Goal: Information Seeking & Learning: Learn about a topic

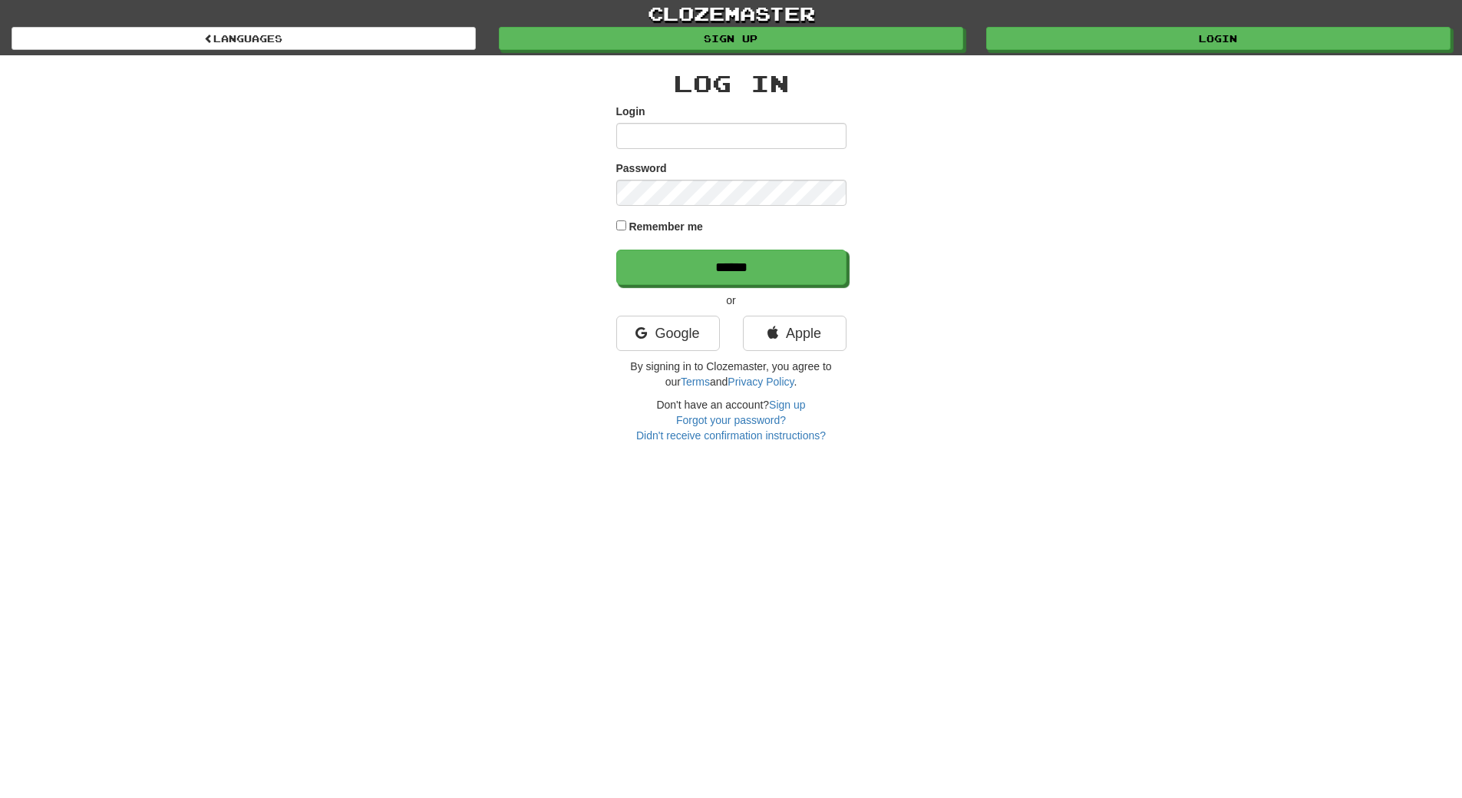
click at [652, 134] on input "Login" at bounding box center [731, 136] width 230 height 26
type input "**********"
click at [616, 250] on input "******" at bounding box center [731, 267] width 230 height 35
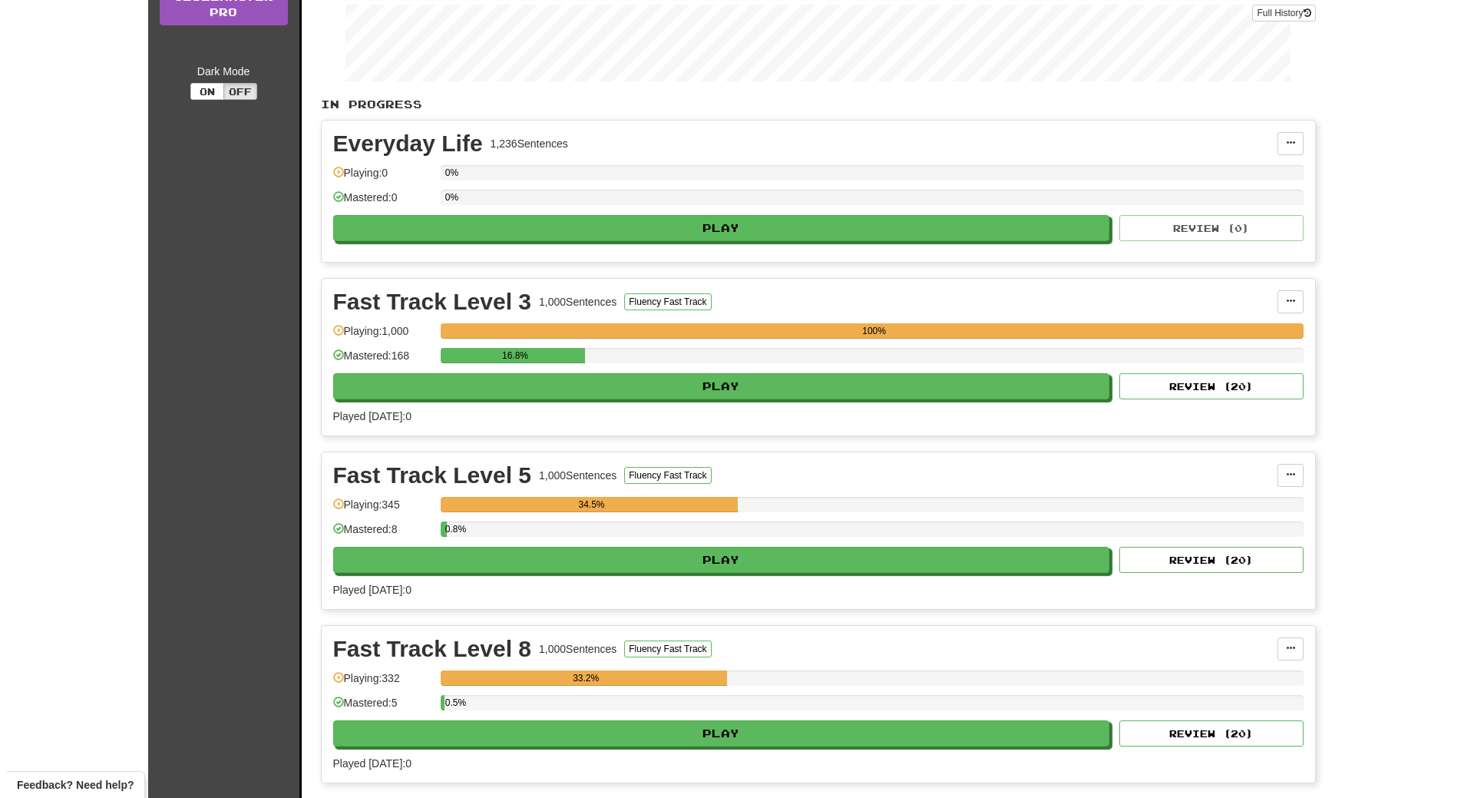
scroll to position [276, 0]
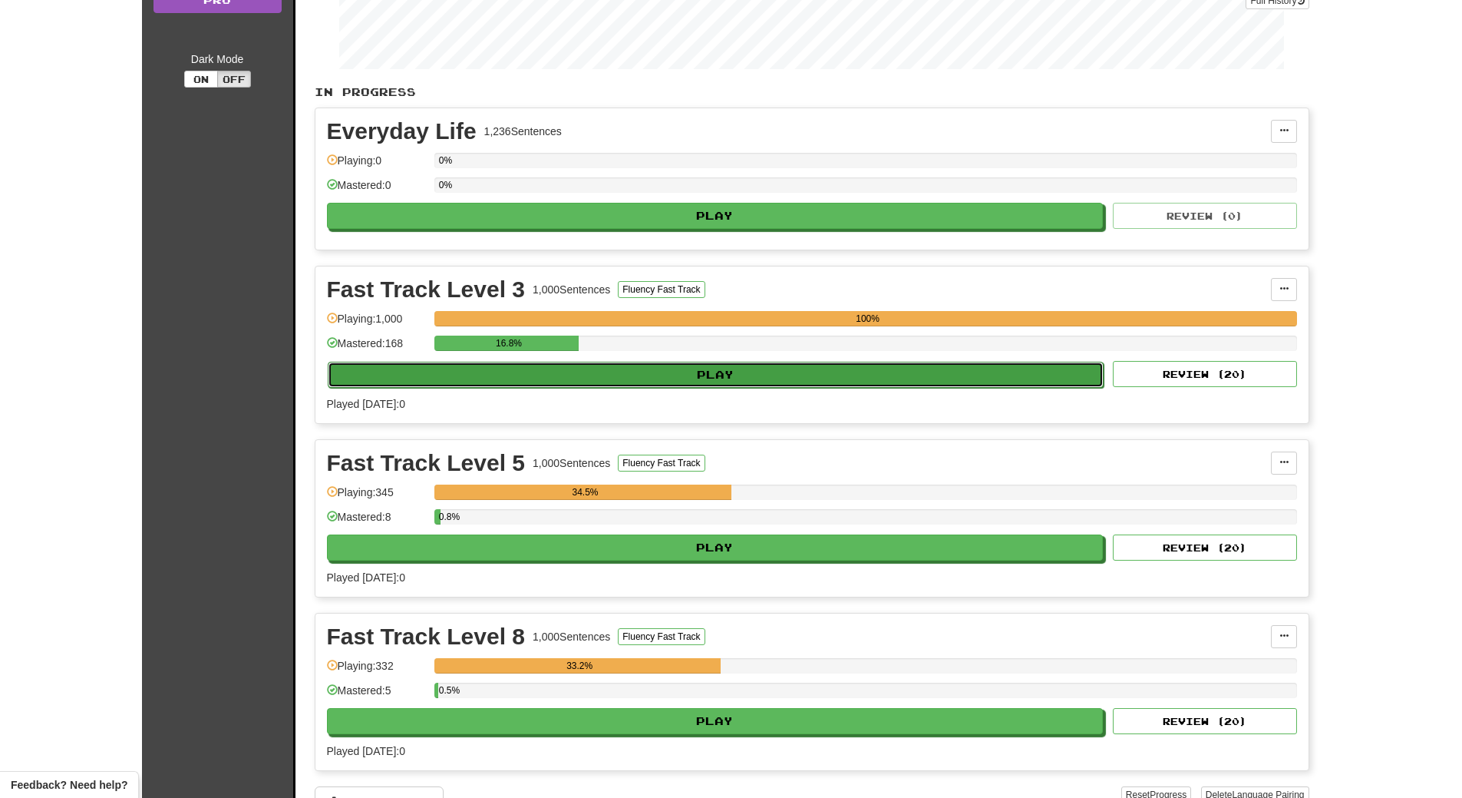
click at [647, 375] on button "Play" at bounding box center [716, 375] width 777 height 26
select select "**"
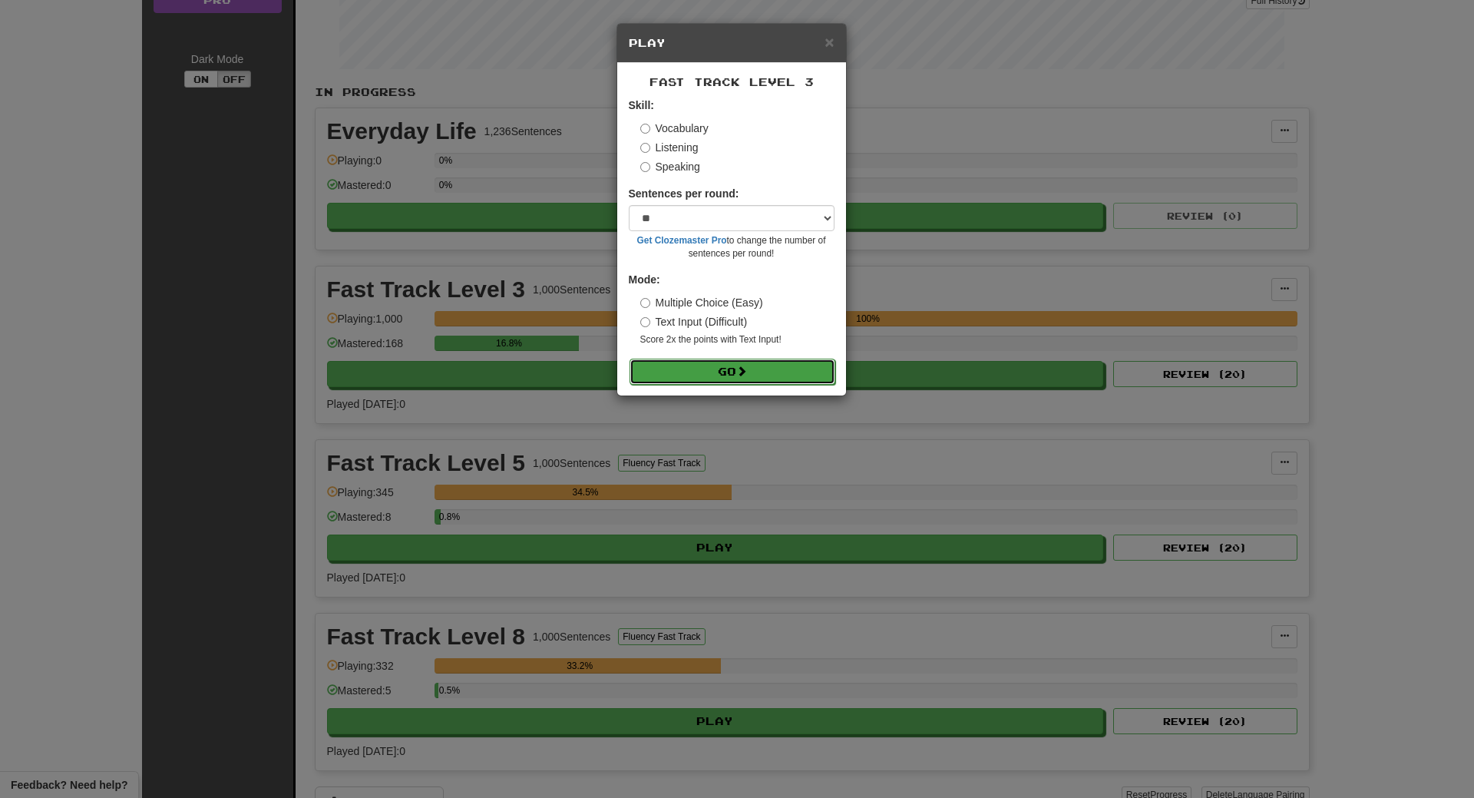
click at [686, 374] on button "Go" at bounding box center [733, 372] width 206 height 26
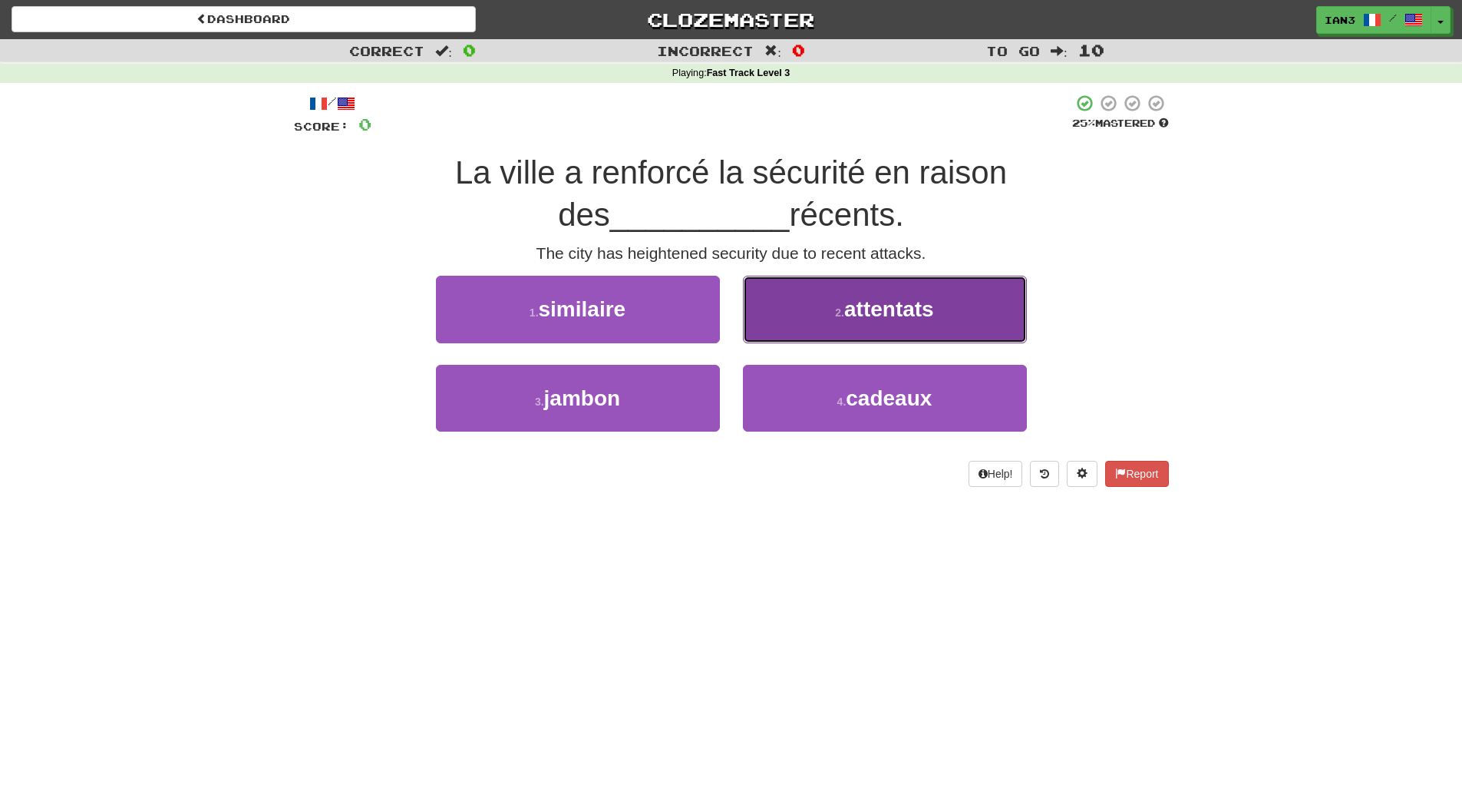
click at [965, 309] on button "2 . attentats" at bounding box center [885, 309] width 284 height 67
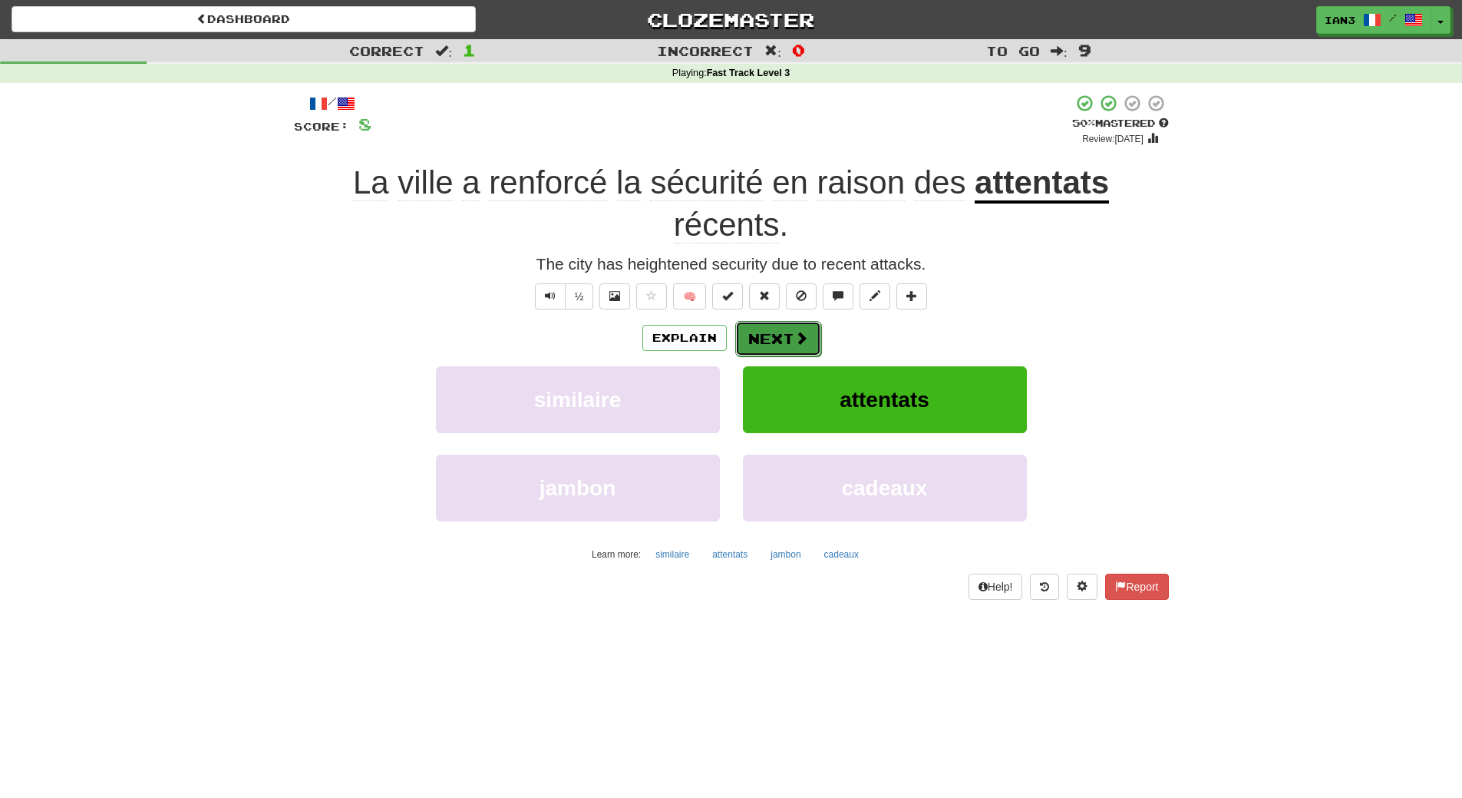
click at [776, 344] on button "Next" at bounding box center [778, 338] width 86 height 35
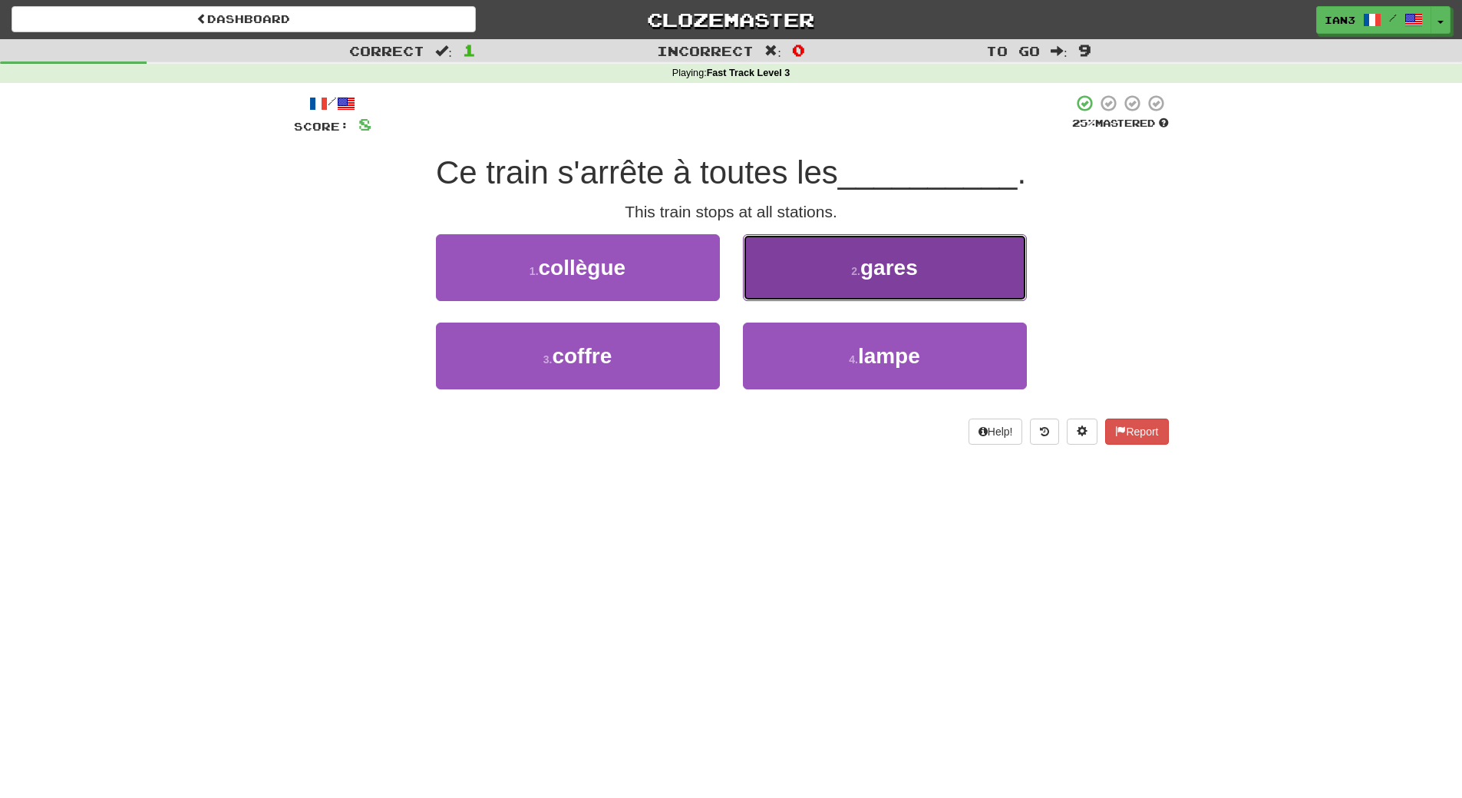
click at [937, 279] on button "2 . gares" at bounding box center [885, 267] width 284 height 67
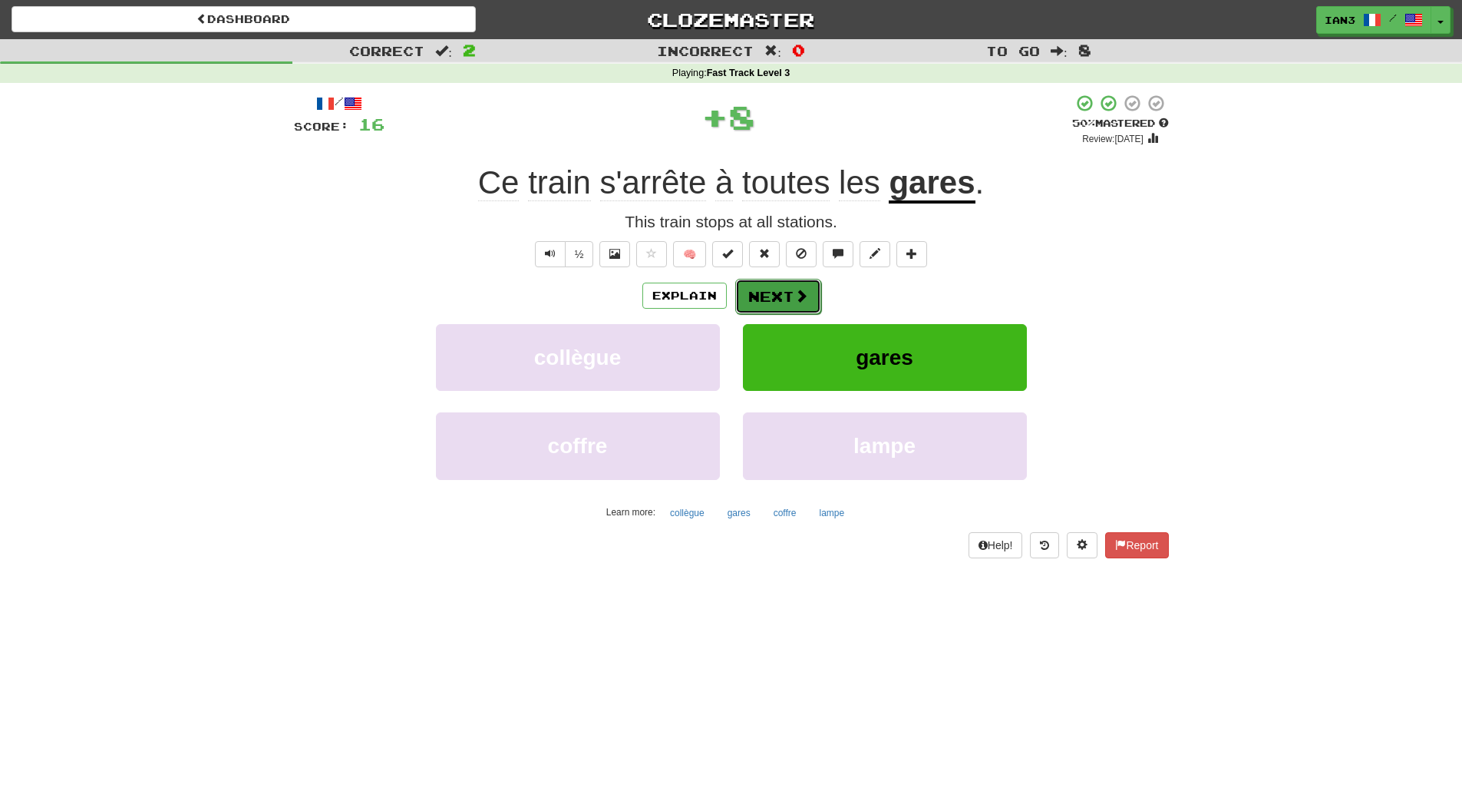
click at [763, 292] on button "Next" at bounding box center [778, 296] width 86 height 35
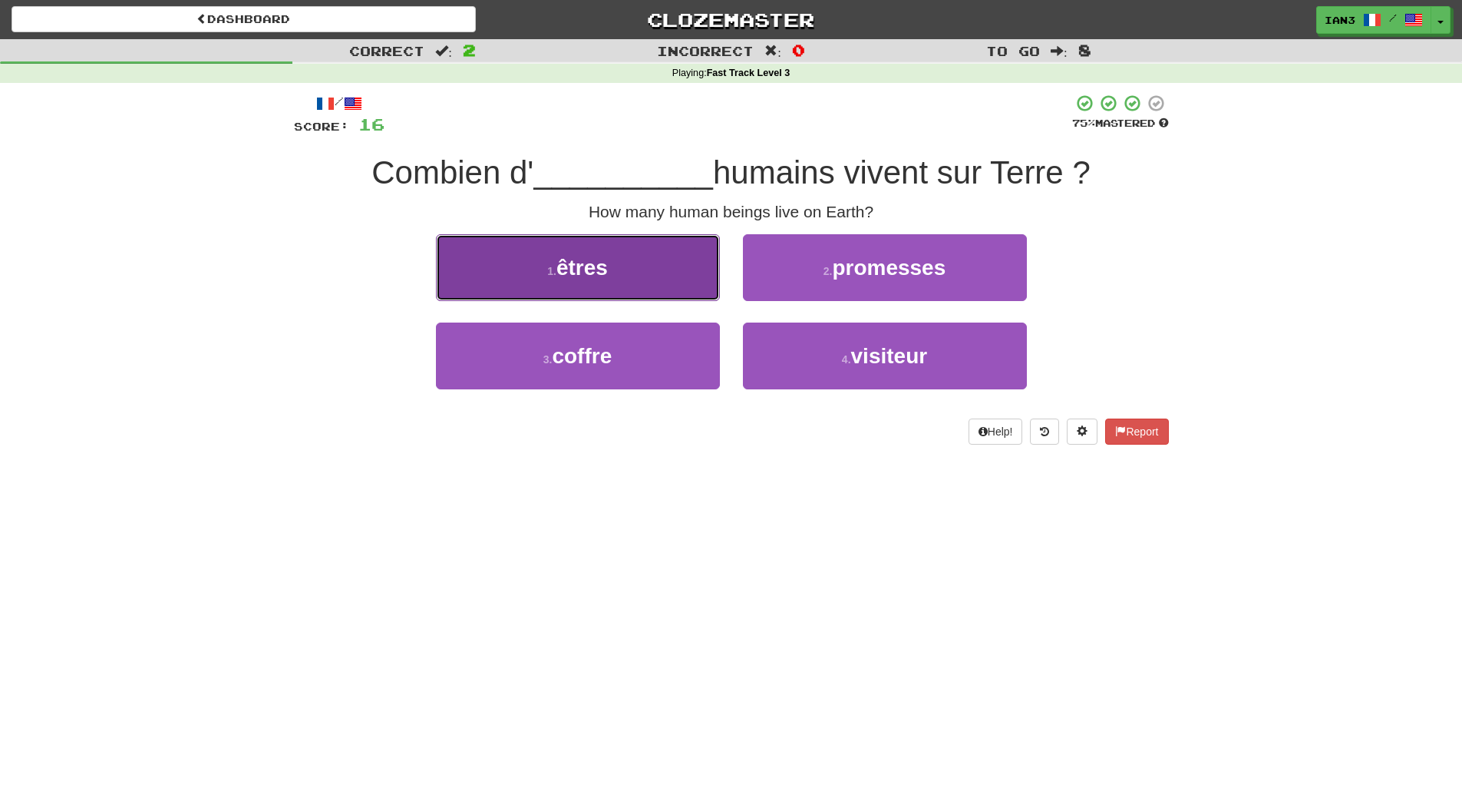
click at [634, 266] on button "1 . êtres" at bounding box center [578, 267] width 284 height 67
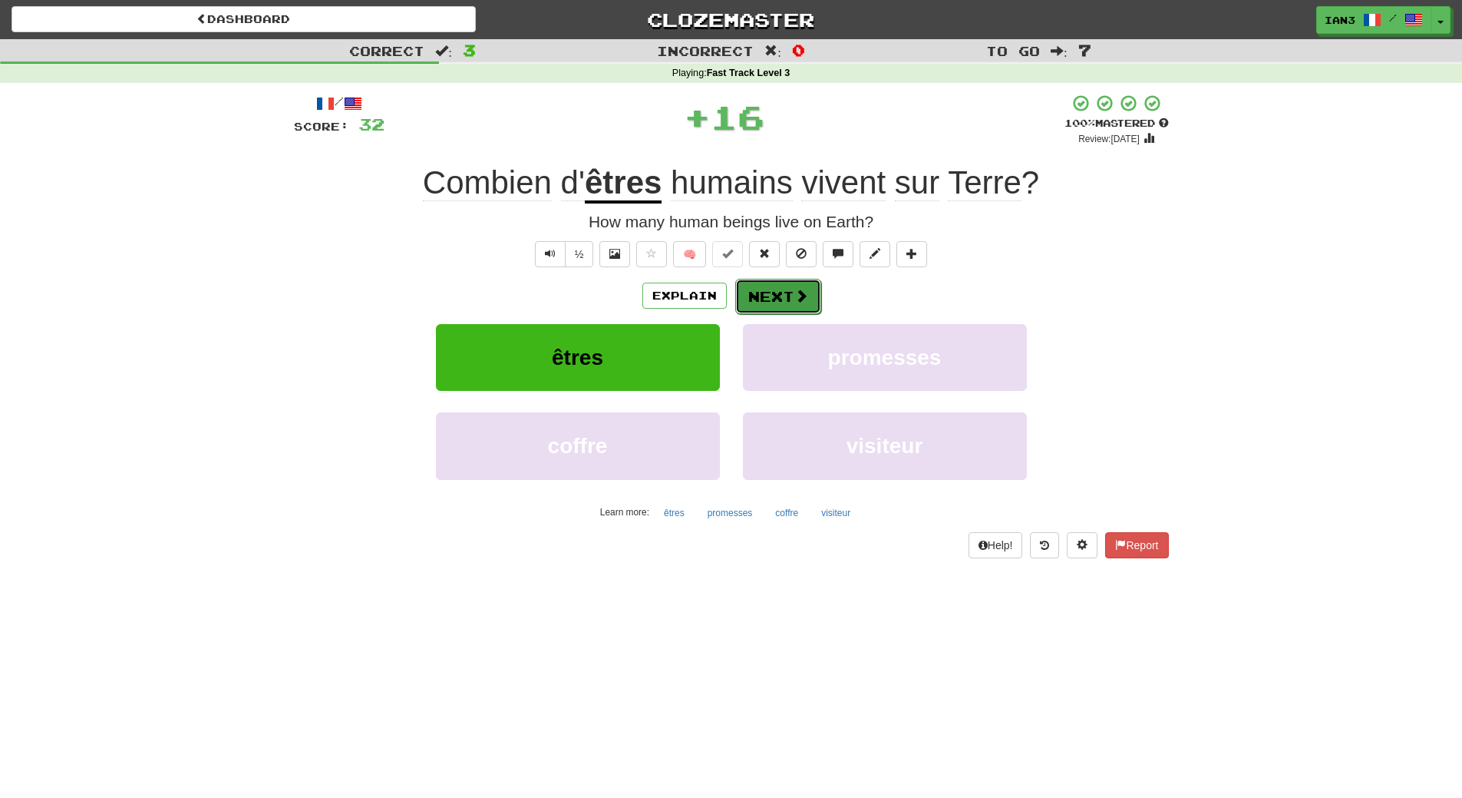
click at [792, 291] on button "Next" at bounding box center [778, 296] width 86 height 35
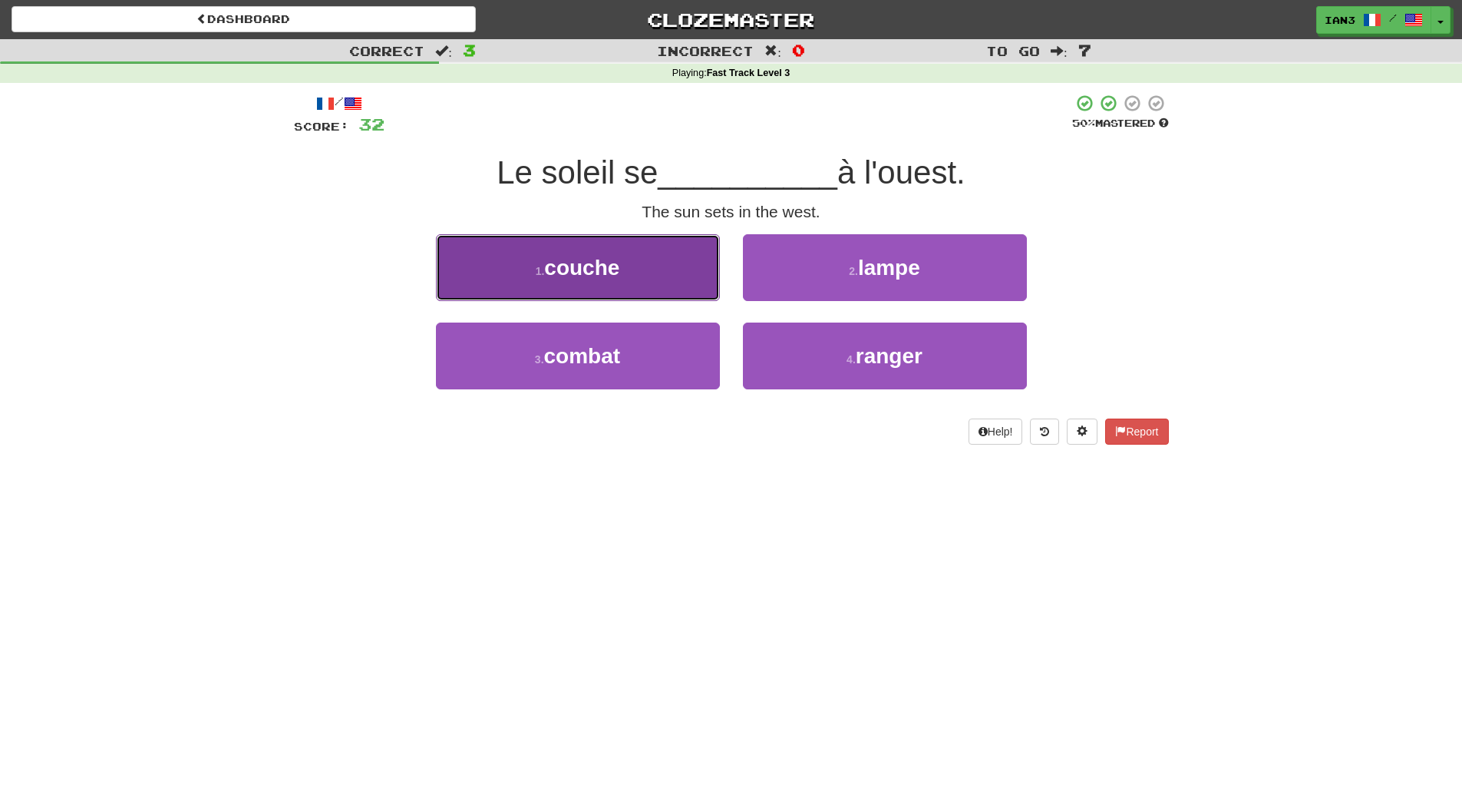
click at [585, 266] on span "couche" at bounding box center [581, 268] width 75 height 24
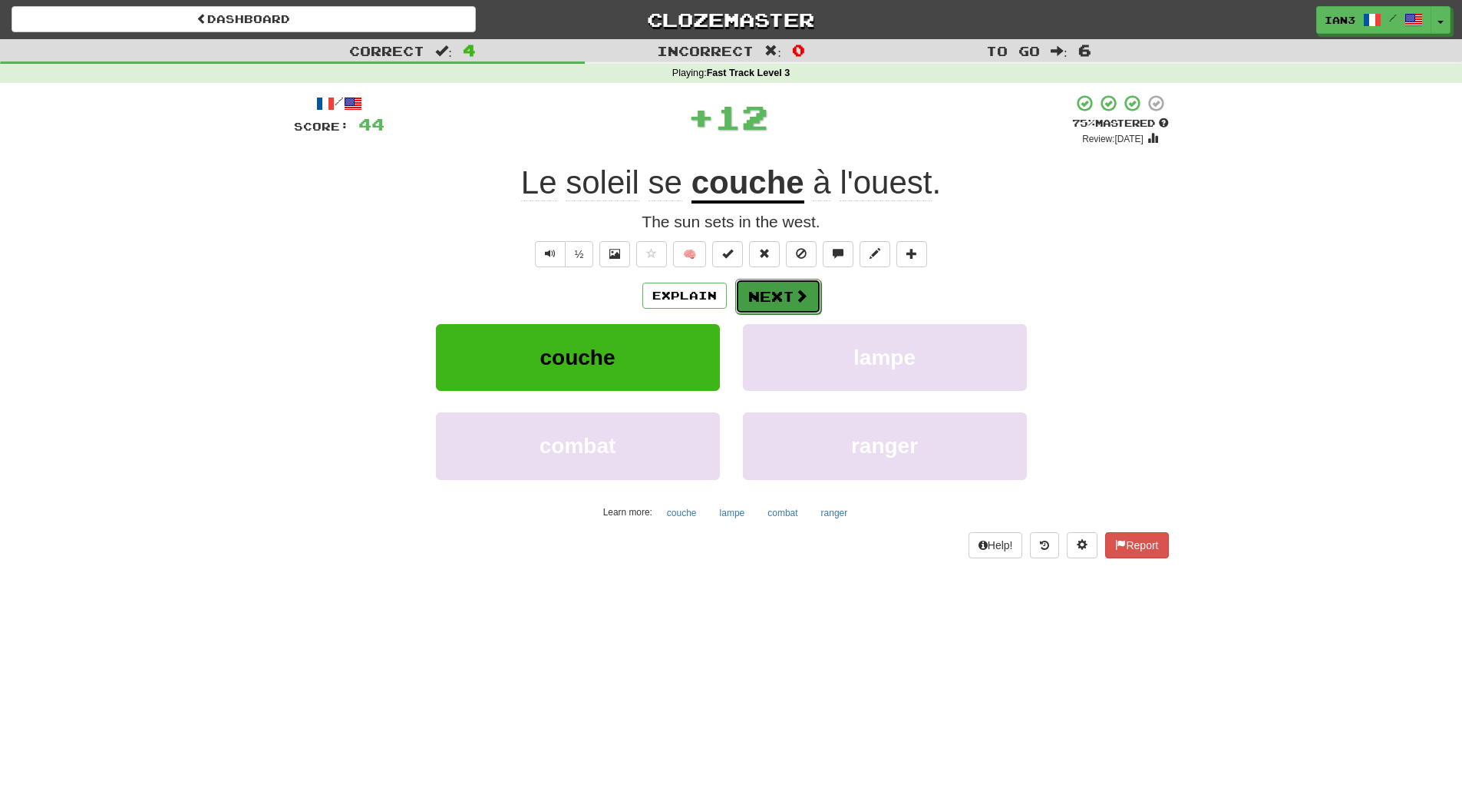
click at [788, 297] on button "Next" at bounding box center [778, 296] width 86 height 35
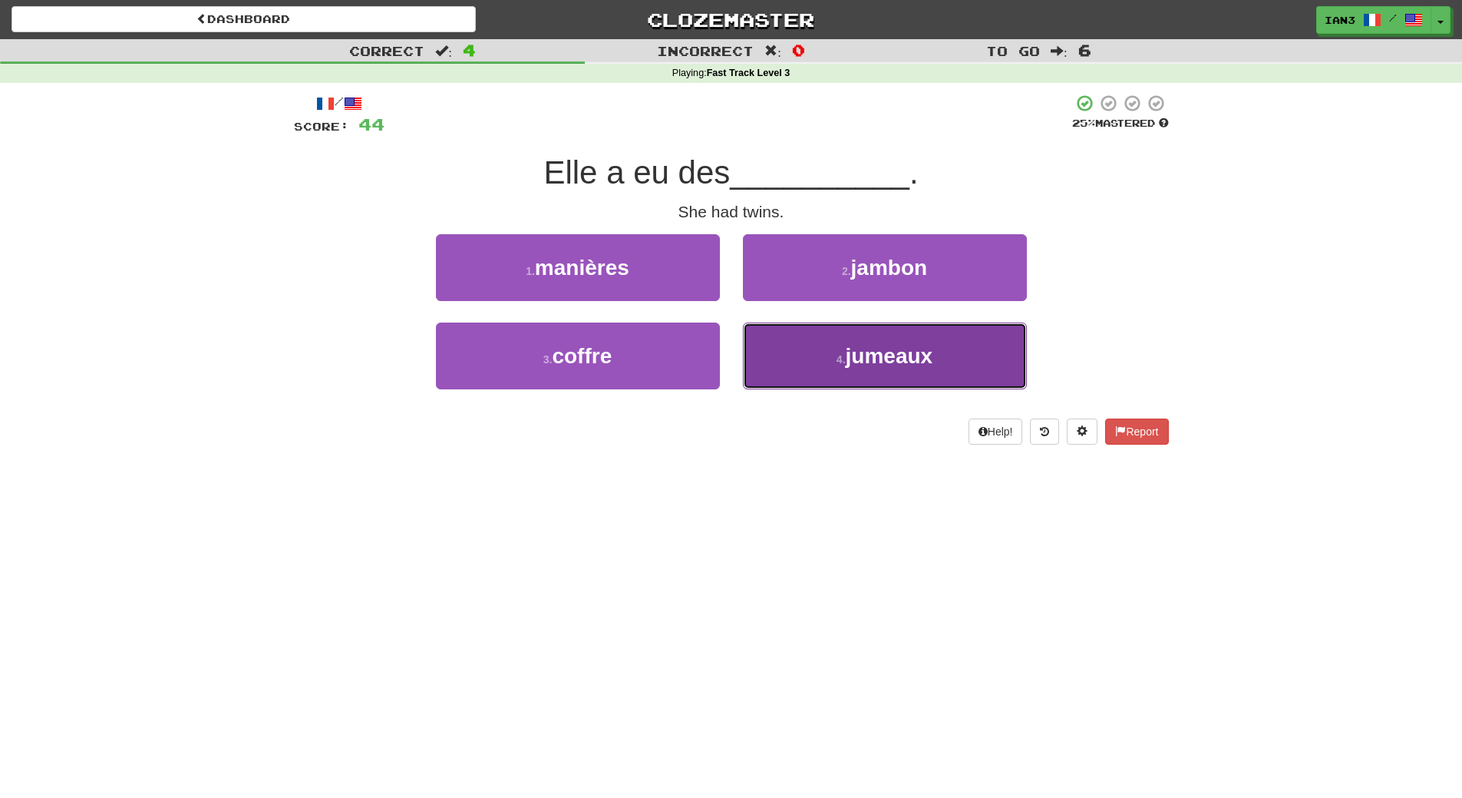
click at [922, 352] on span "jumeaux" at bounding box center [890, 356] width 88 height 24
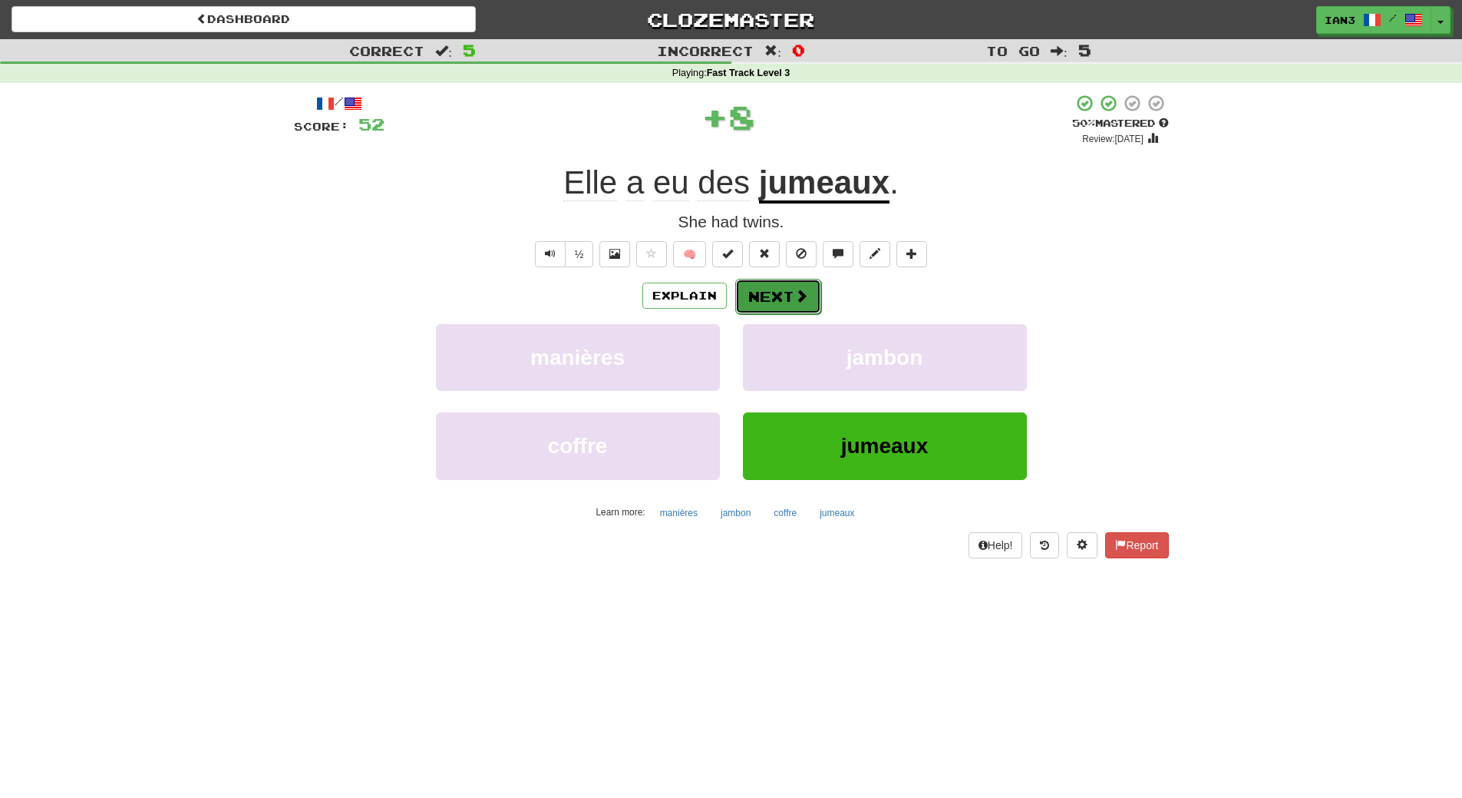
click at [780, 295] on button "Next" at bounding box center [778, 296] width 86 height 35
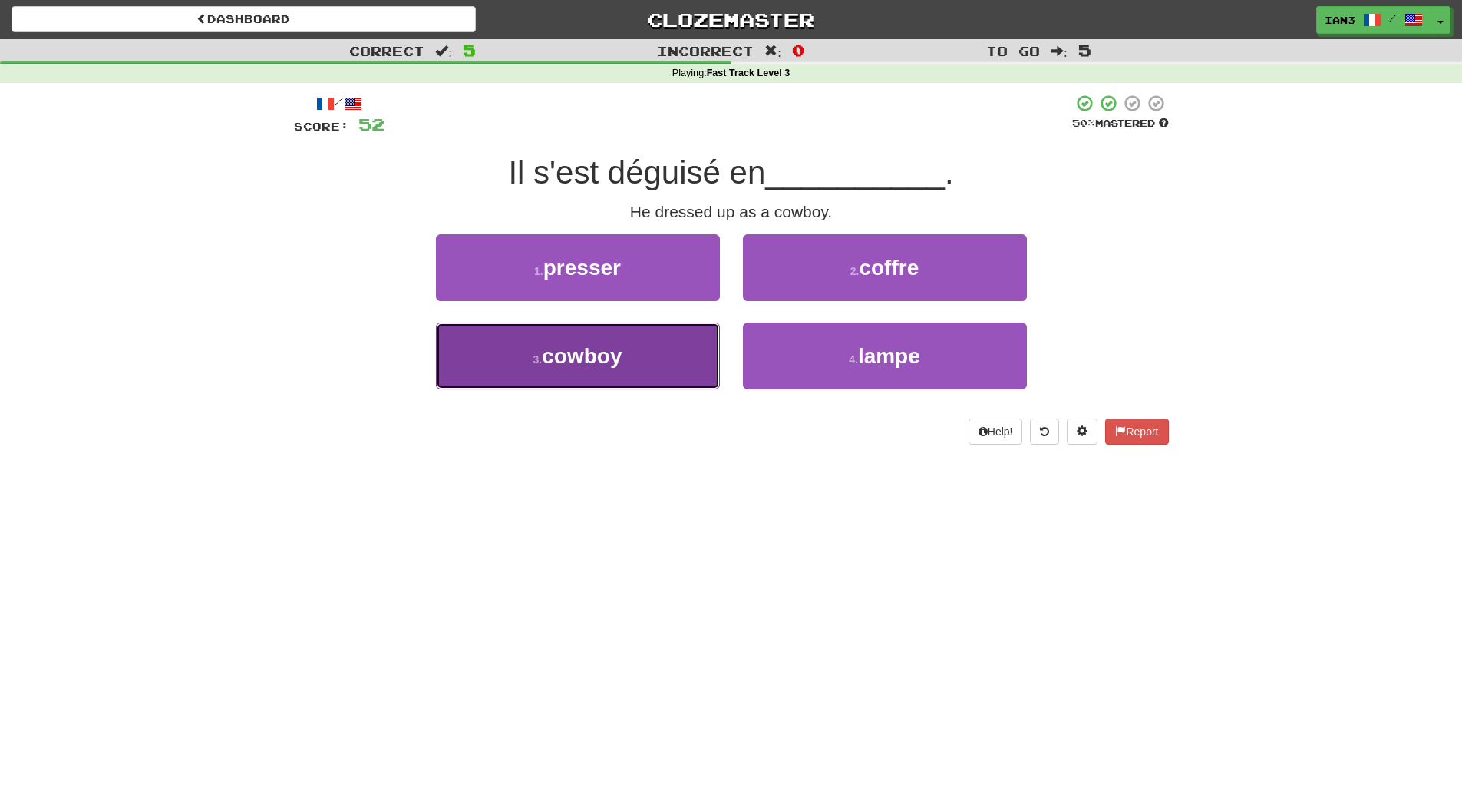
click at [597, 349] on span "cowboy" at bounding box center [582, 356] width 80 height 24
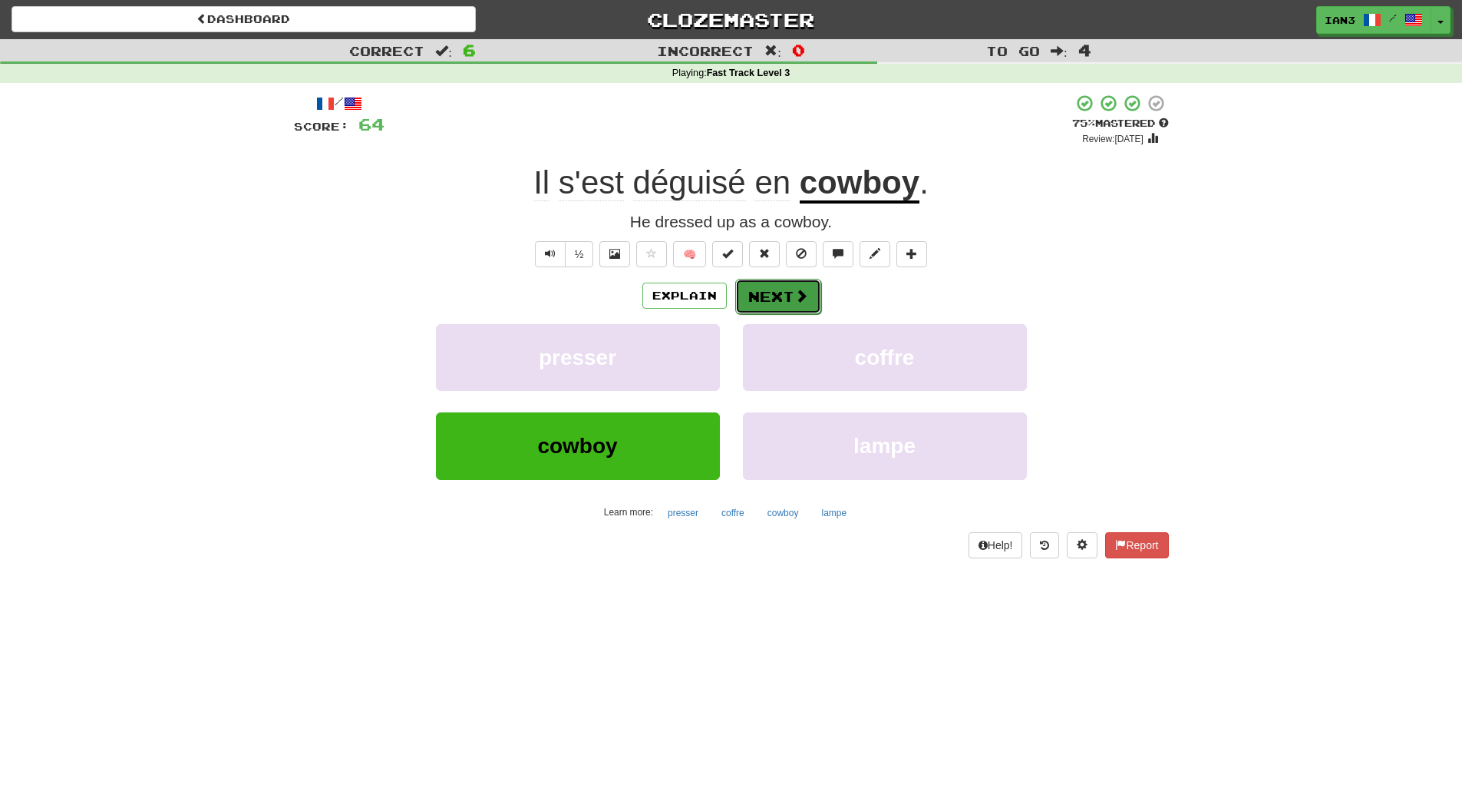
click at [772, 296] on button "Next" at bounding box center [778, 296] width 86 height 35
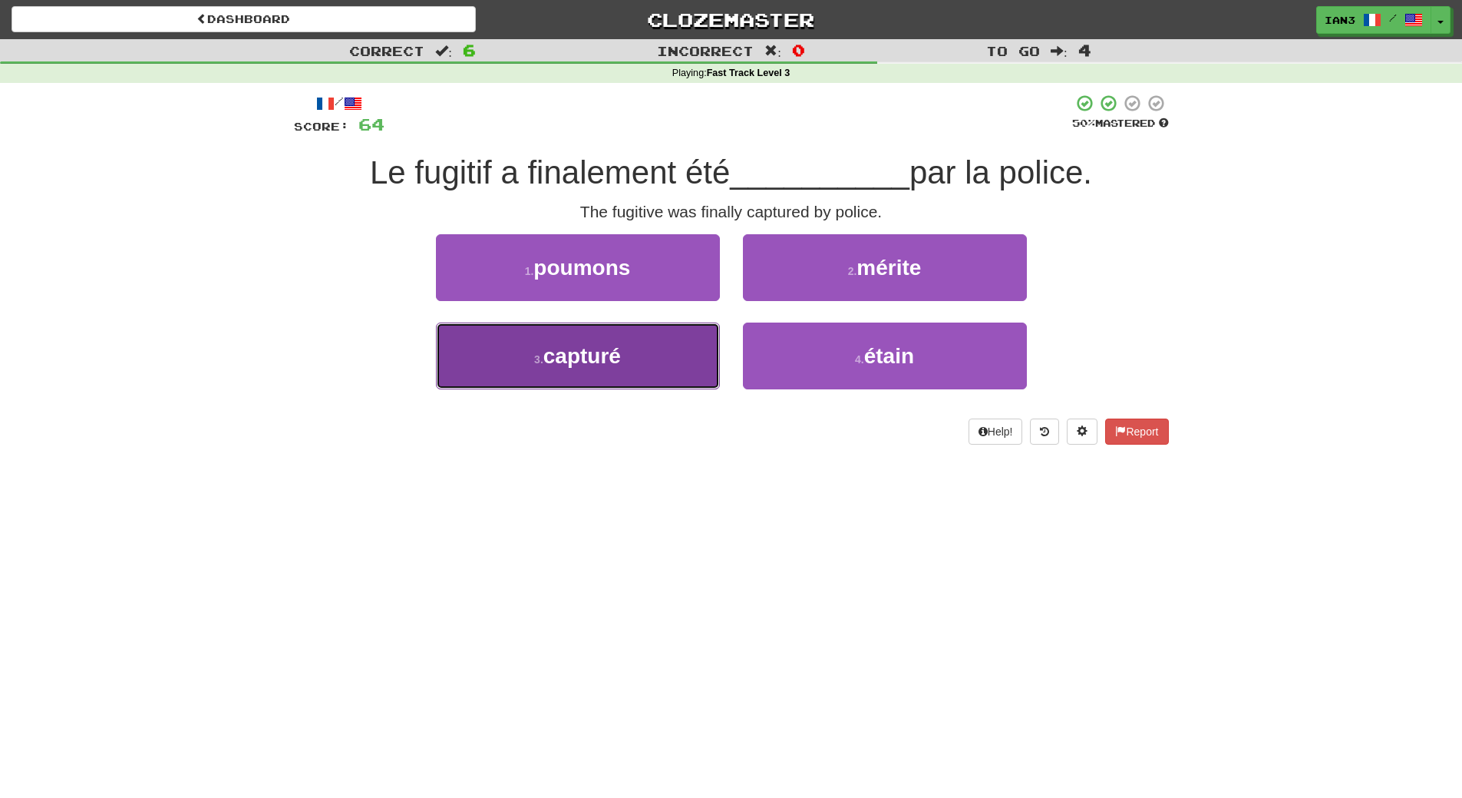
click at [641, 358] on button "3 . capturé" at bounding box center [578, 355] width 284 height 67
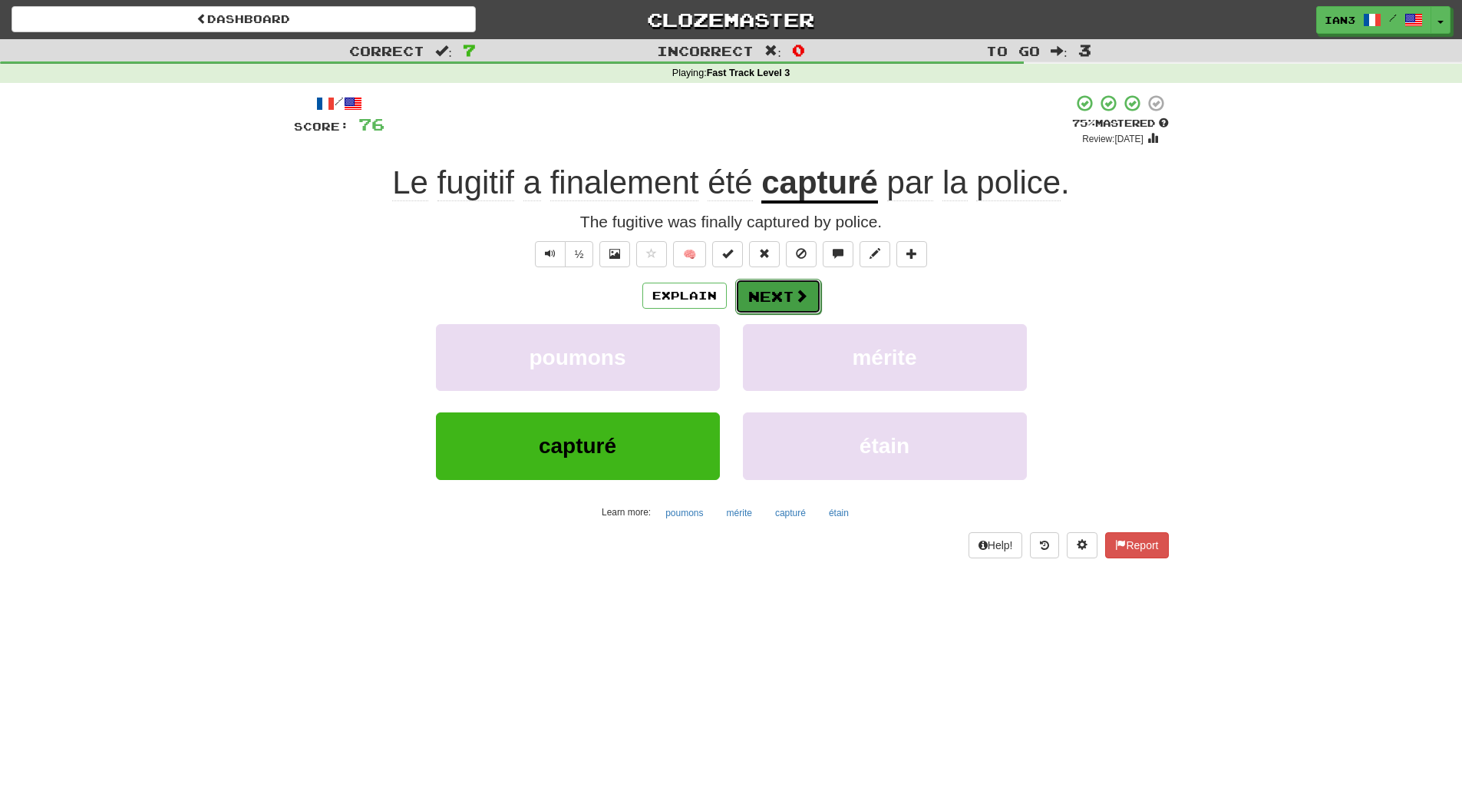
click at [773, 292] on button "Next" at bounding box center [778, 296] width 86 height 35
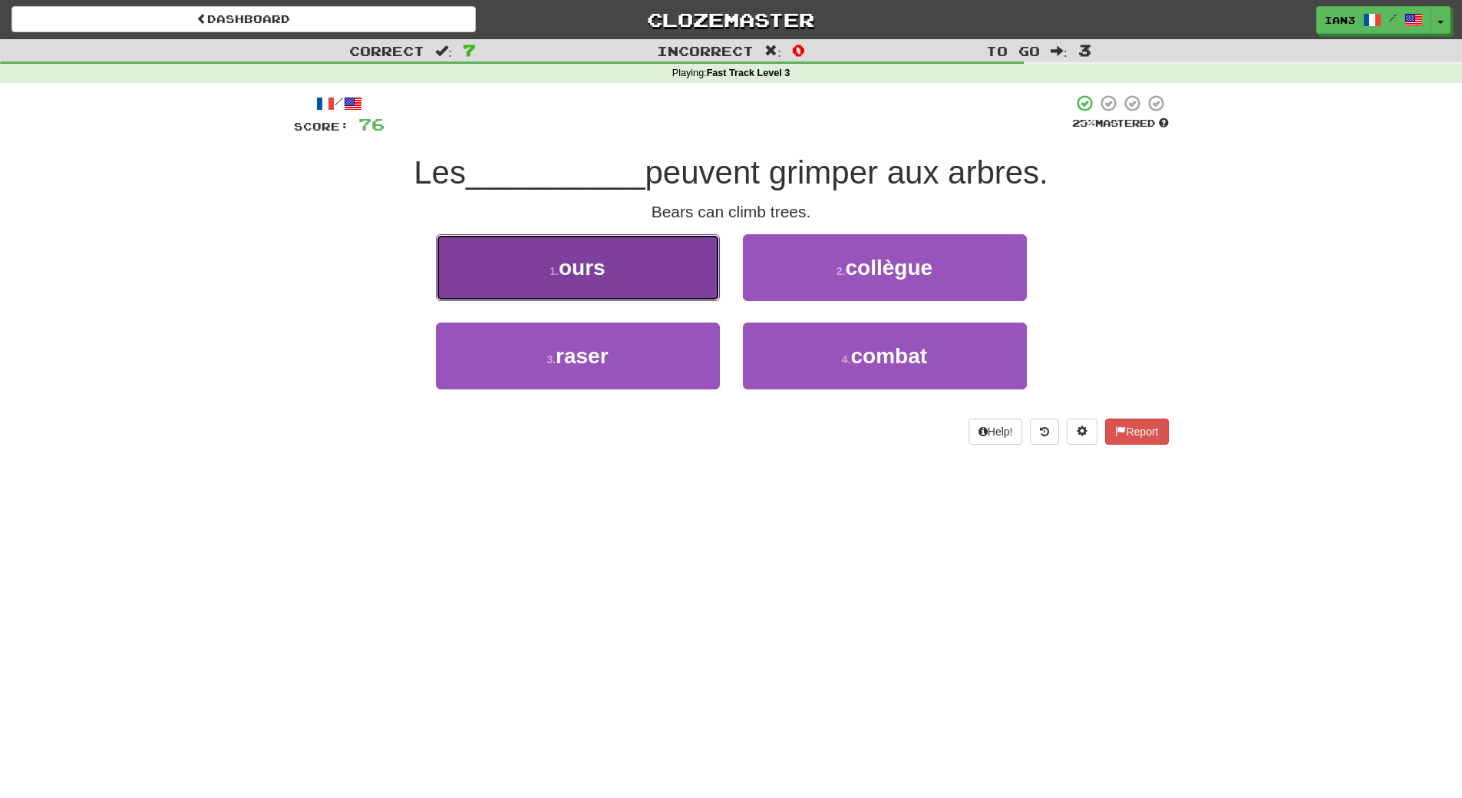
click at [625, 279] on button "1 . ours" at bounding box center [578, 267] width 284 height 67
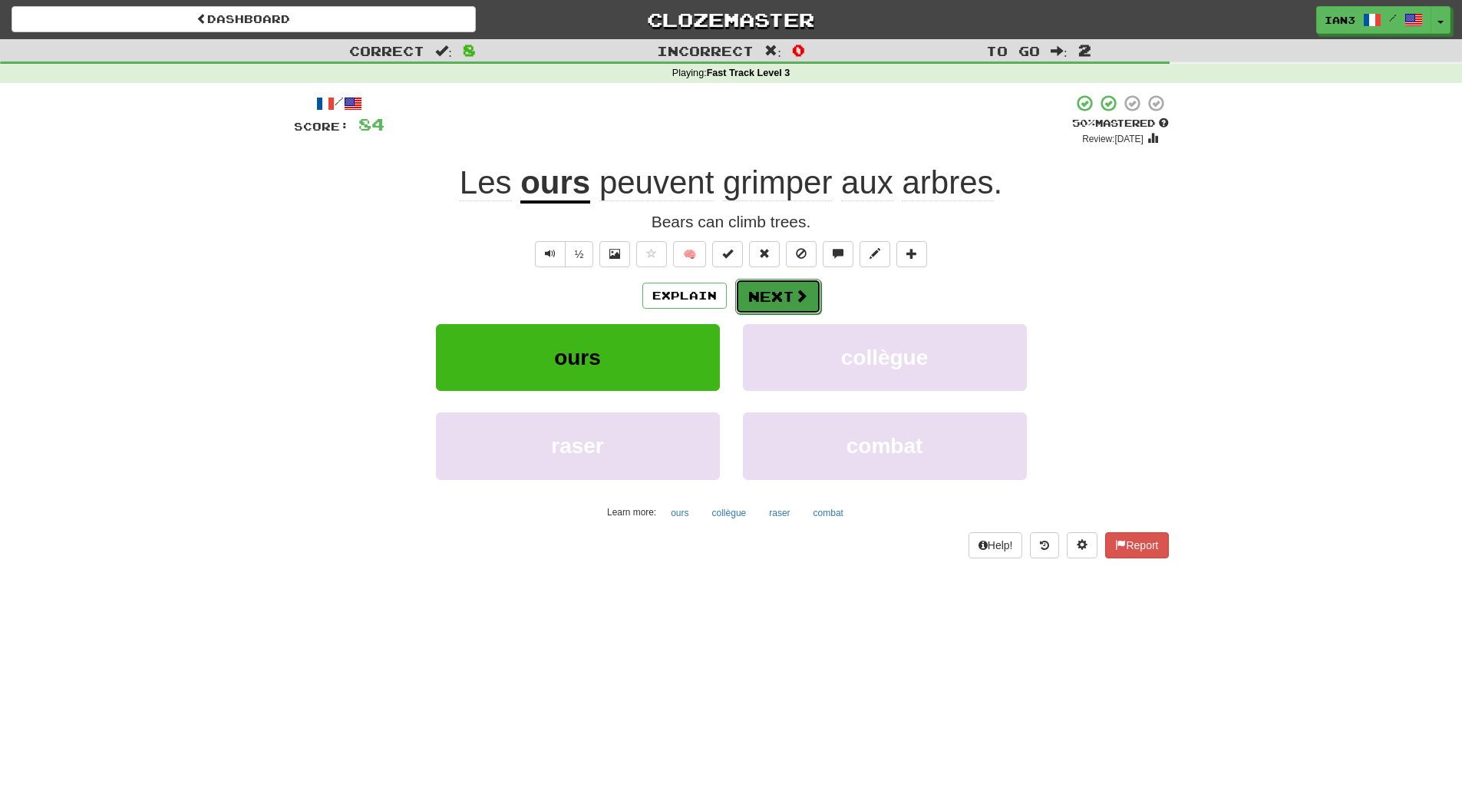
click at [775, 296] on button "Next" at bounding box center [778, 296] width 86 height 35
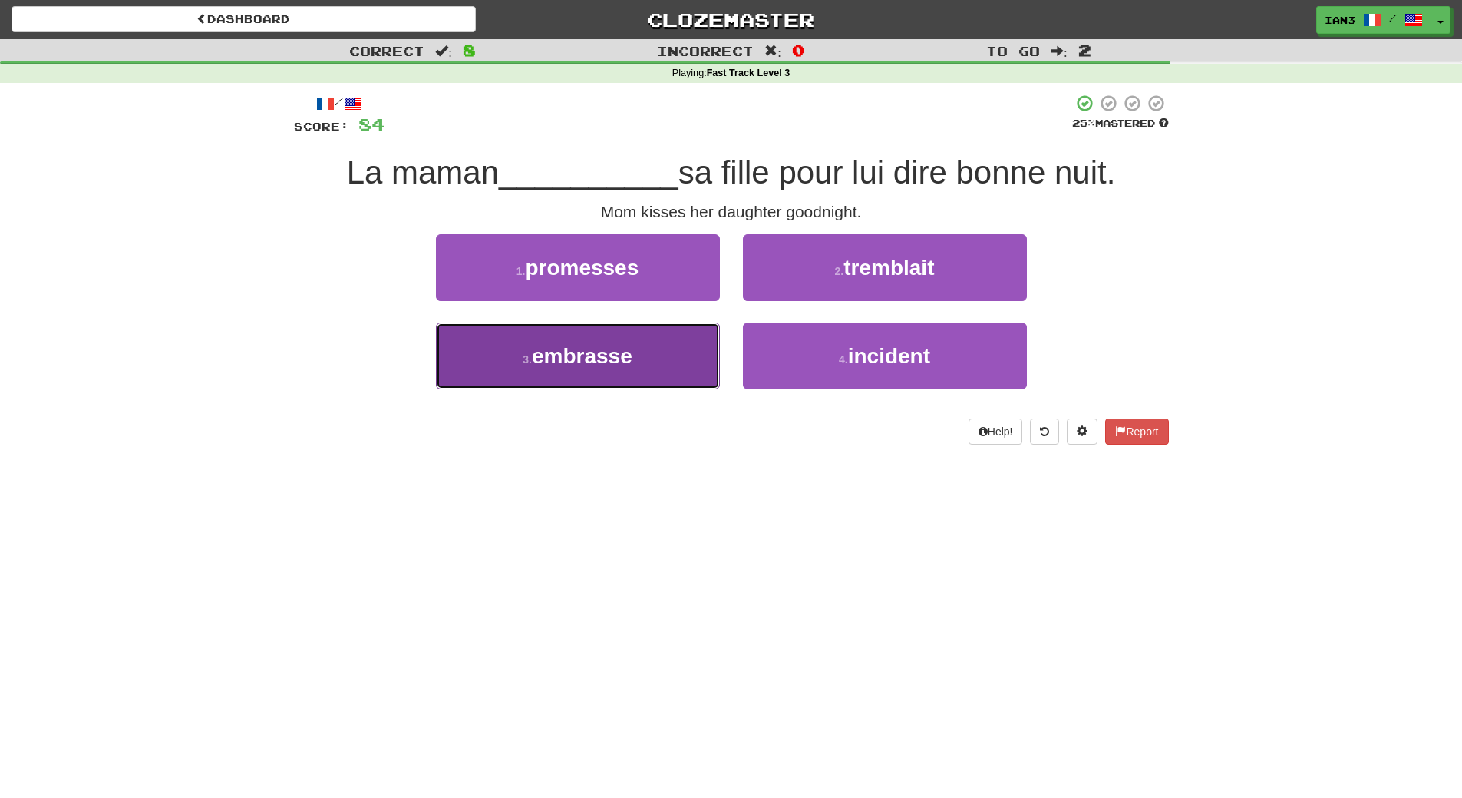
click at [575, 355] on span "embrasse" at bounding box center [582, 356] width 101 height 24
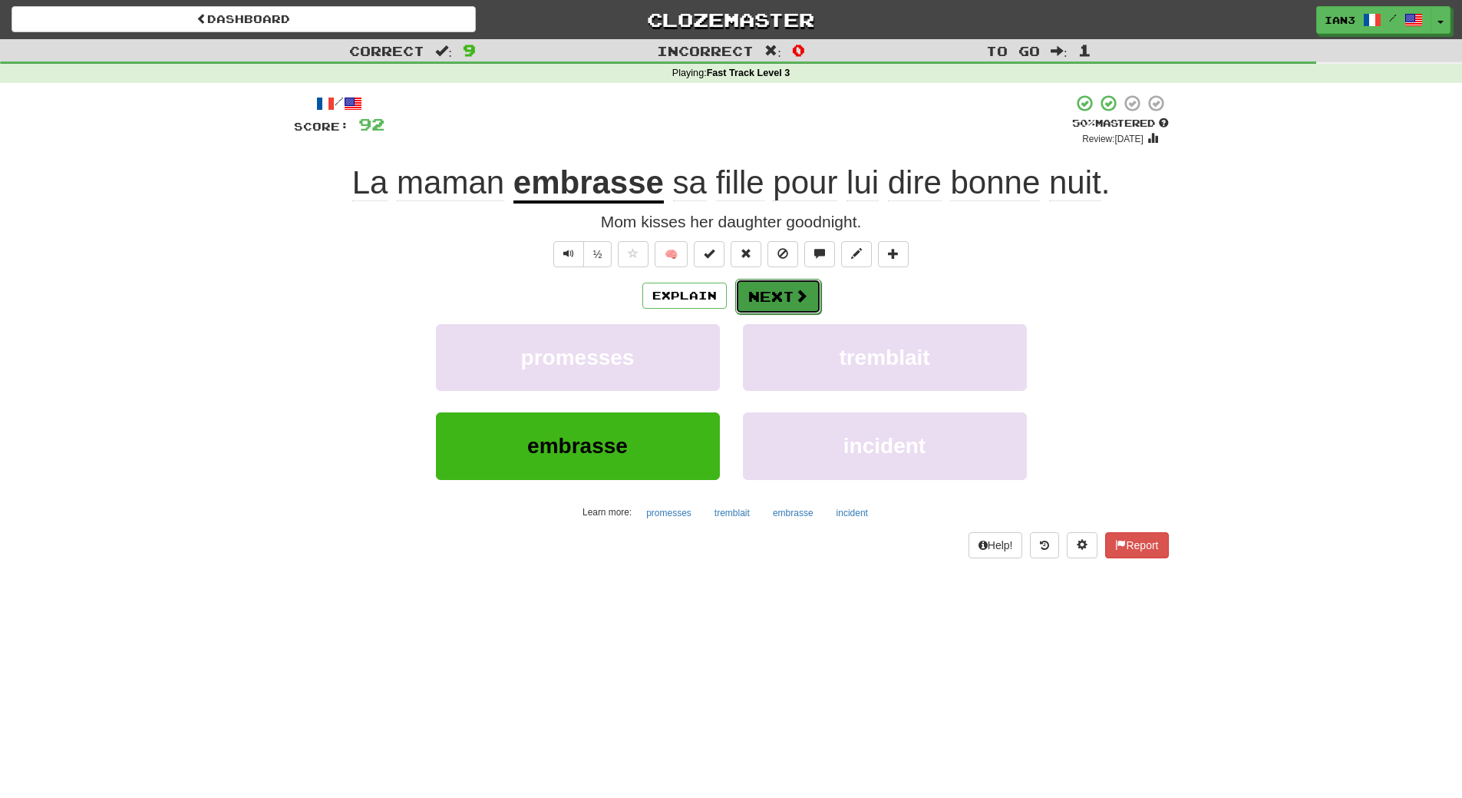
click at [762, 288] on button "Next" at bounding box center [778, 296] width 86 height 35
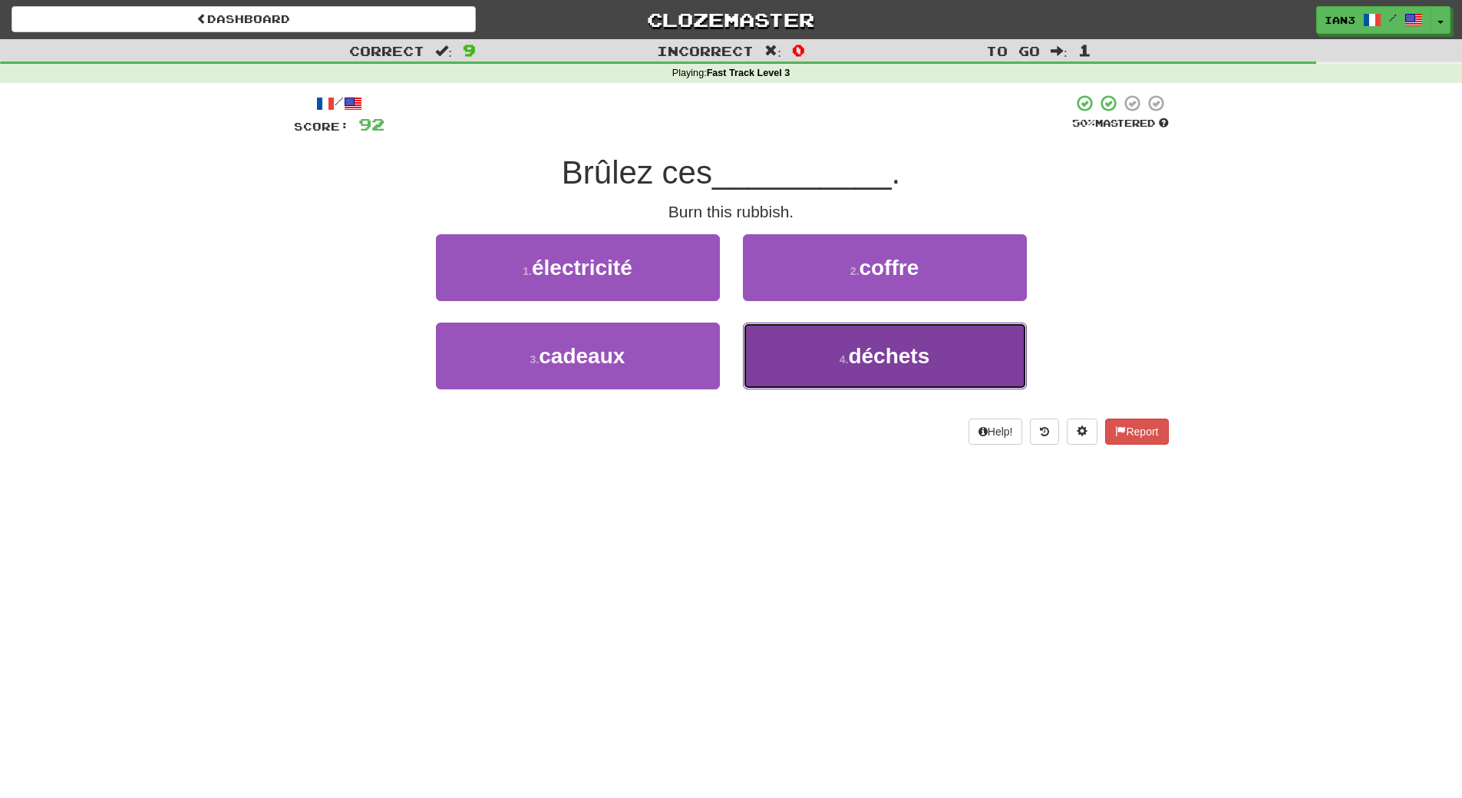
click at [930, 350] on span "déchets" at bounding box center [888, 356] width 81 height 24
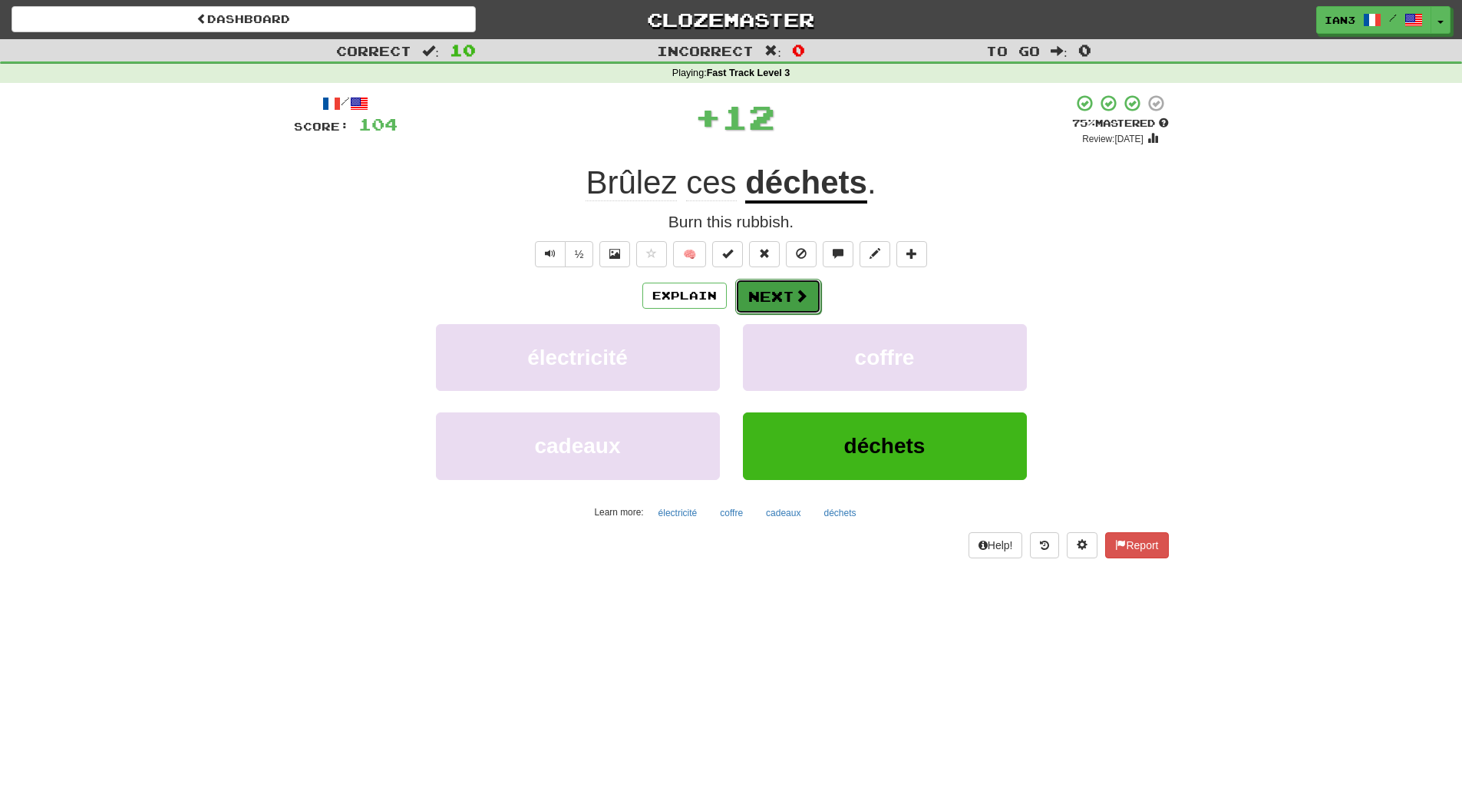
click at [768, 296] on button "Next" at bounding box center [778, 296] width 86 height 35
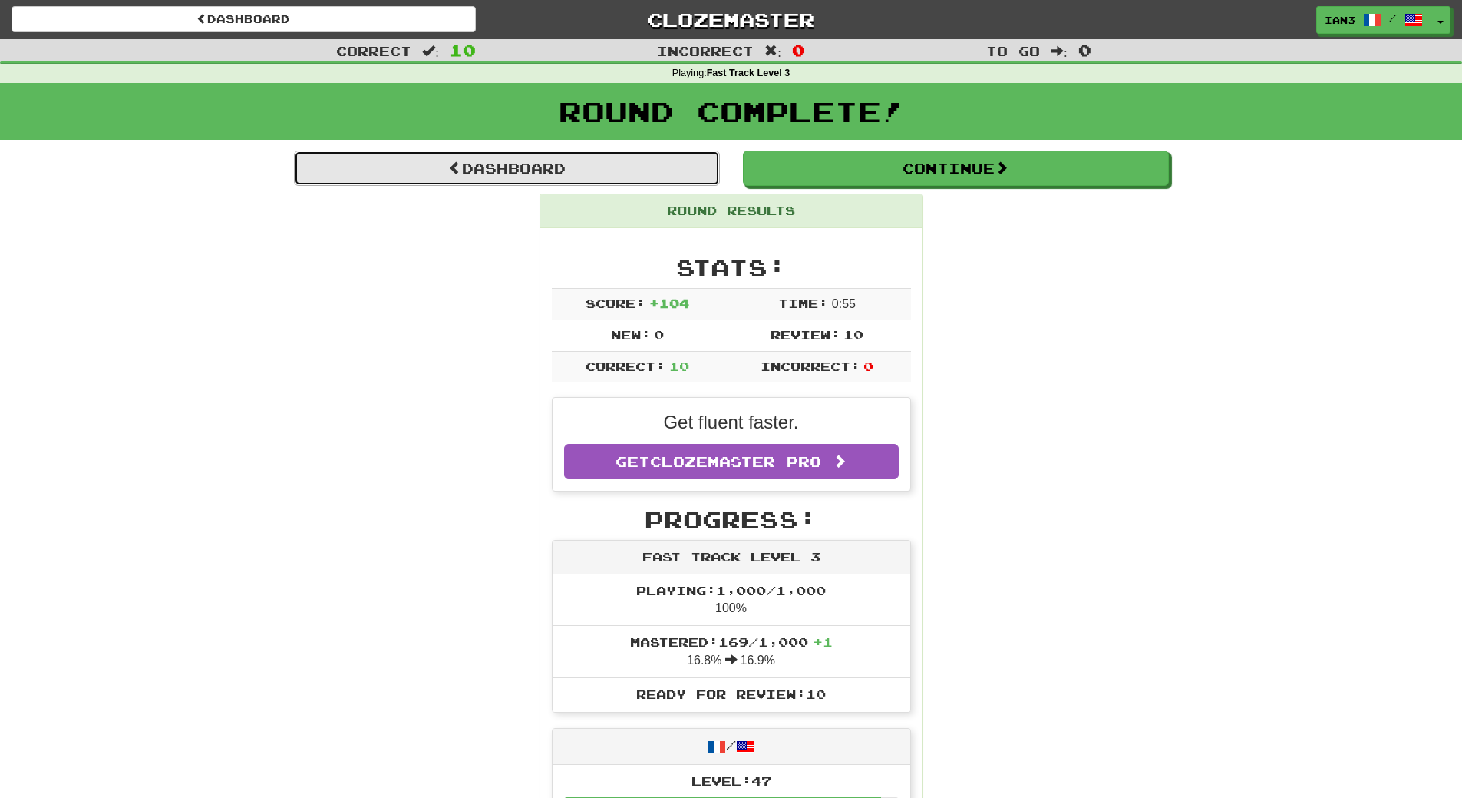
click at [506, 166] on link "Dashboard" at bounding box center [507, 167] width 426 height 35
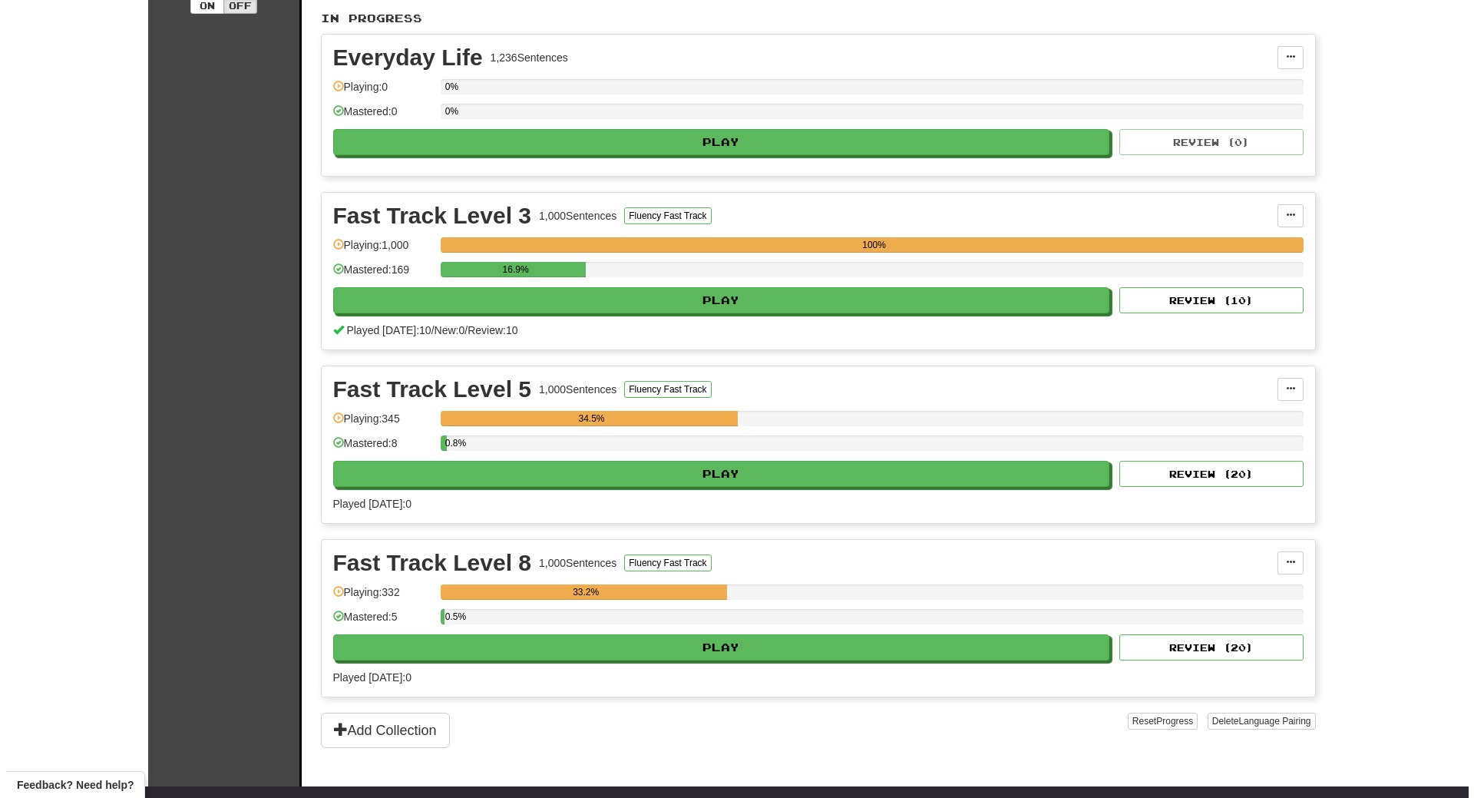
scroll to position [369, 0]
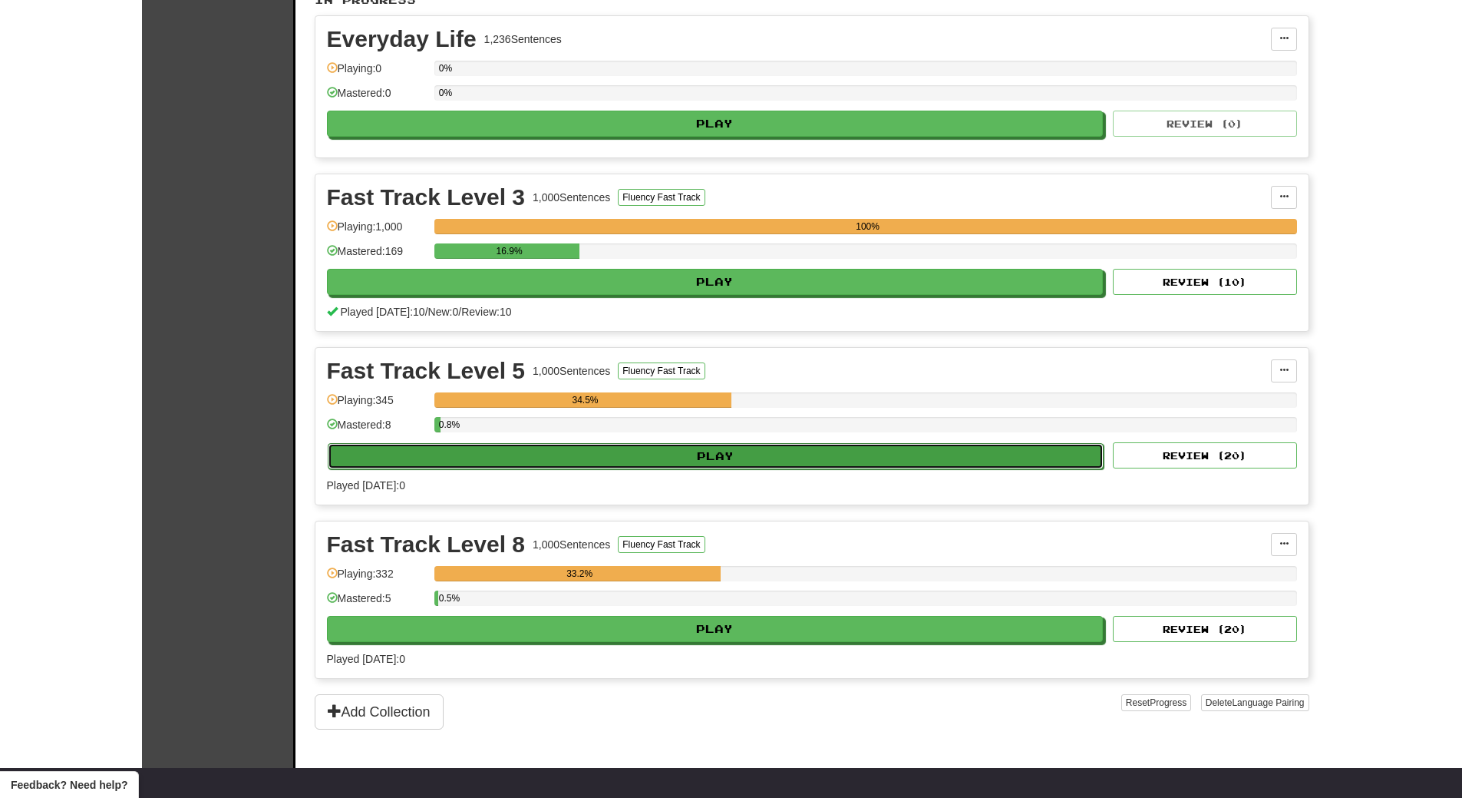
click at [572, 456] on button "Play" at bounding box center [716, 456] width 777 height 26
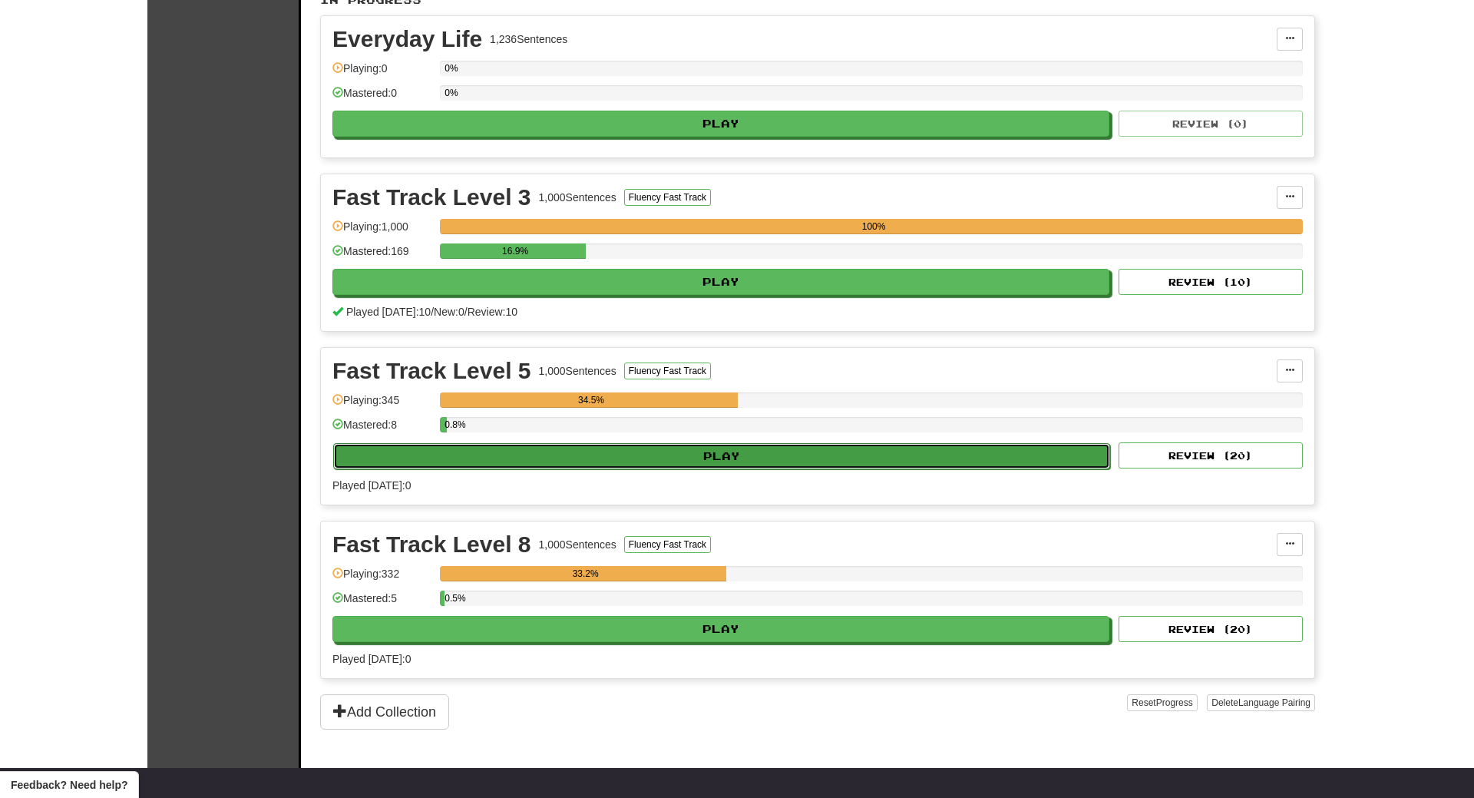
select select "**"
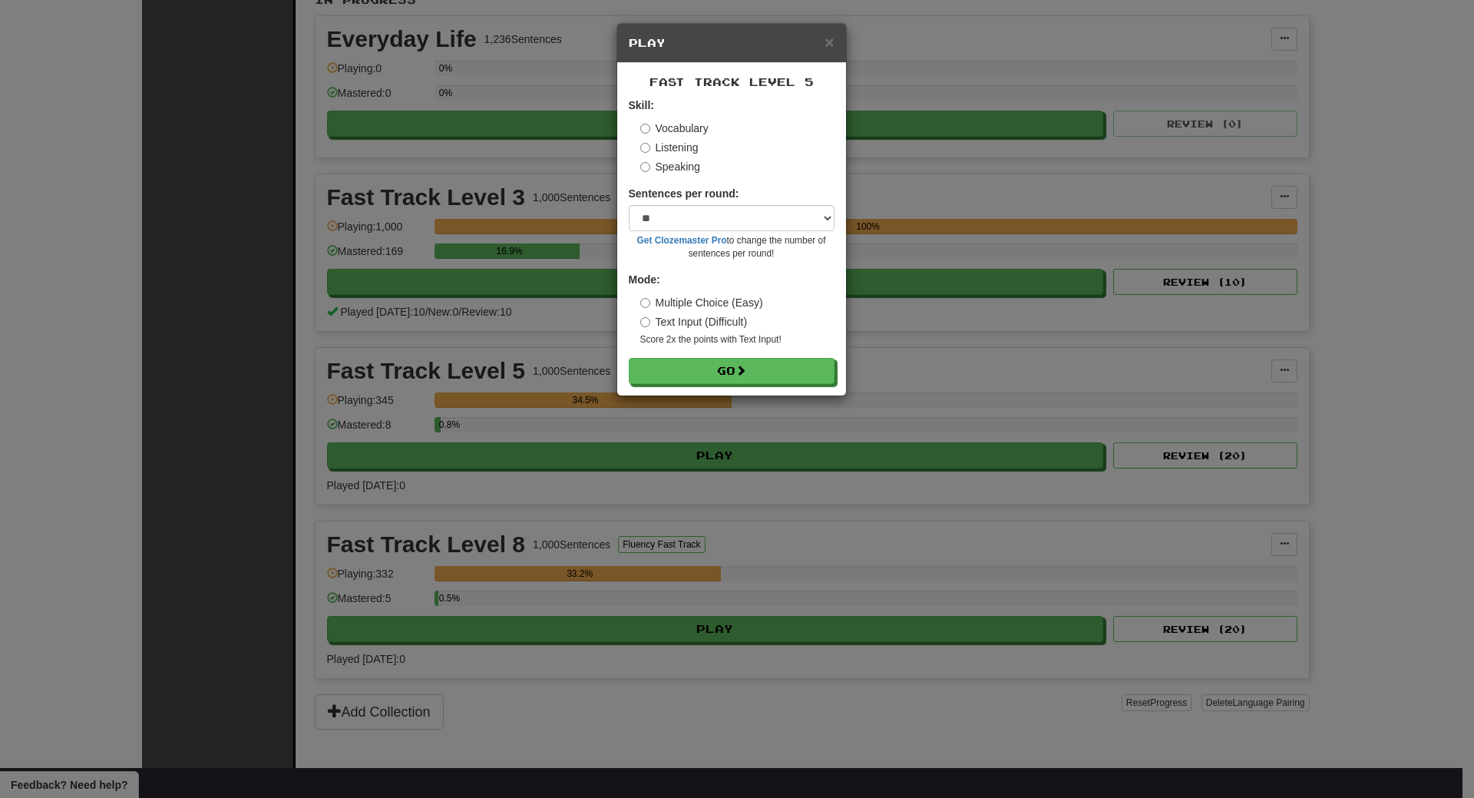
click at [677, 147] on label "Listening" at bounding box center [669, 147] width 58 height 15
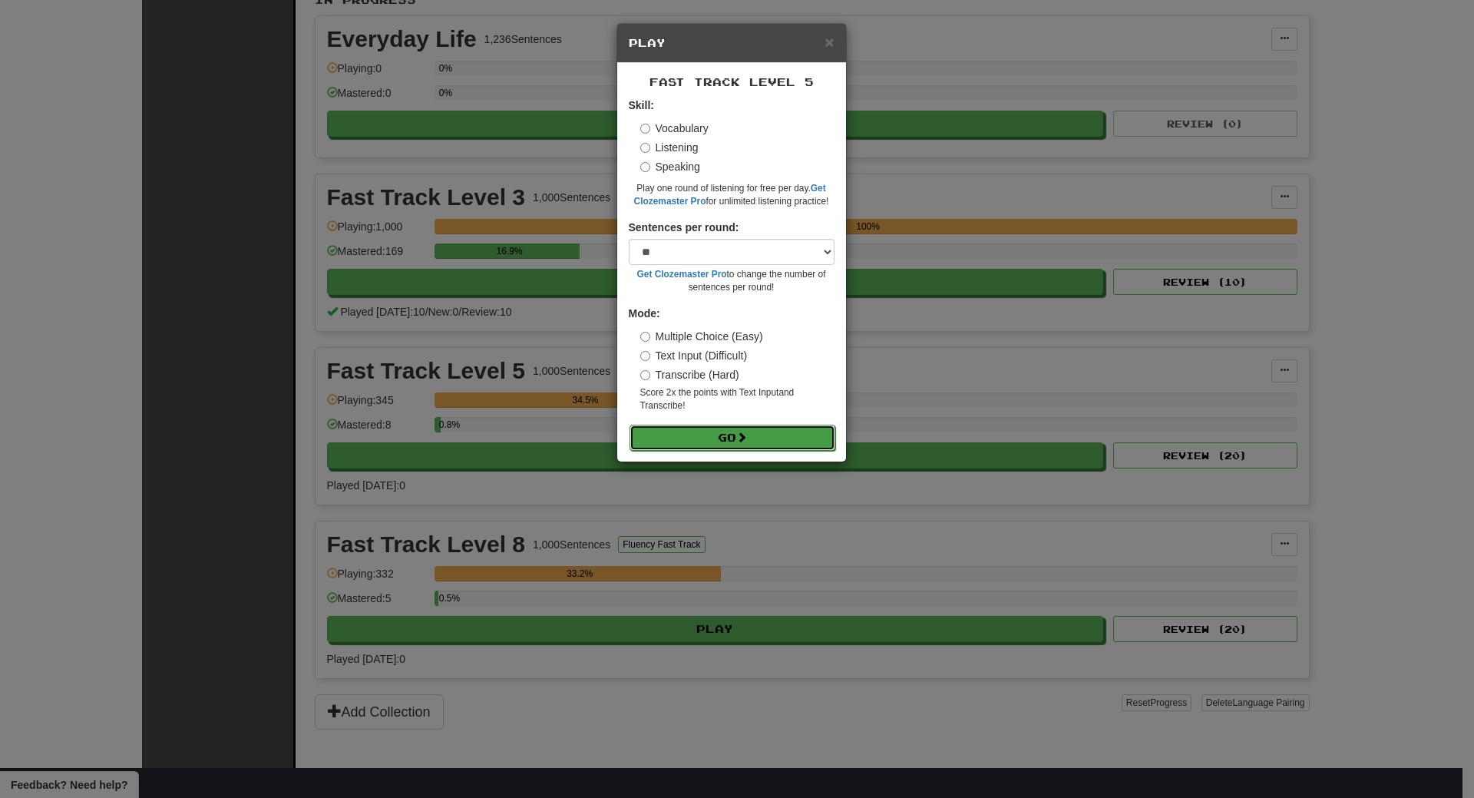
click at [726, 435] on button "Go" at bounding box center [733, 438] width 206 height 26
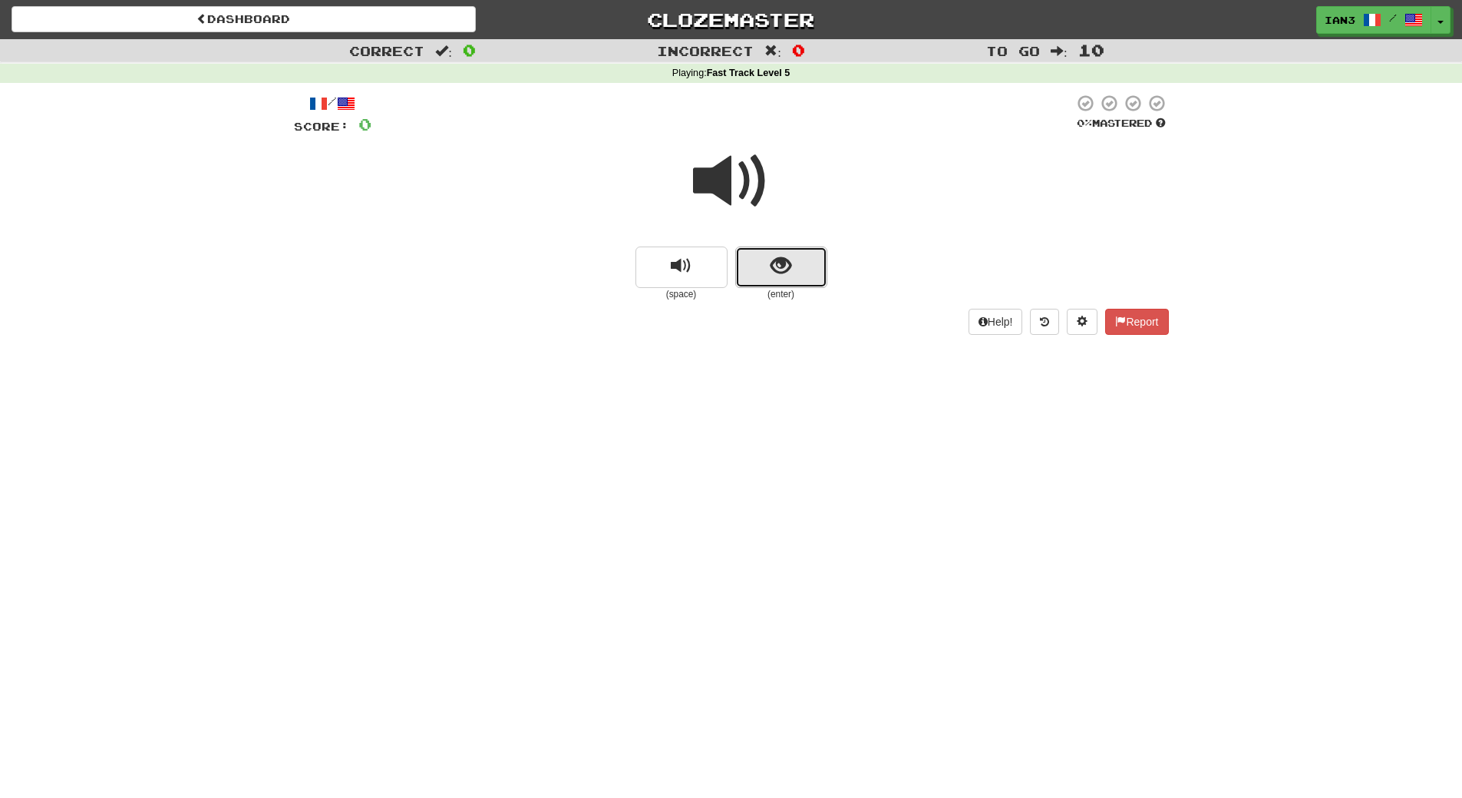
click at [785, 259] on span "show sentence" at bounding box center [781, 266] width 21 height 21
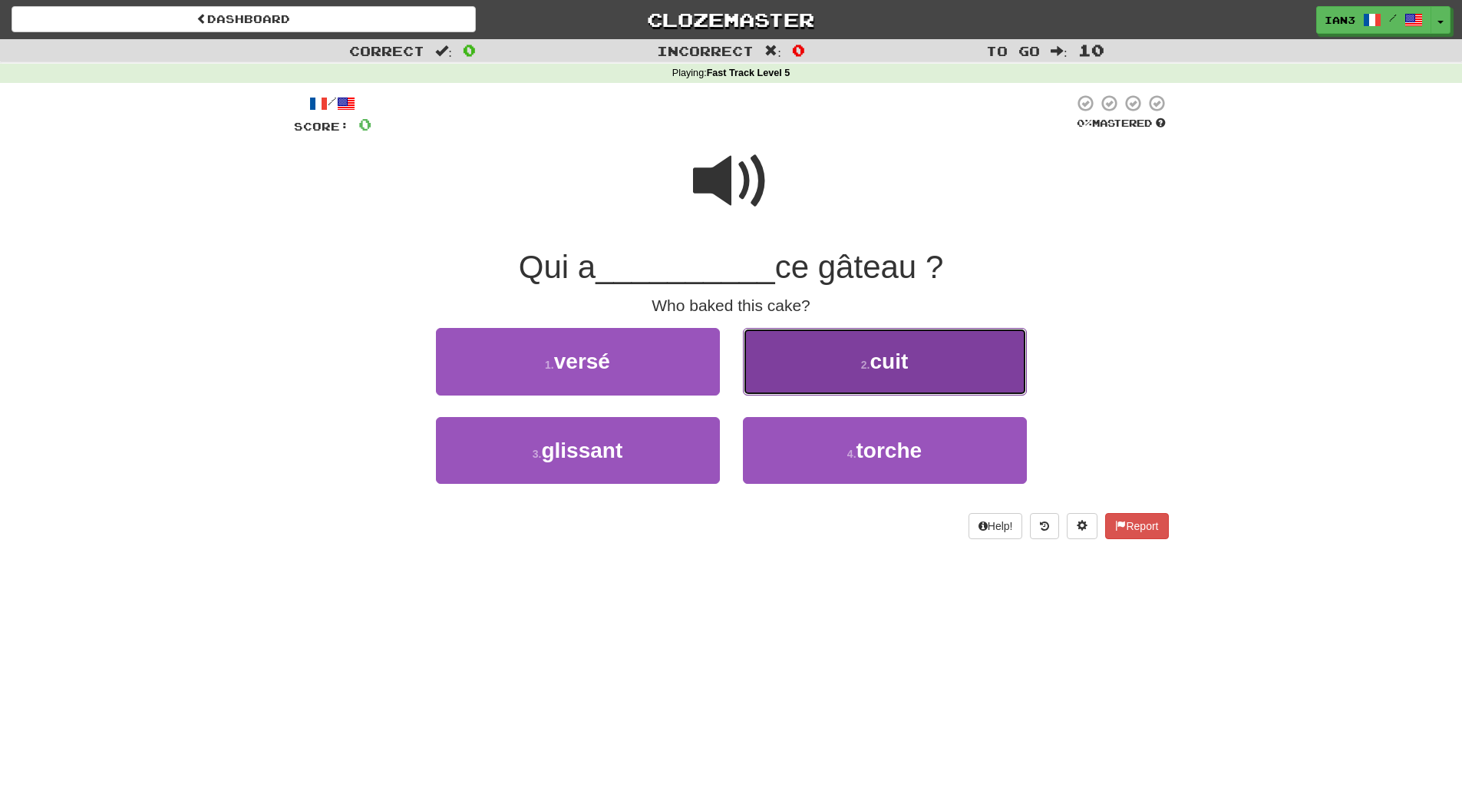
click at [874, 365] on span "cuit" at bounding box center [889, 361] width 38 height 24
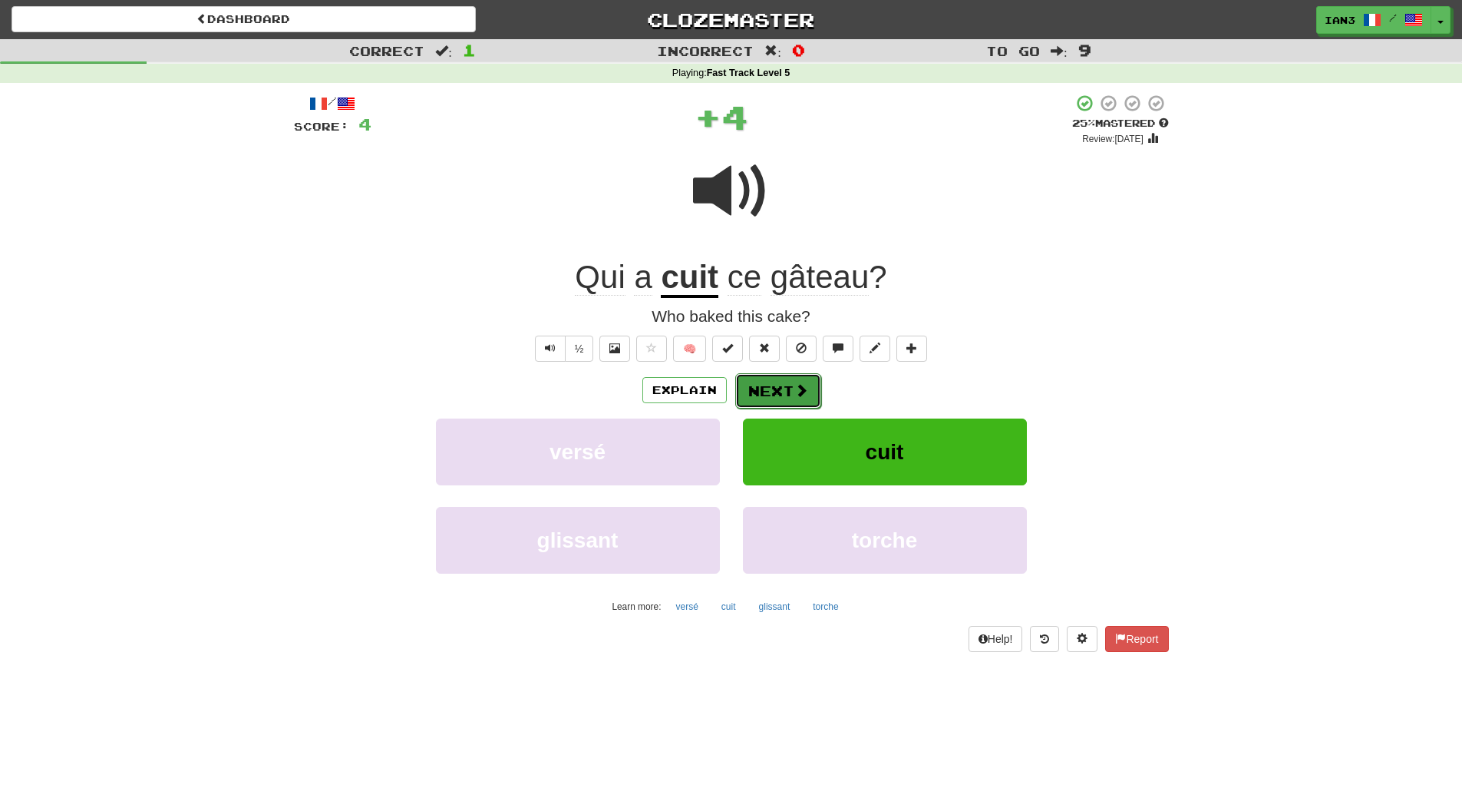
click at [769, 387] on button "Next" at bounding box center [778, 390] width 86 height 35
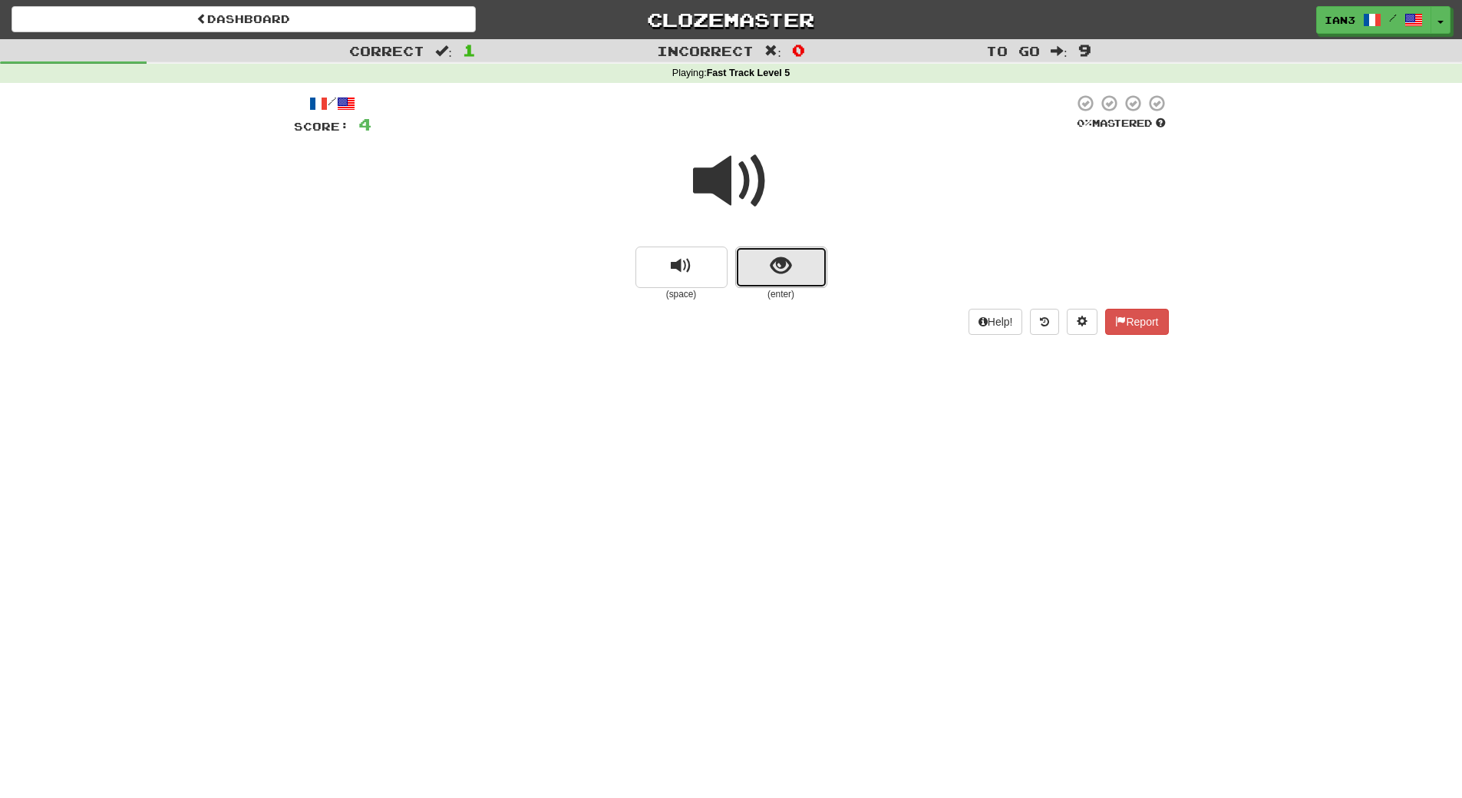
click at [791, 264] on span "show sentence" at bounding box center [781, 266] width 21 height 21
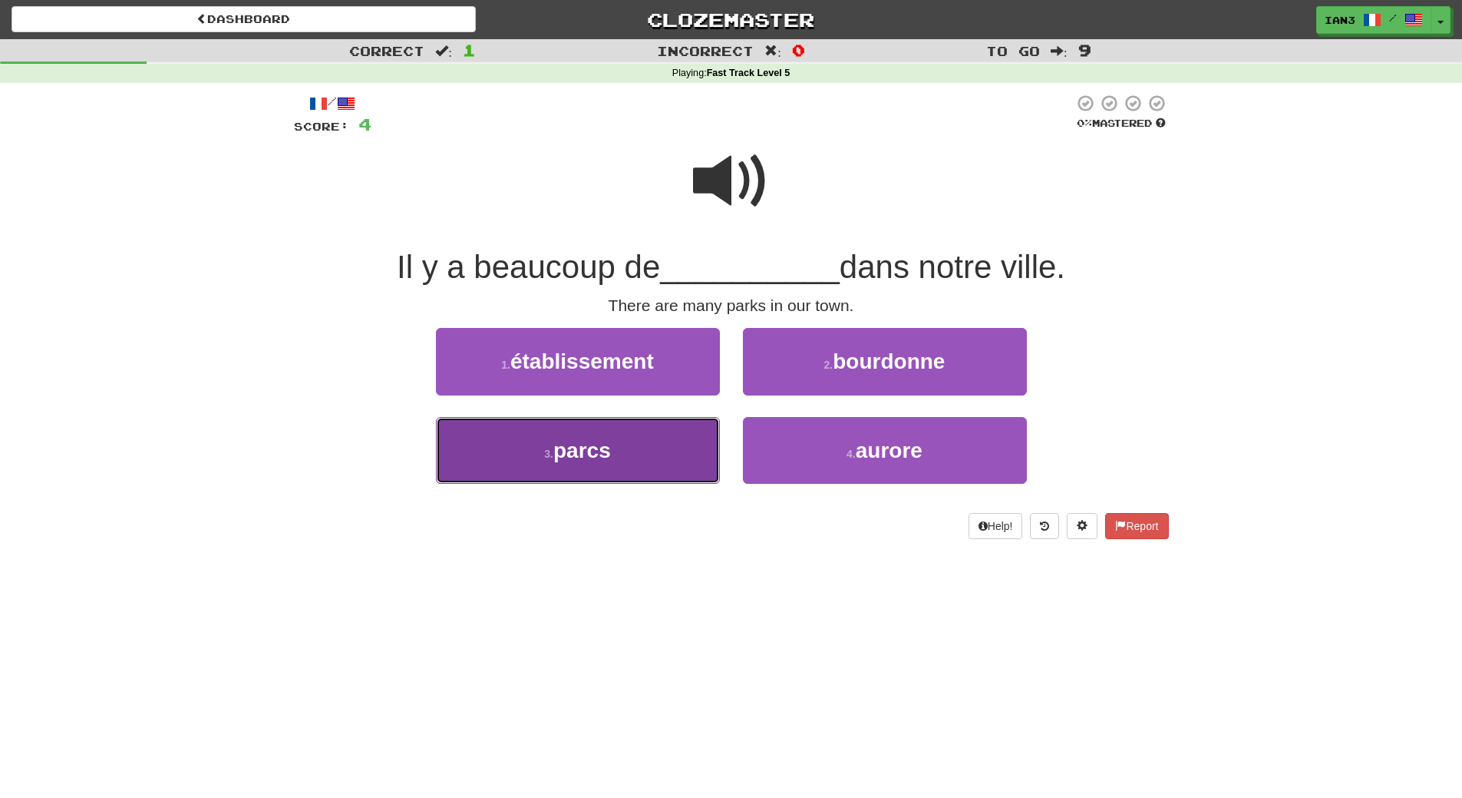
click at [627, 455] on button "3 . parcs" at bounding box center [578, 450] width 284 height 67
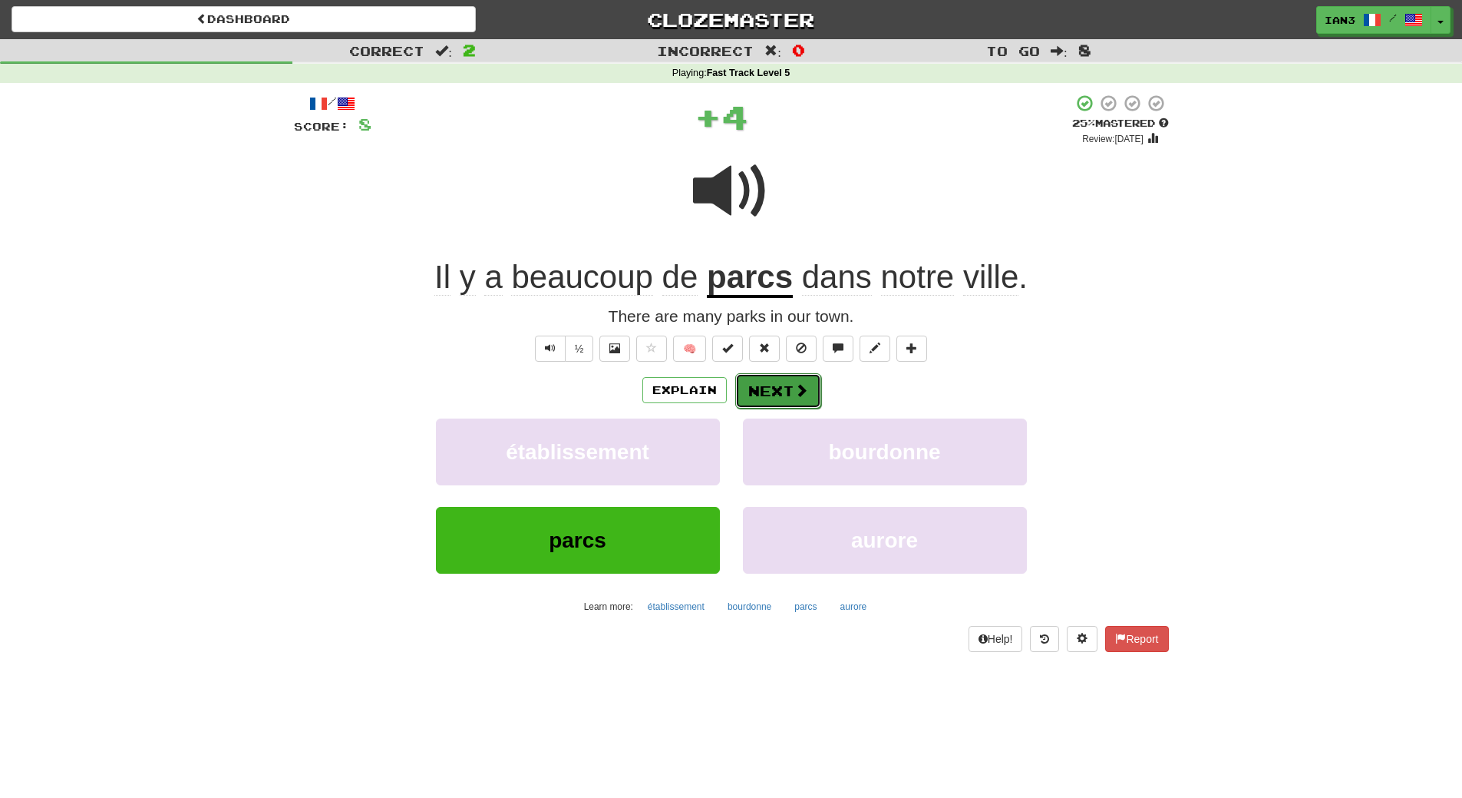
click at [784, 393] on button "Next" at bounding box center [778, 390] width 86 height 35
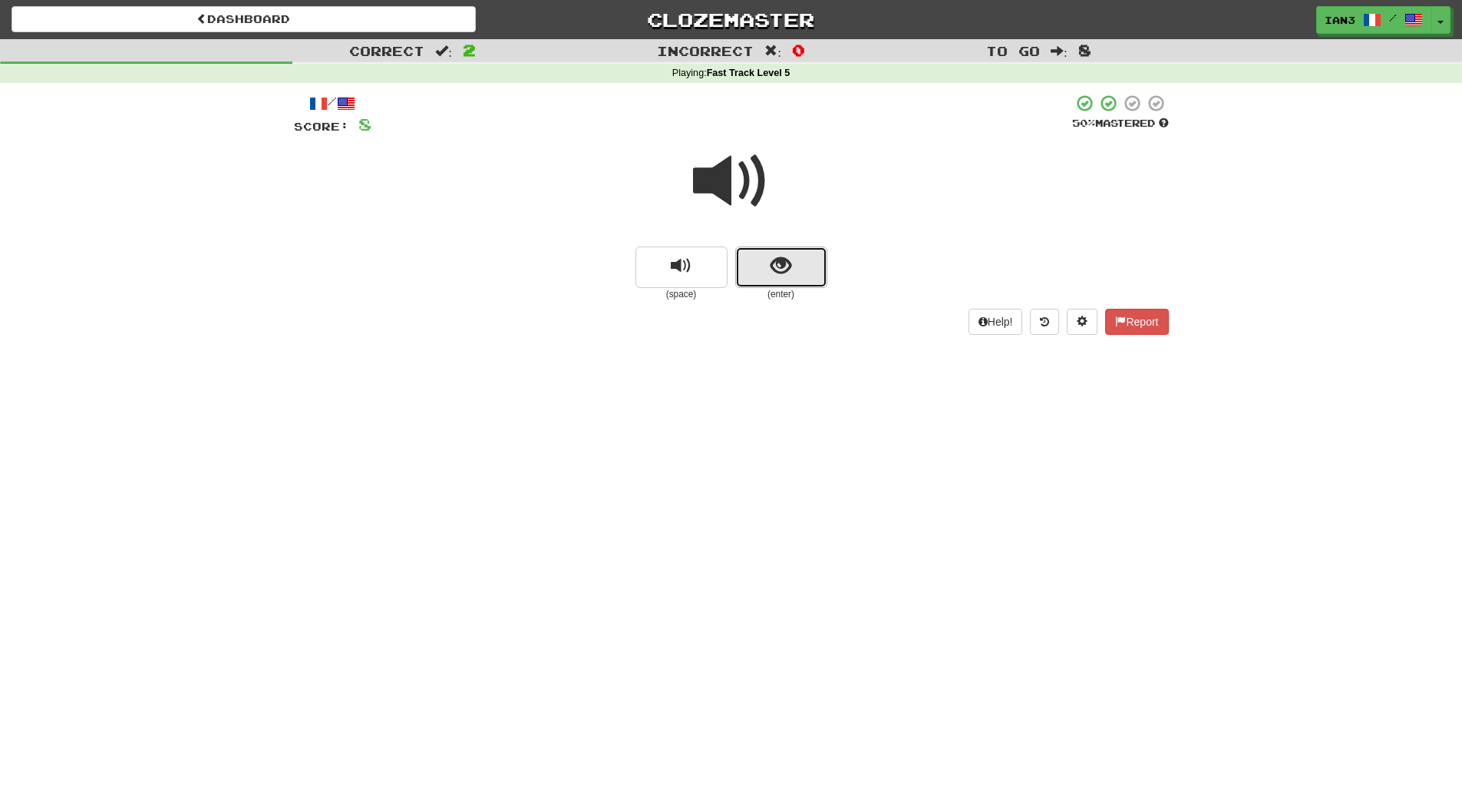
click at [782, 268] on span "show sentence" at bounding box center [781, 266] width 21 height 21
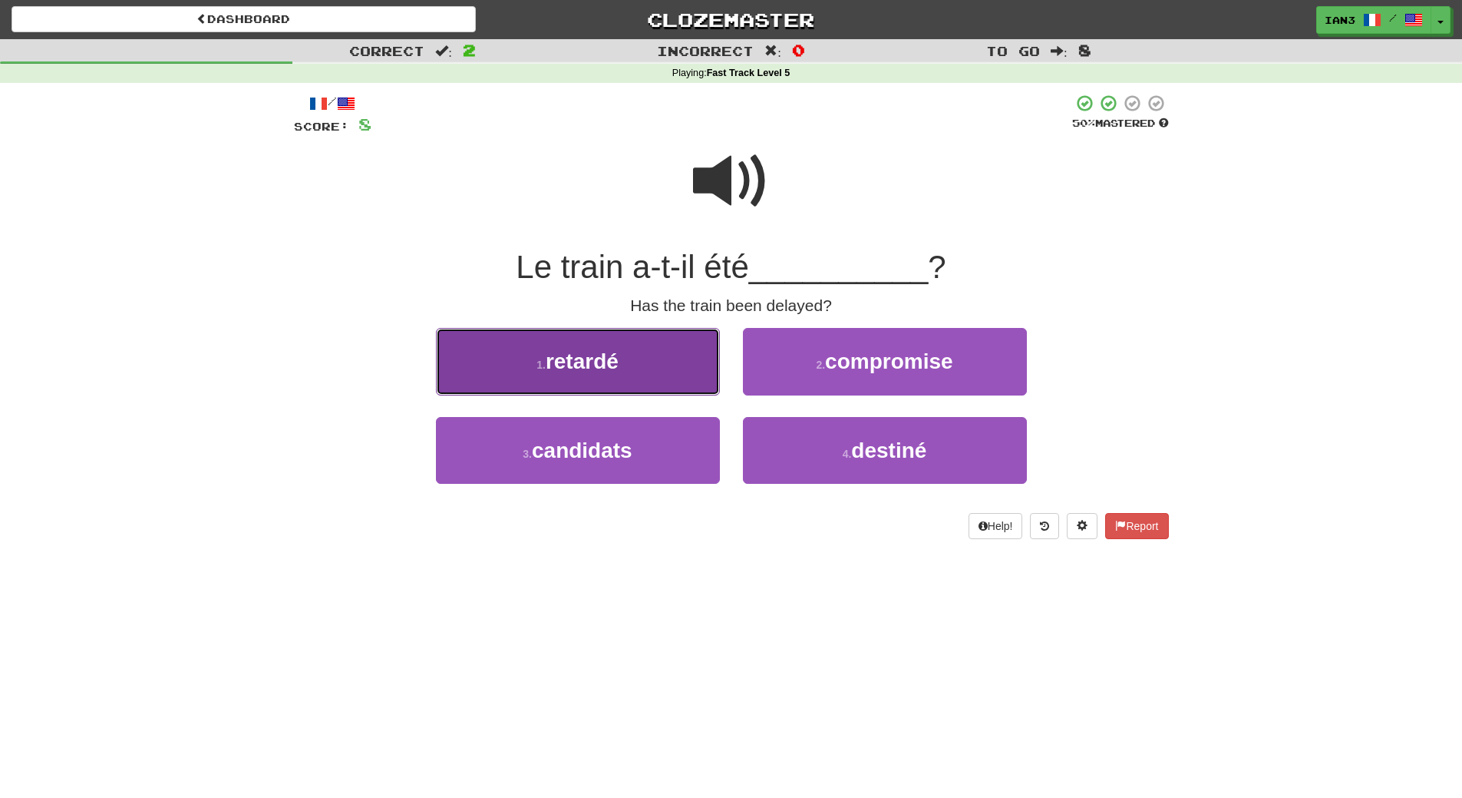
click at [594, 353] on span "retardé" at bounding box center [582, 361] width 73 height 24
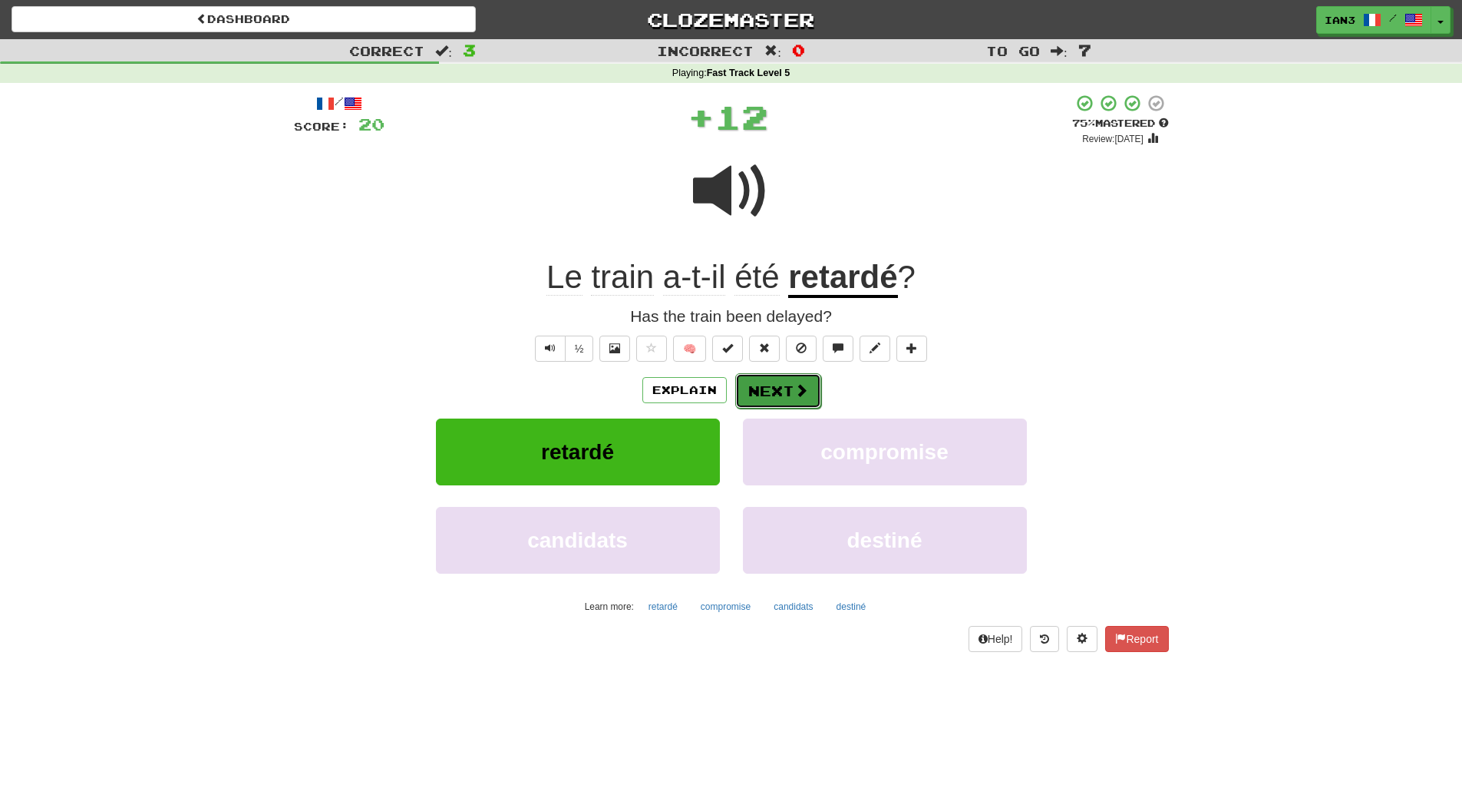
click at [765, 382] on button "Next" at bounding box center [778, 390] width 86 height 35
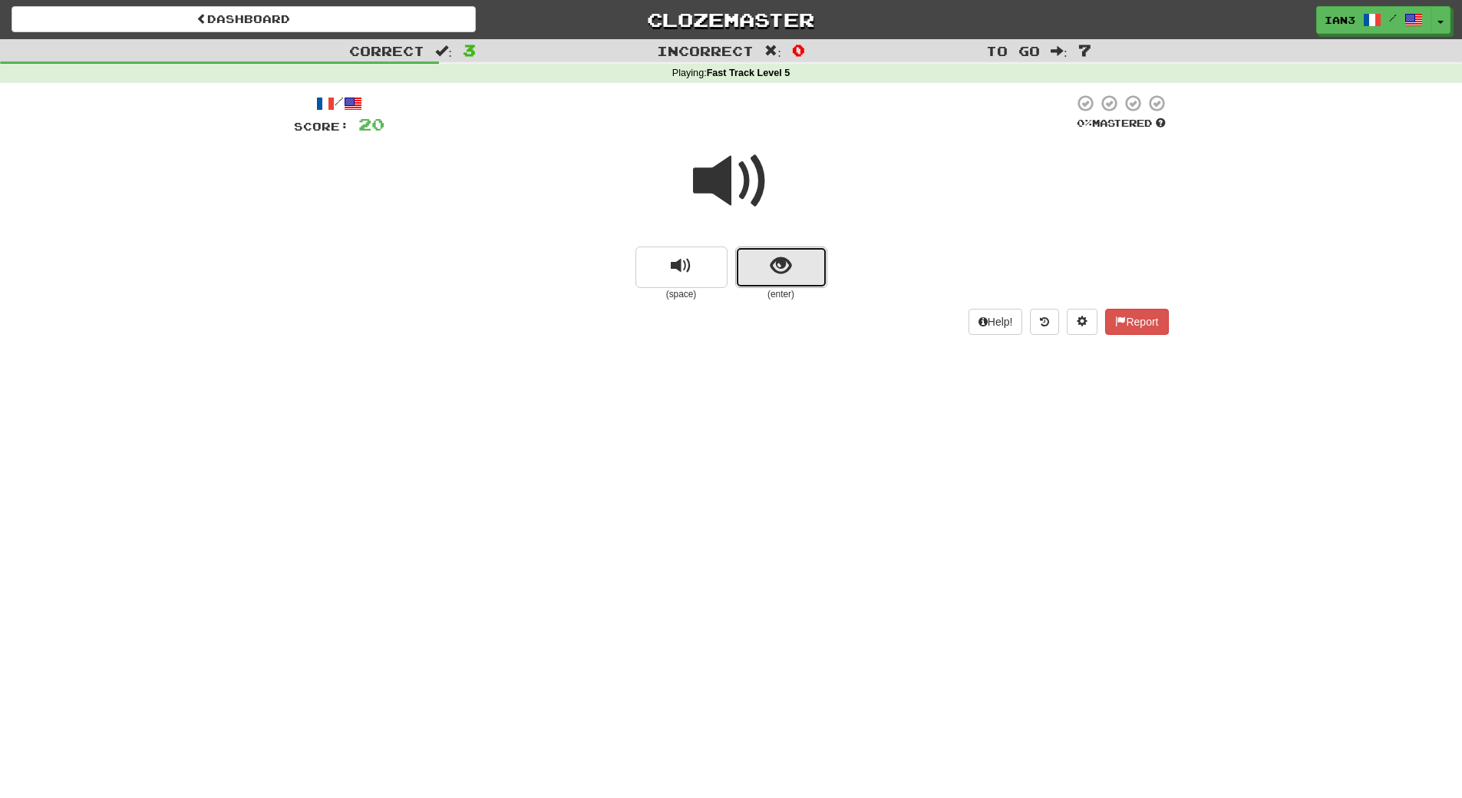
click at [788, 267] on span "show sentence" at bounding box center [781, 266] width 21 height 21
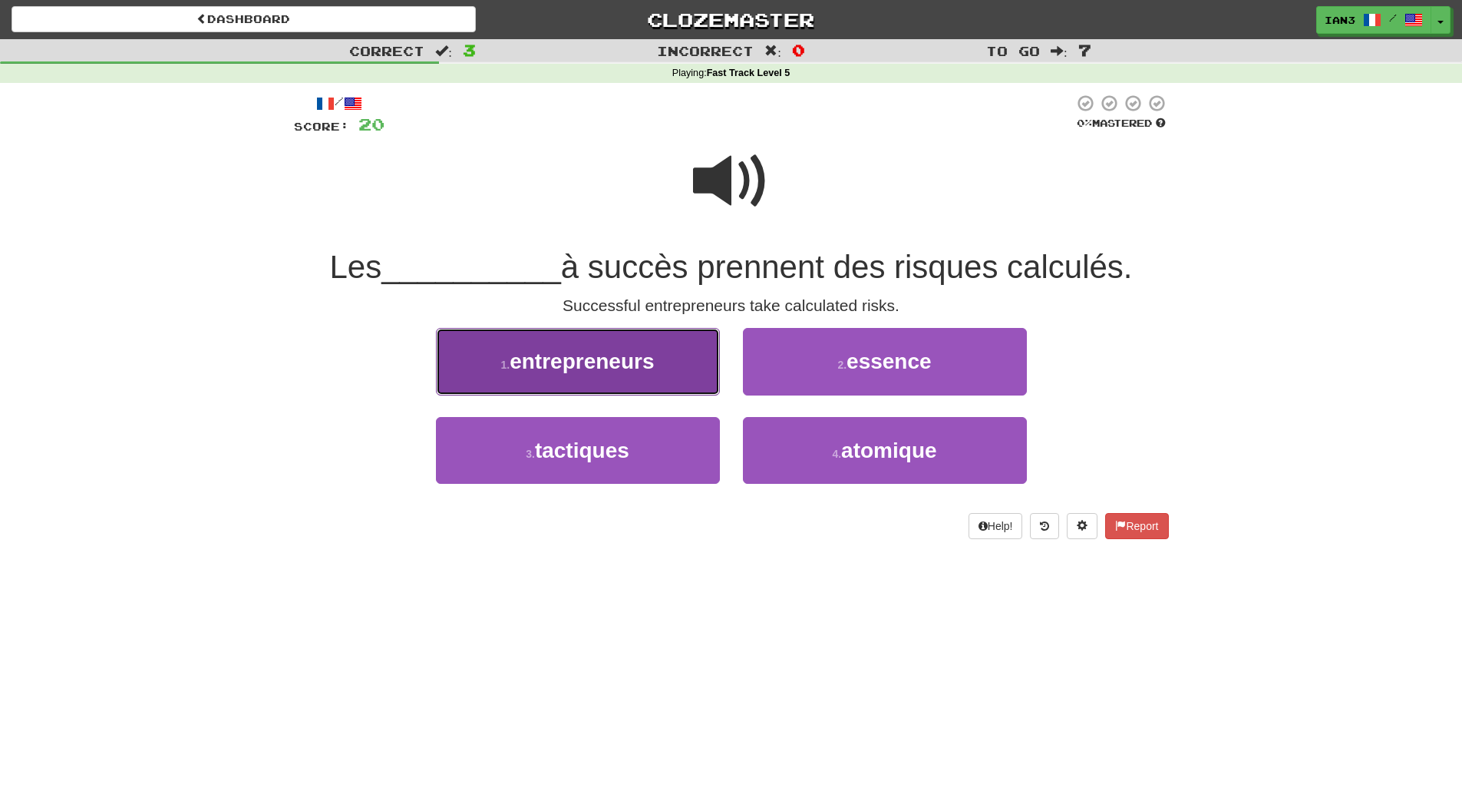
click at [643, 357] on span "entrepreneurs" at bounding box center [582, 361] width 144 height 24
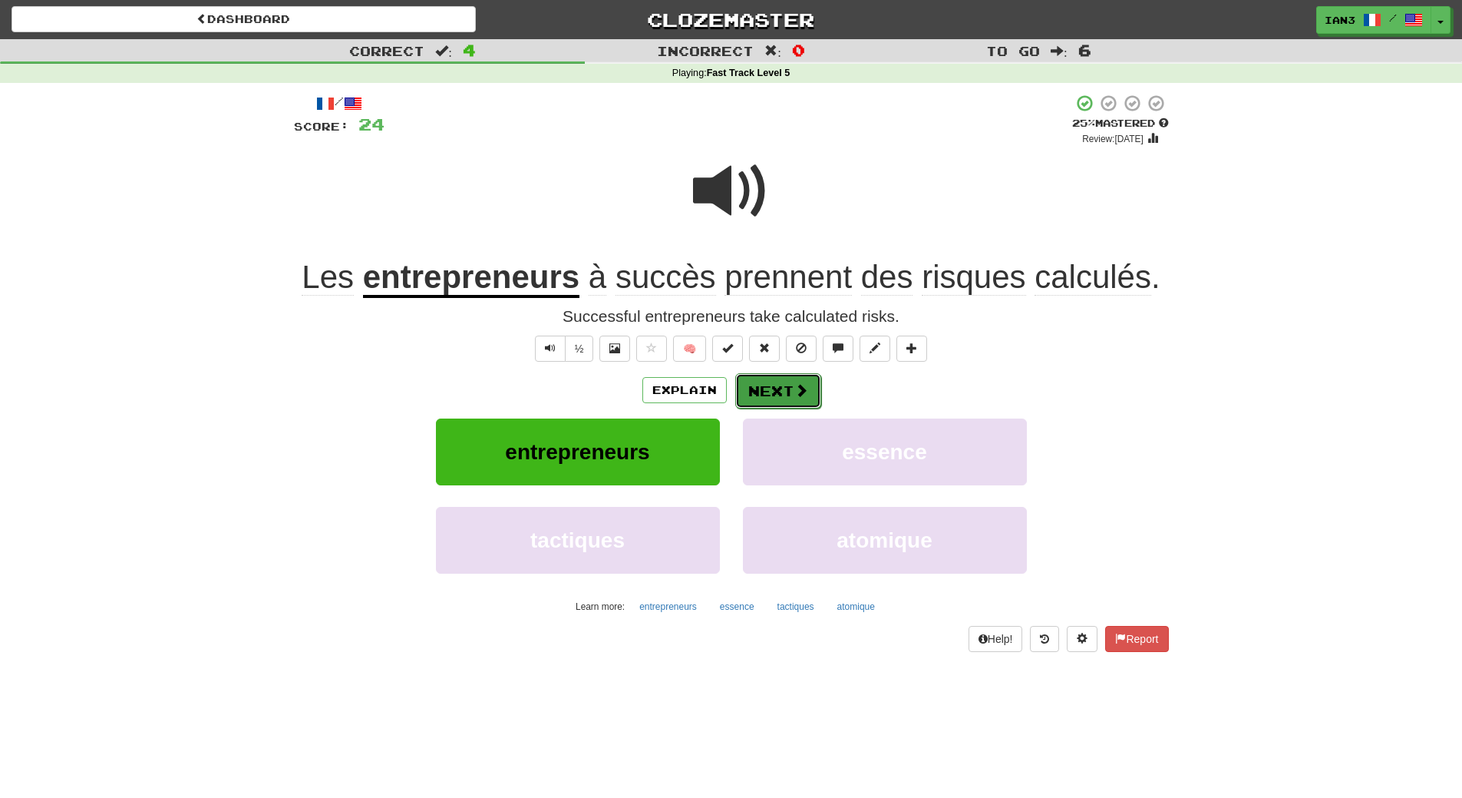
click at [772, 390] on button "Next" at bounding box center [778, 390] width 86 height 35
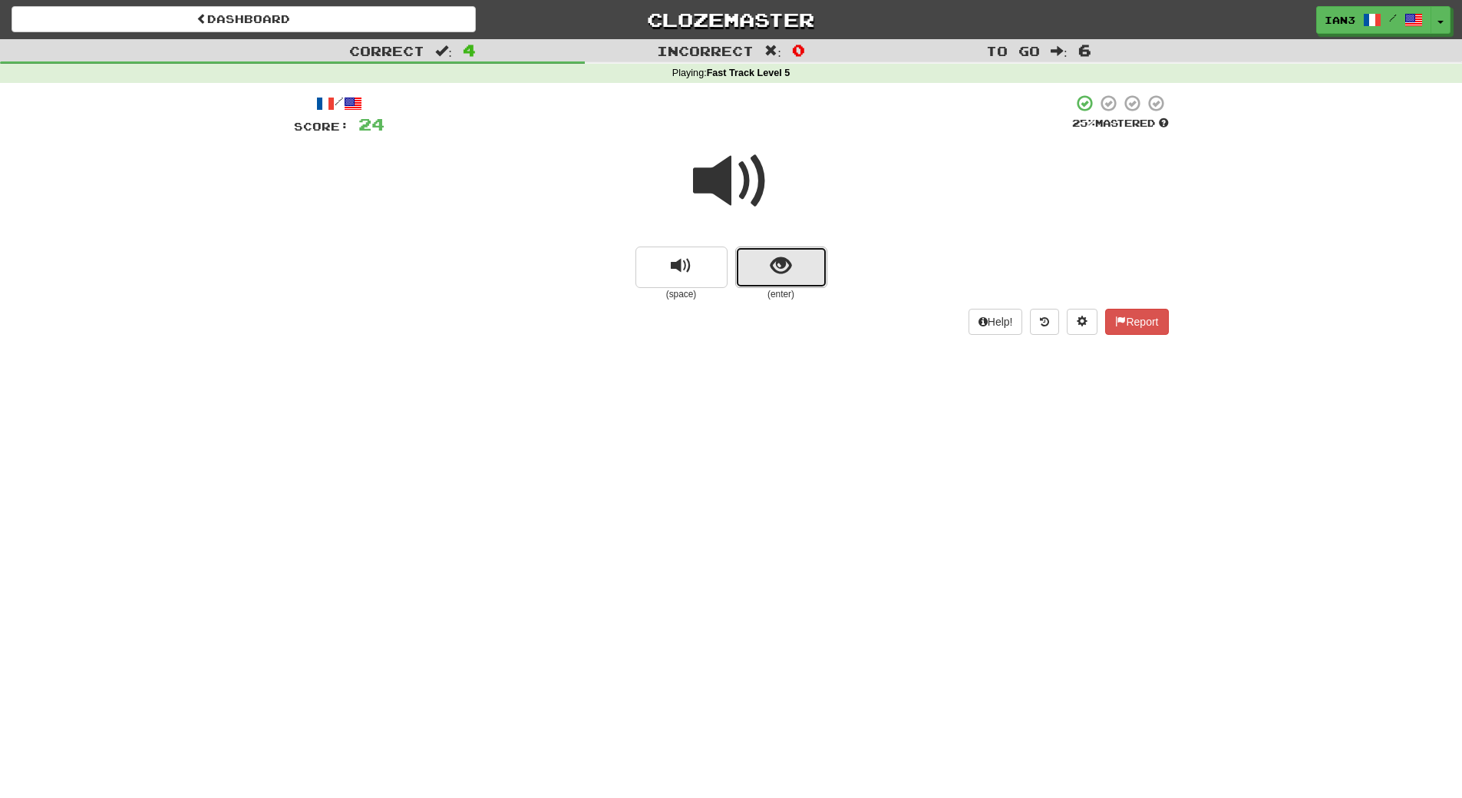
click at [782, 266] on span "show sentence" at bounding box center [781, 266] width 21 height 21
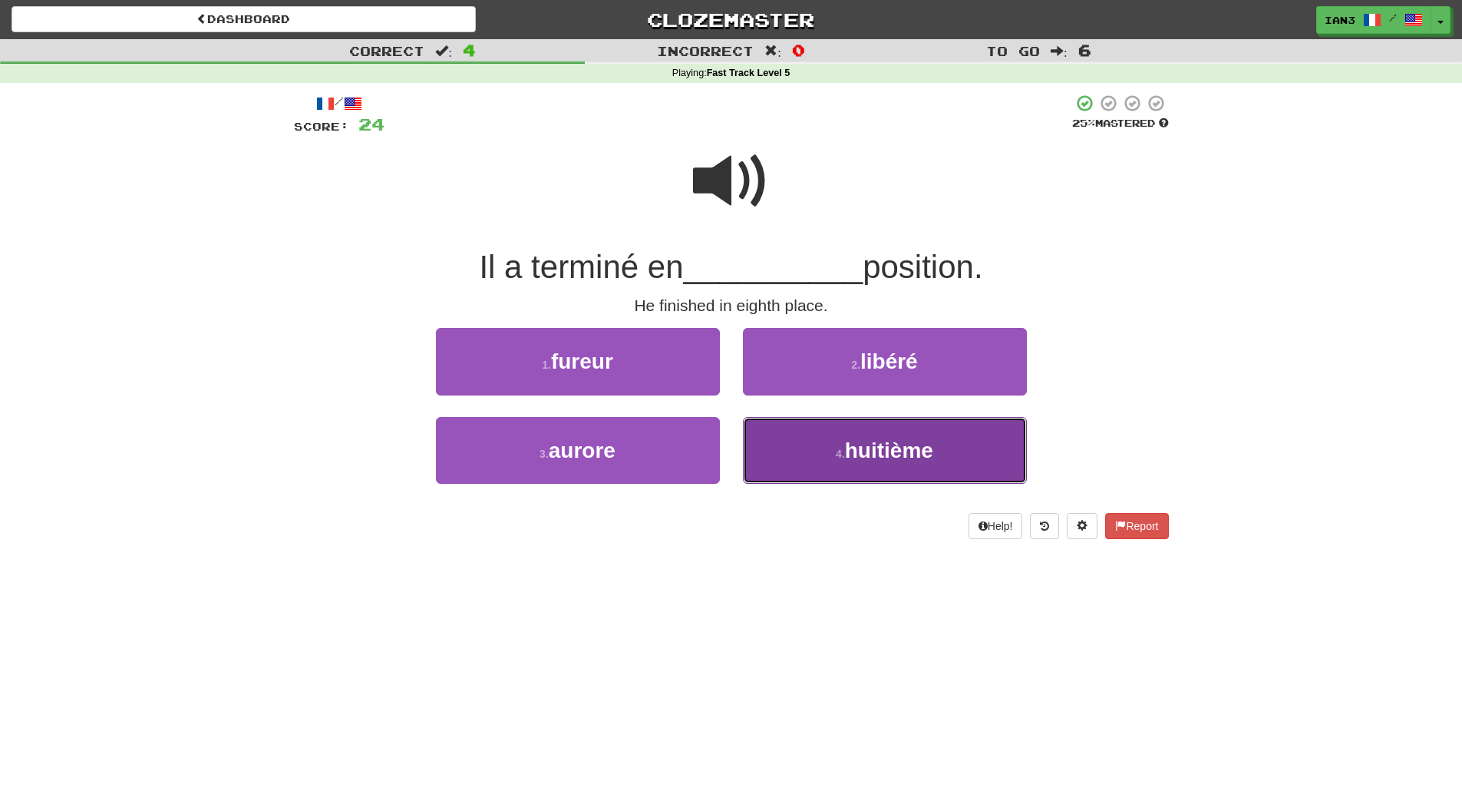
click at [874, 452] on span "huitième" at bounding box center [889, 450] width 88 height 24
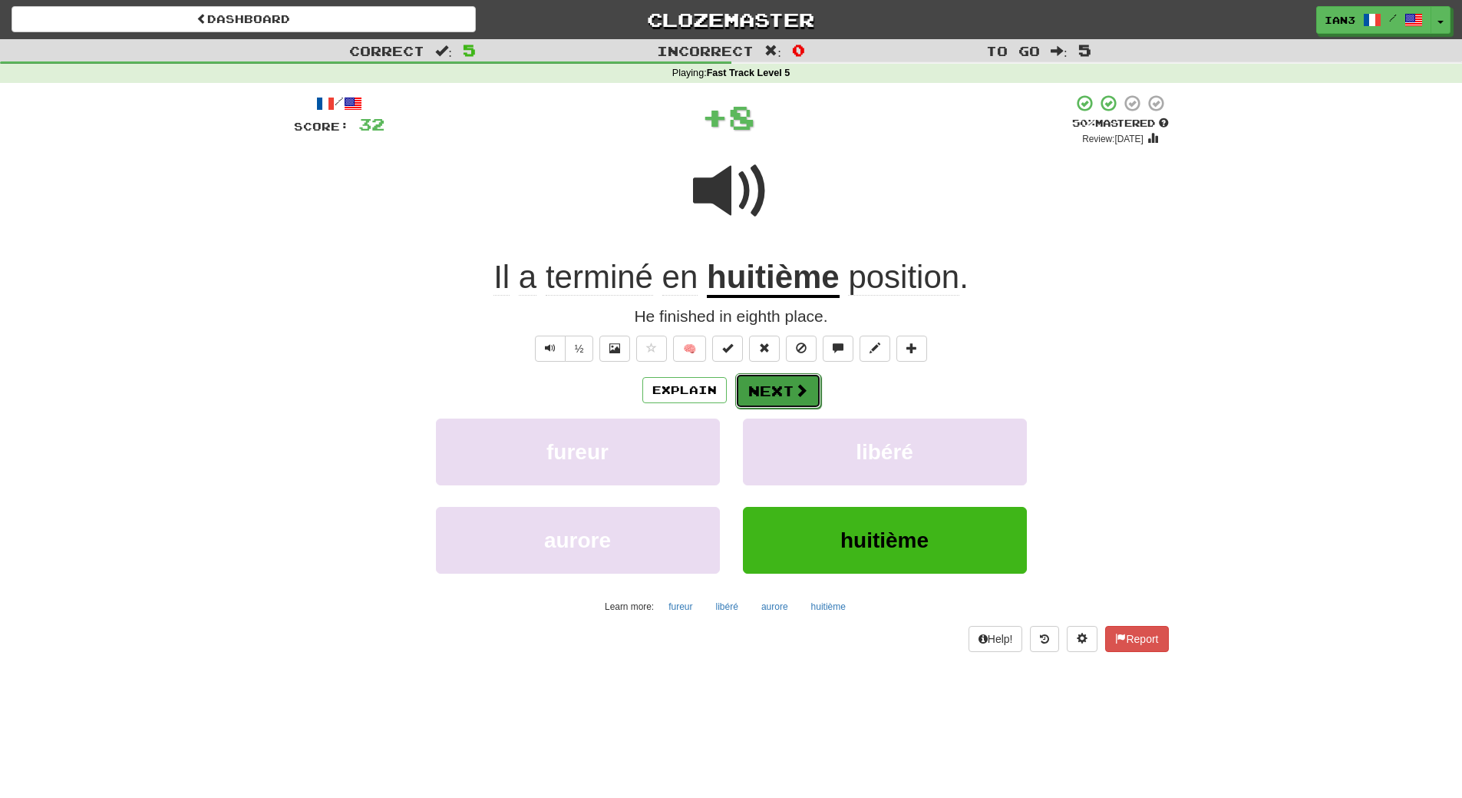
click at [786, 384] on button "Next" at bounding box center [778, 390] width 86 height 35
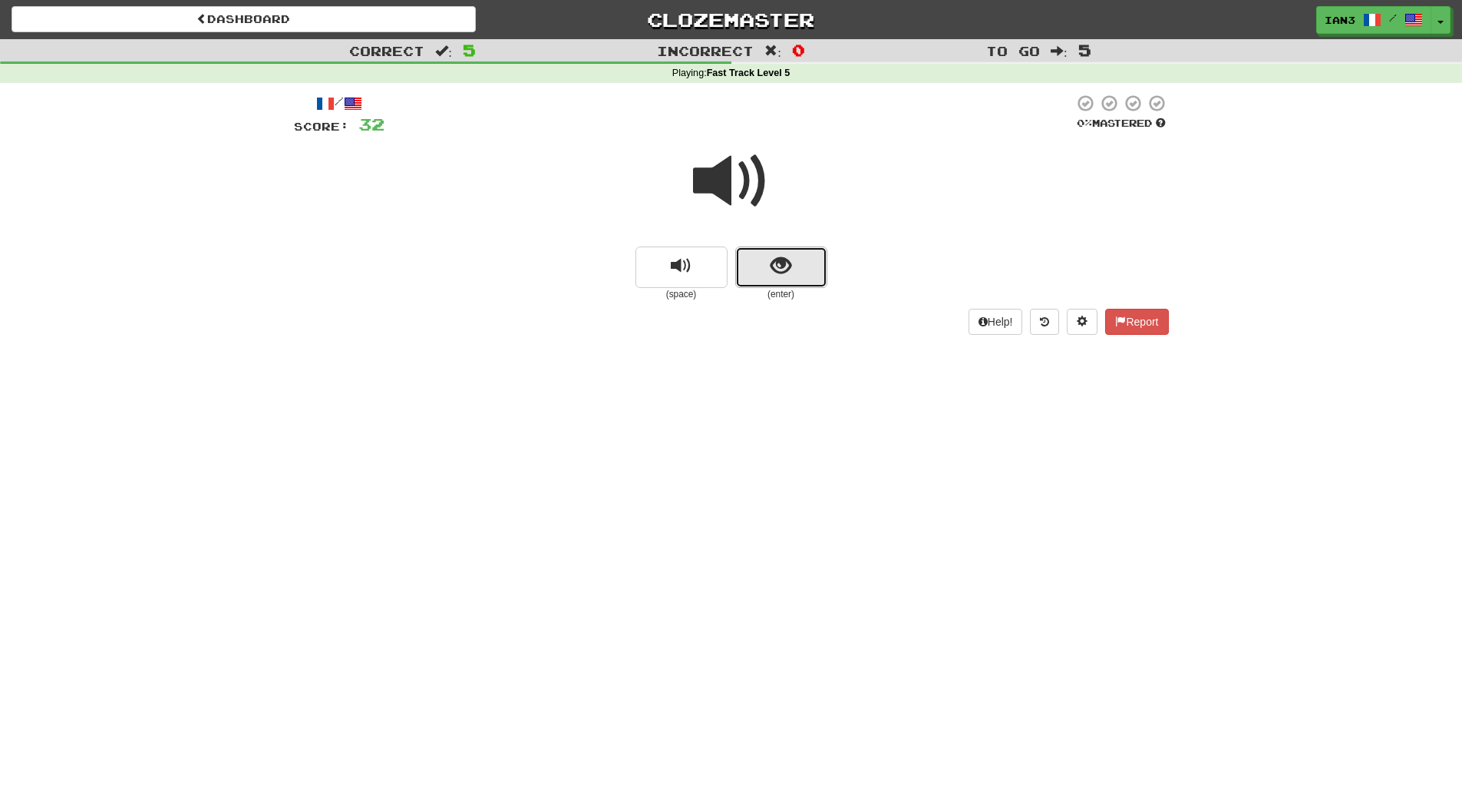
click at [781, 260] on span "show sentence" at bounding box center [781, 266] width 21 height 21
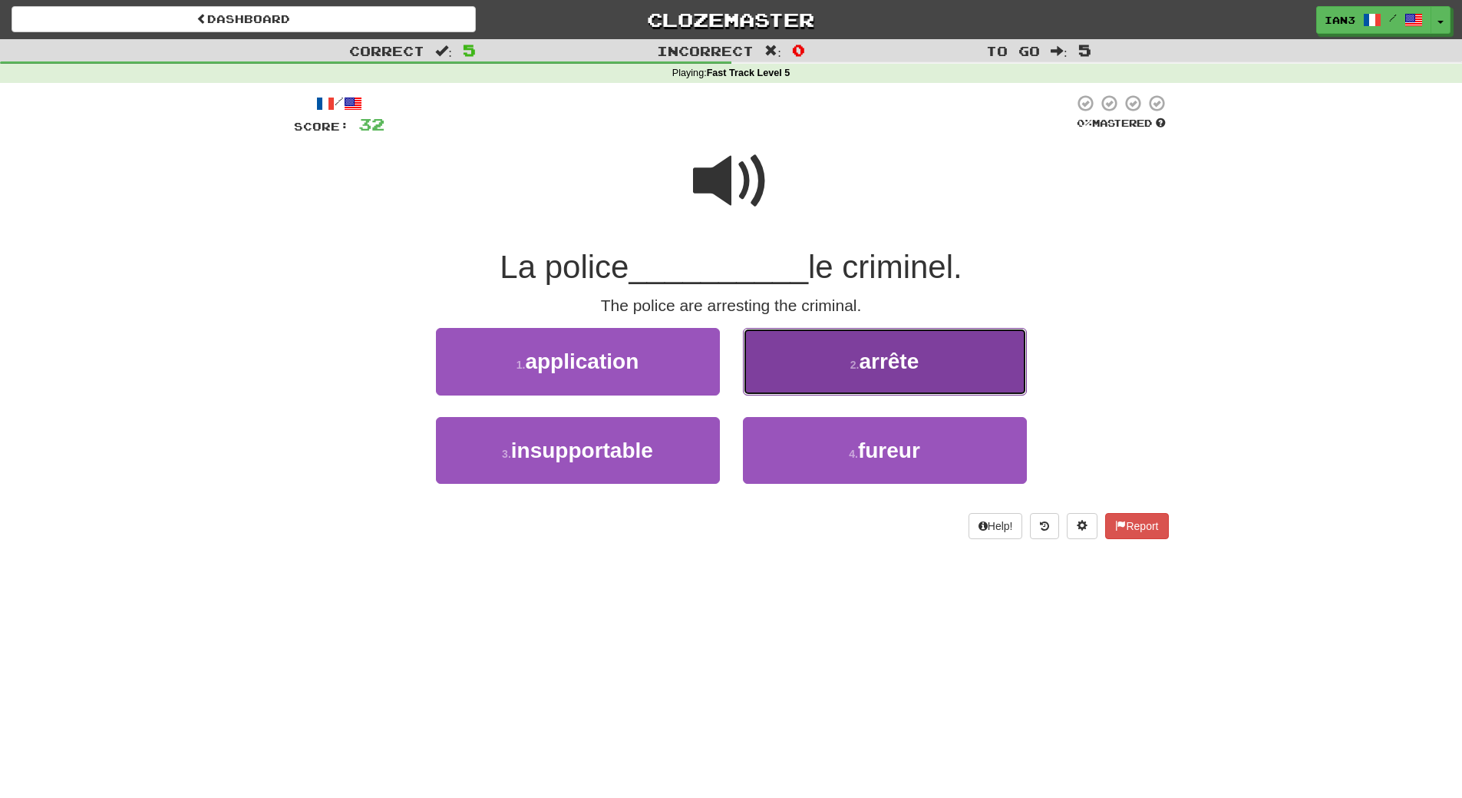
click at [892, 378] on button "2 . arrête" at bounding box center [885, 361] width 284 height 67
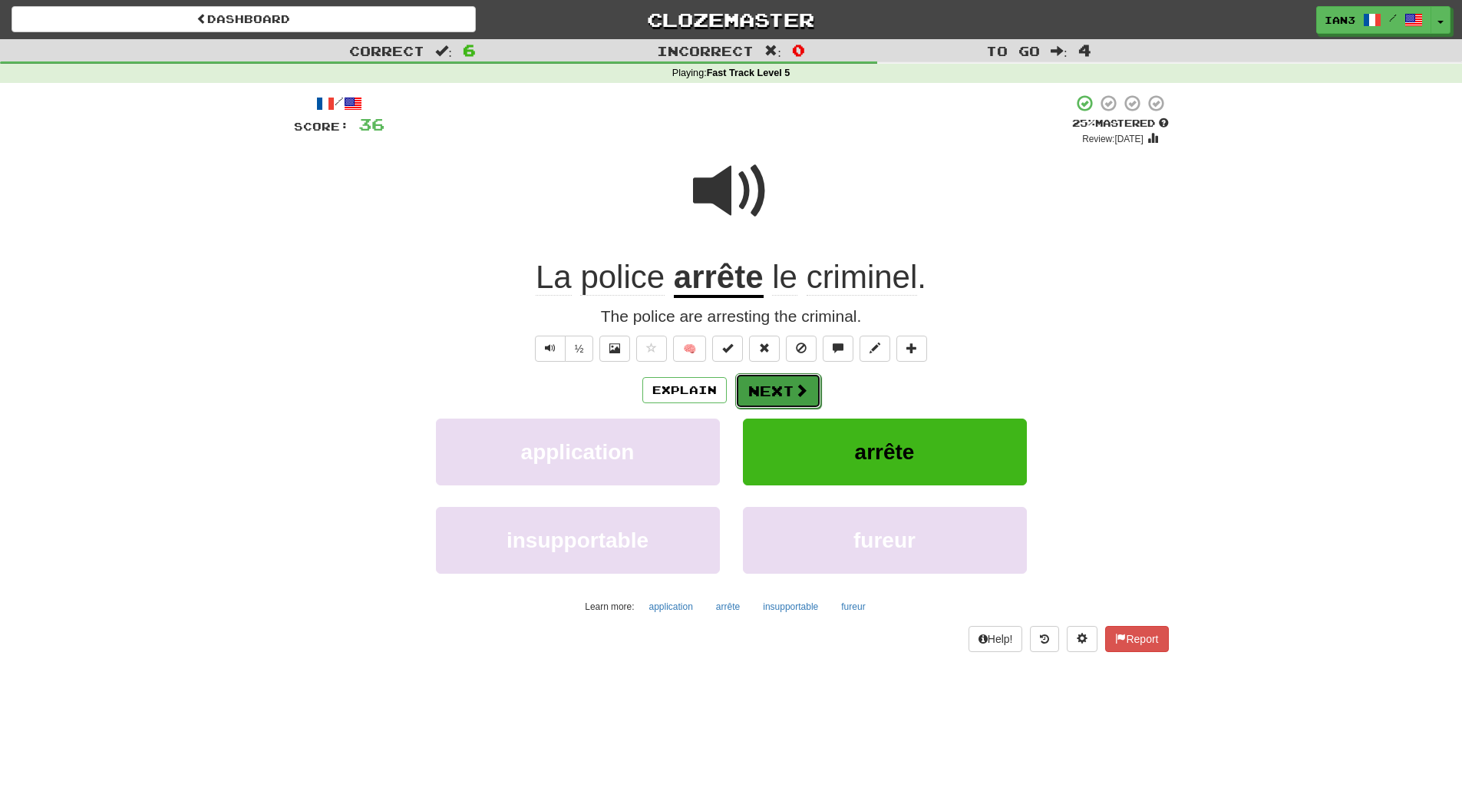
click at [771, 389] on button "Next" at bounding box center [778, 390] width 86 height 35
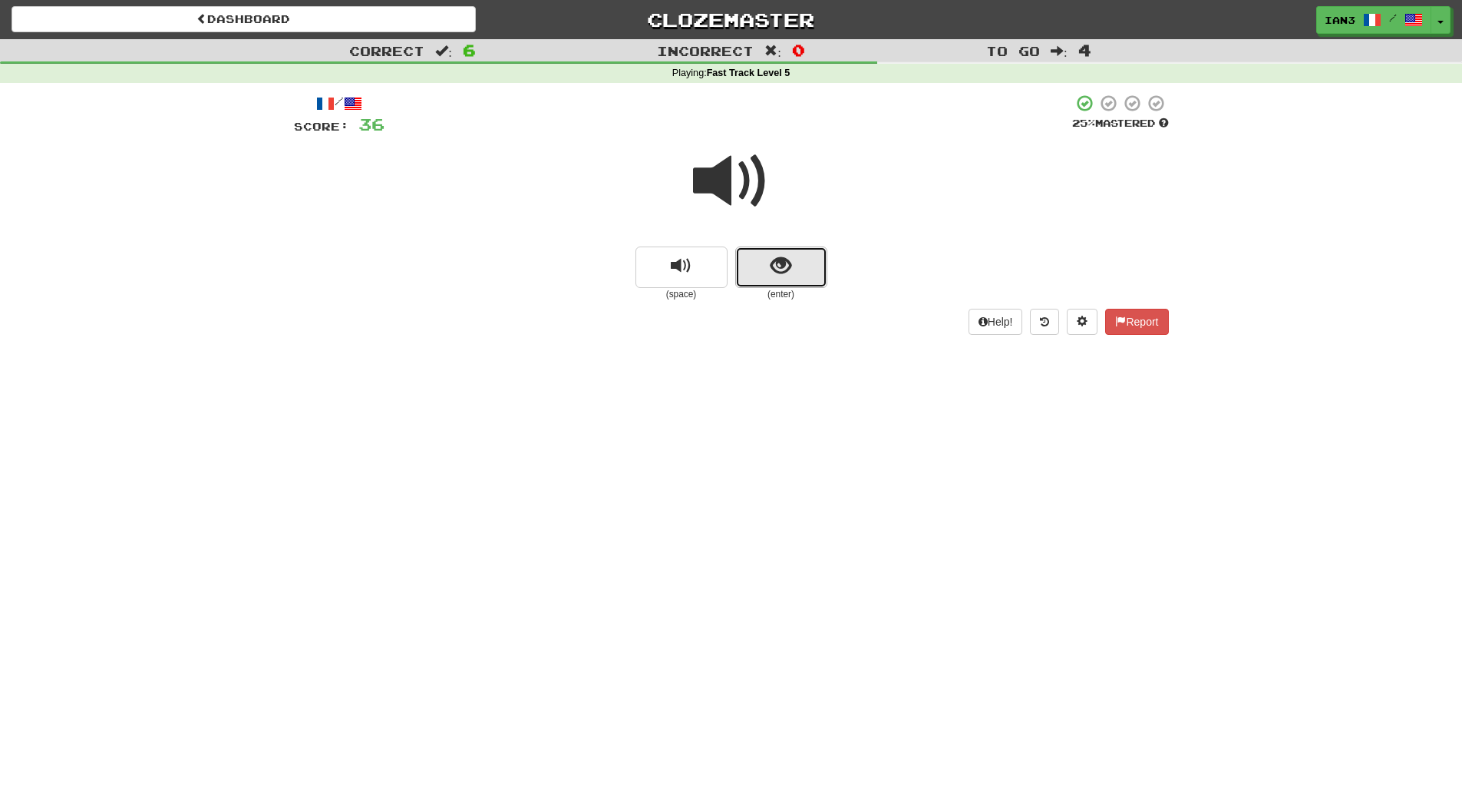
click at [766, 266] on button "show sentence" at bounding box center [781, 266] width 92 height 41
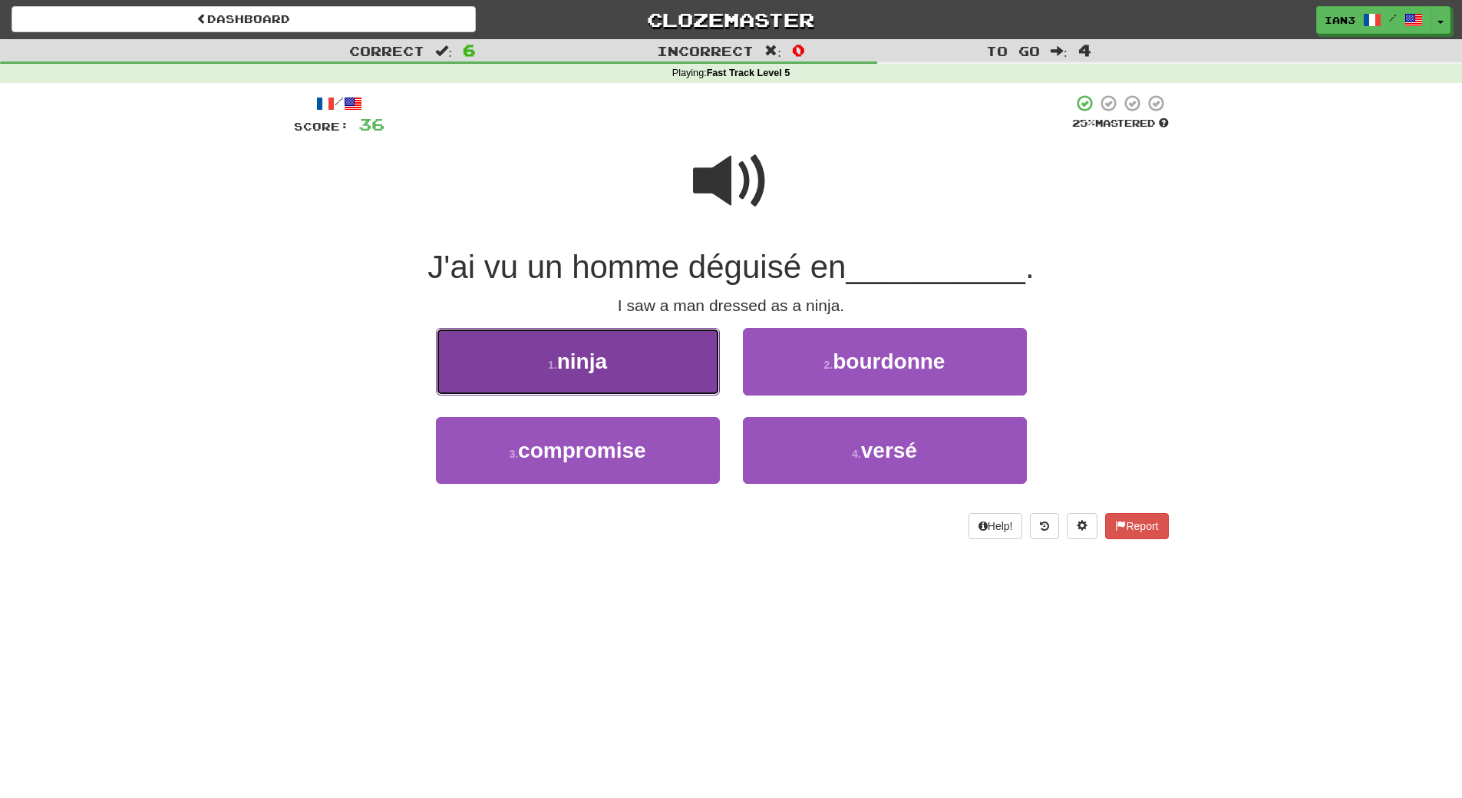
click at [562, 364] on span "ninja" at bounding box center [582, 361] width 50 height 24
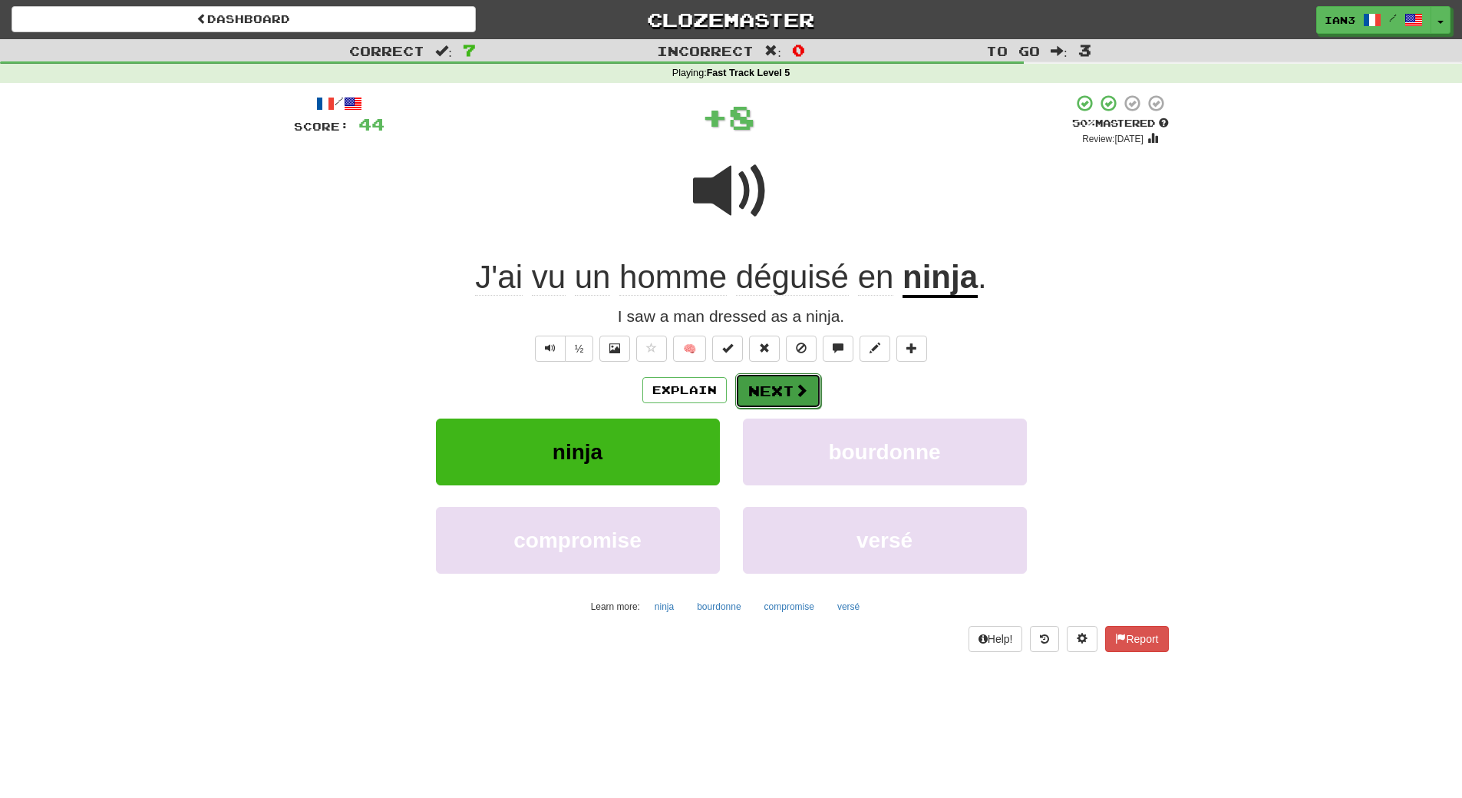
click at [779, 395] on button "Next" at bounding box center [778, 390] width 86 height 35
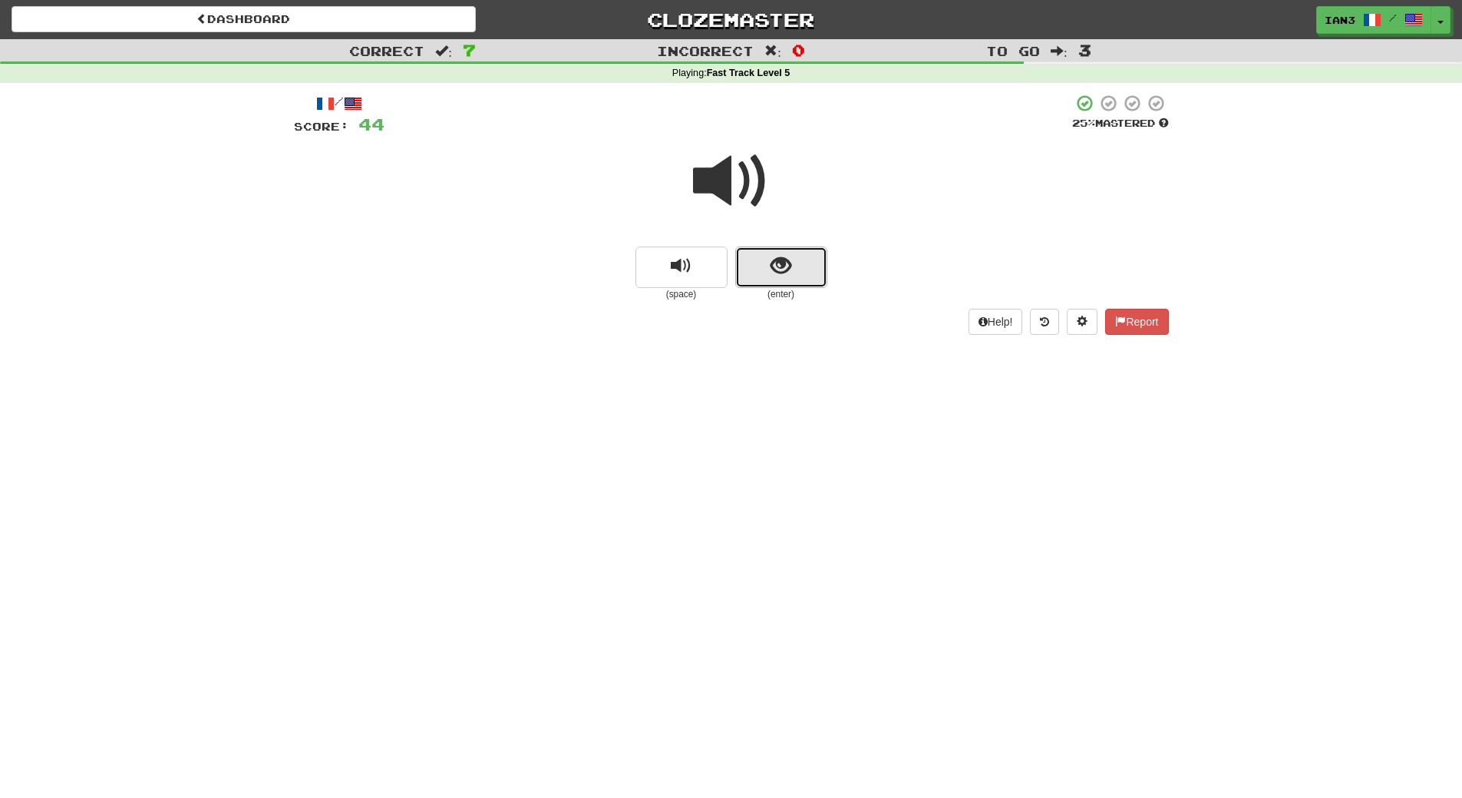
click at [772, 265] on span "show sentence" at bounding box center [781, 266] width 21 height 21
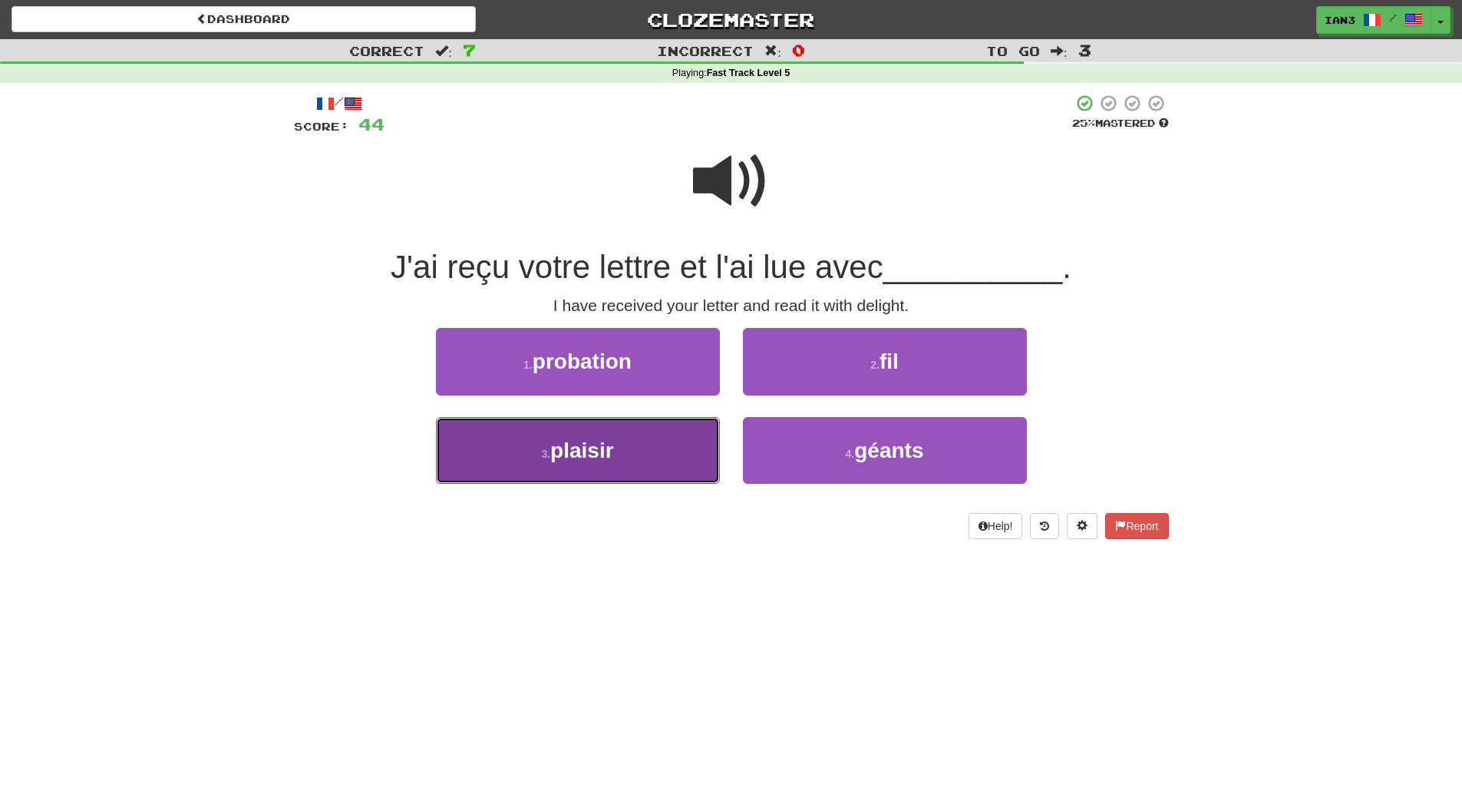
click at [576, 453] on span "plaisir" at bounding box center [581, 450] width 63 height 24
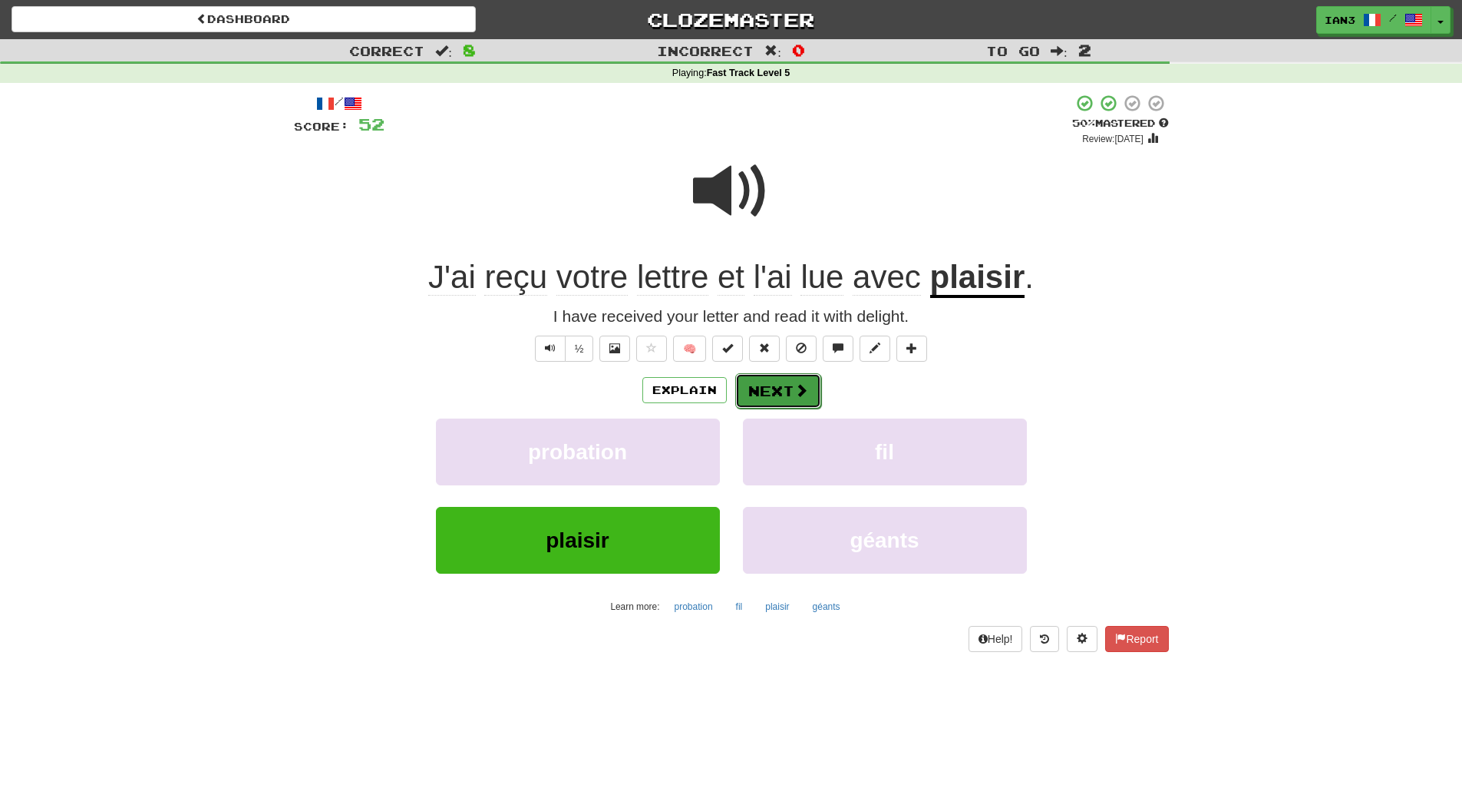
click at [785, 394] on button "Next" at bounding box center [778, 390] width 86 height 35
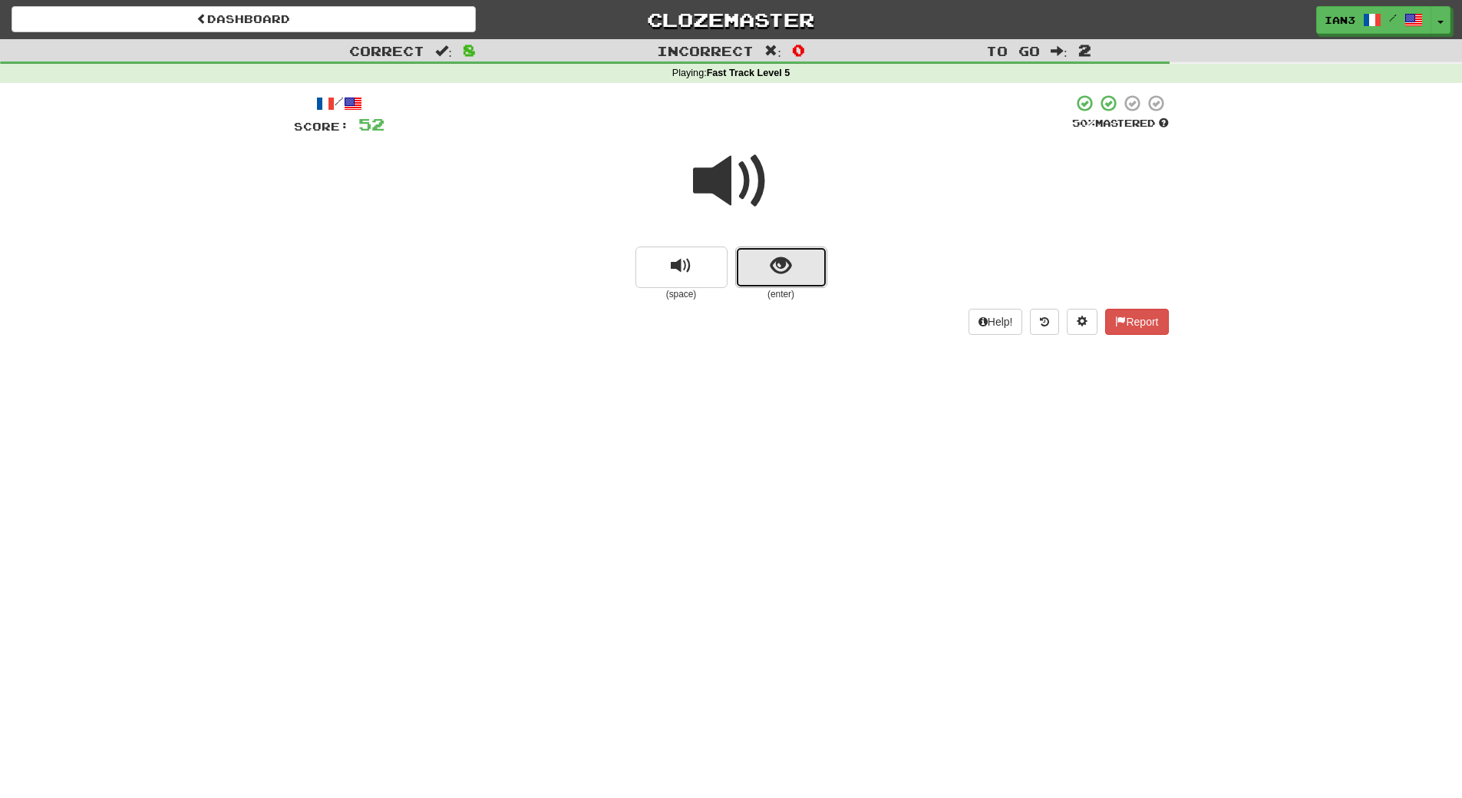
click at [777, 266] on span "show sentence" at bounding box center [781, 266] width 21 height 21
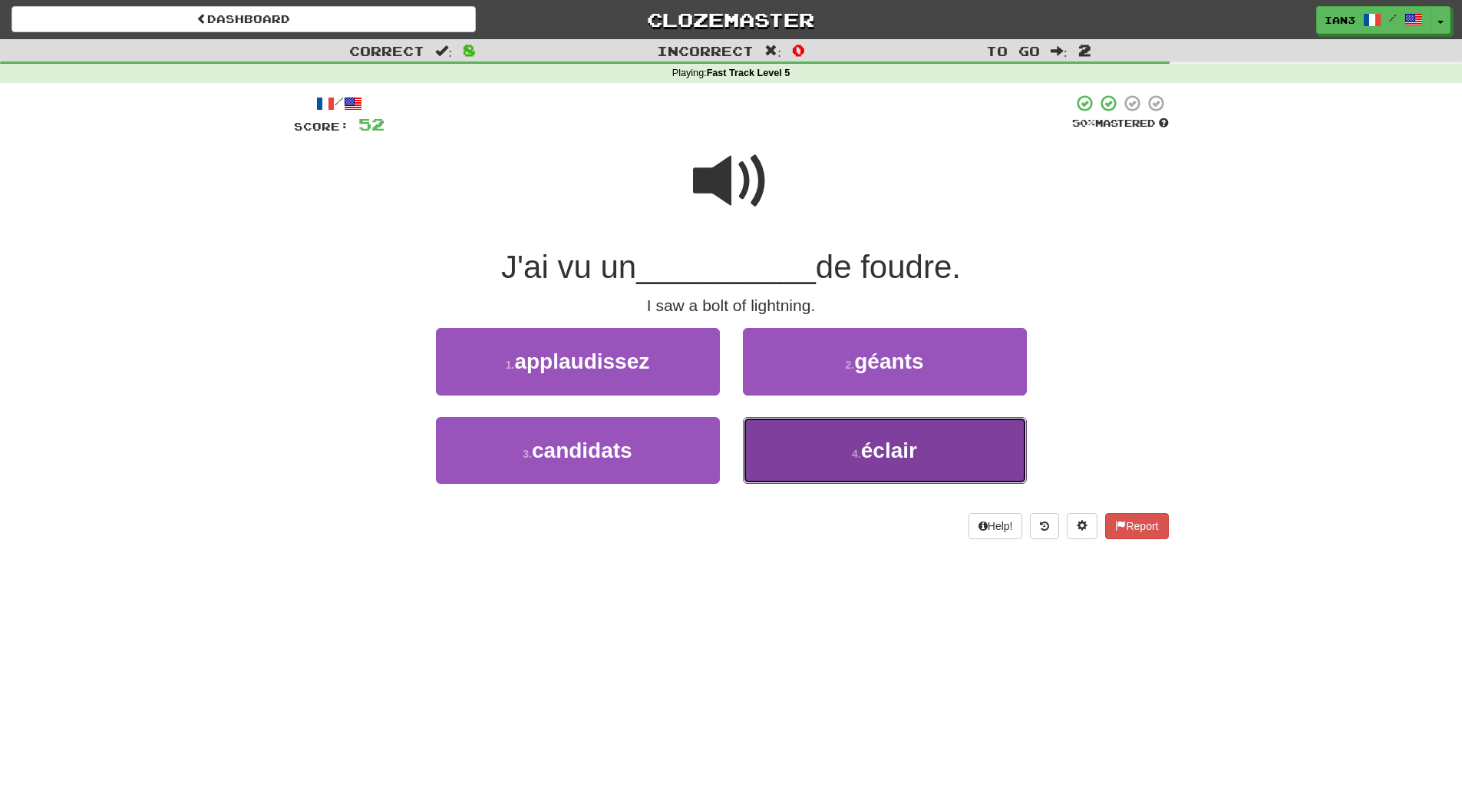
click at [891, 459] on span "éclair" at bounding box center [889, 450] width 56 height 24
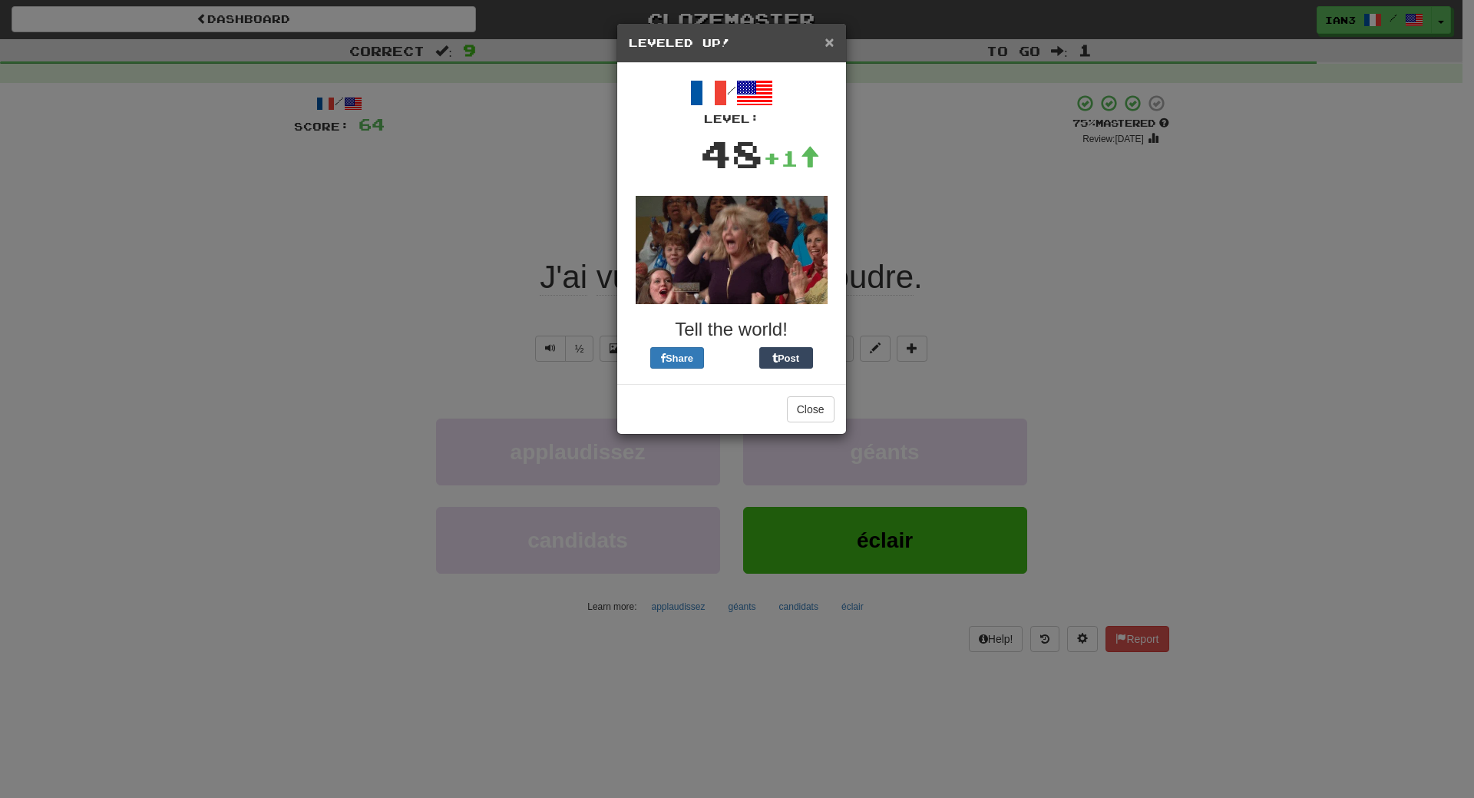
click at [825, 41] on span "×" at bounding box center [829, 42] width 9 height 18
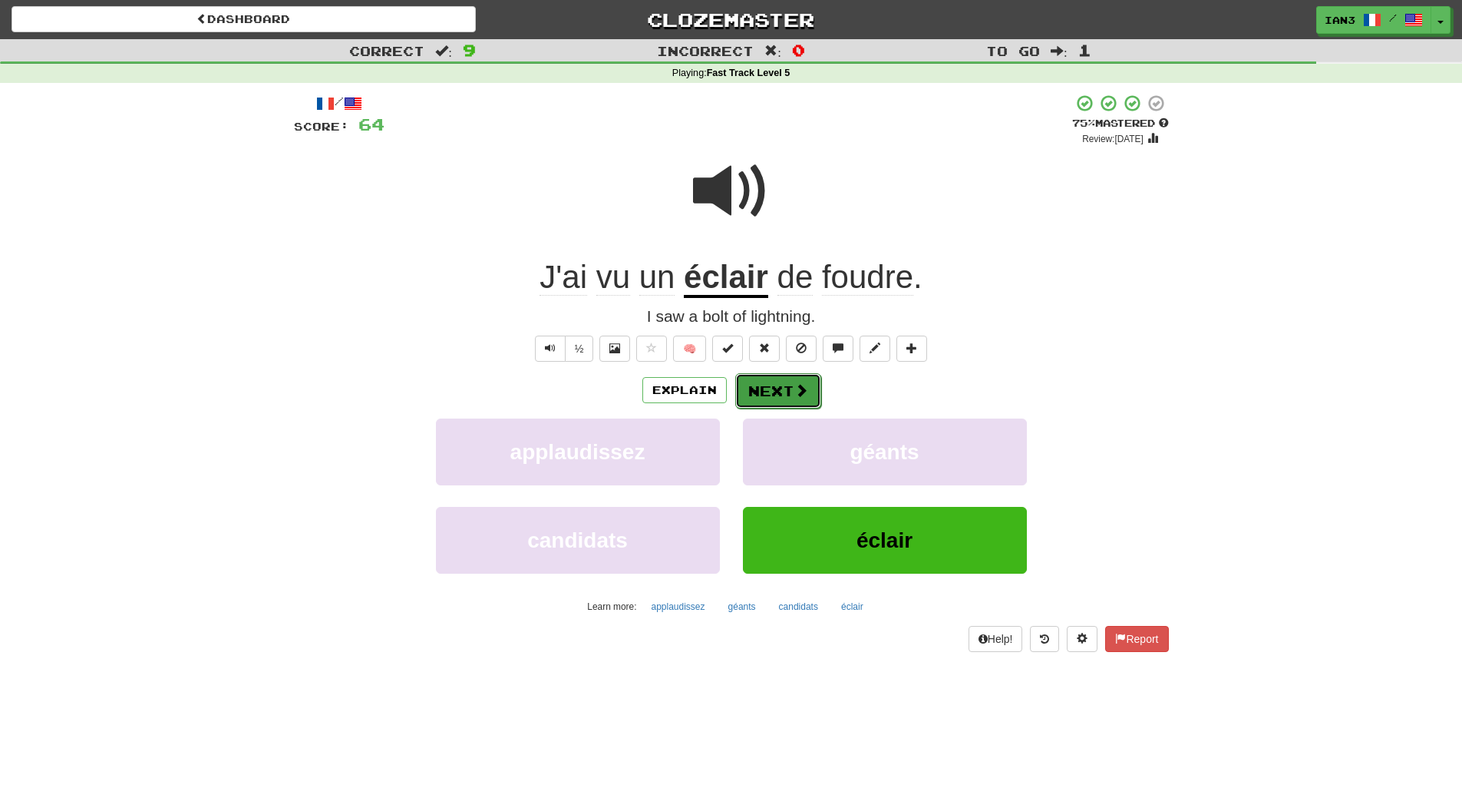
click at [775, 388] on button "Next" at bounding box center [778, 390] width 86 height 35
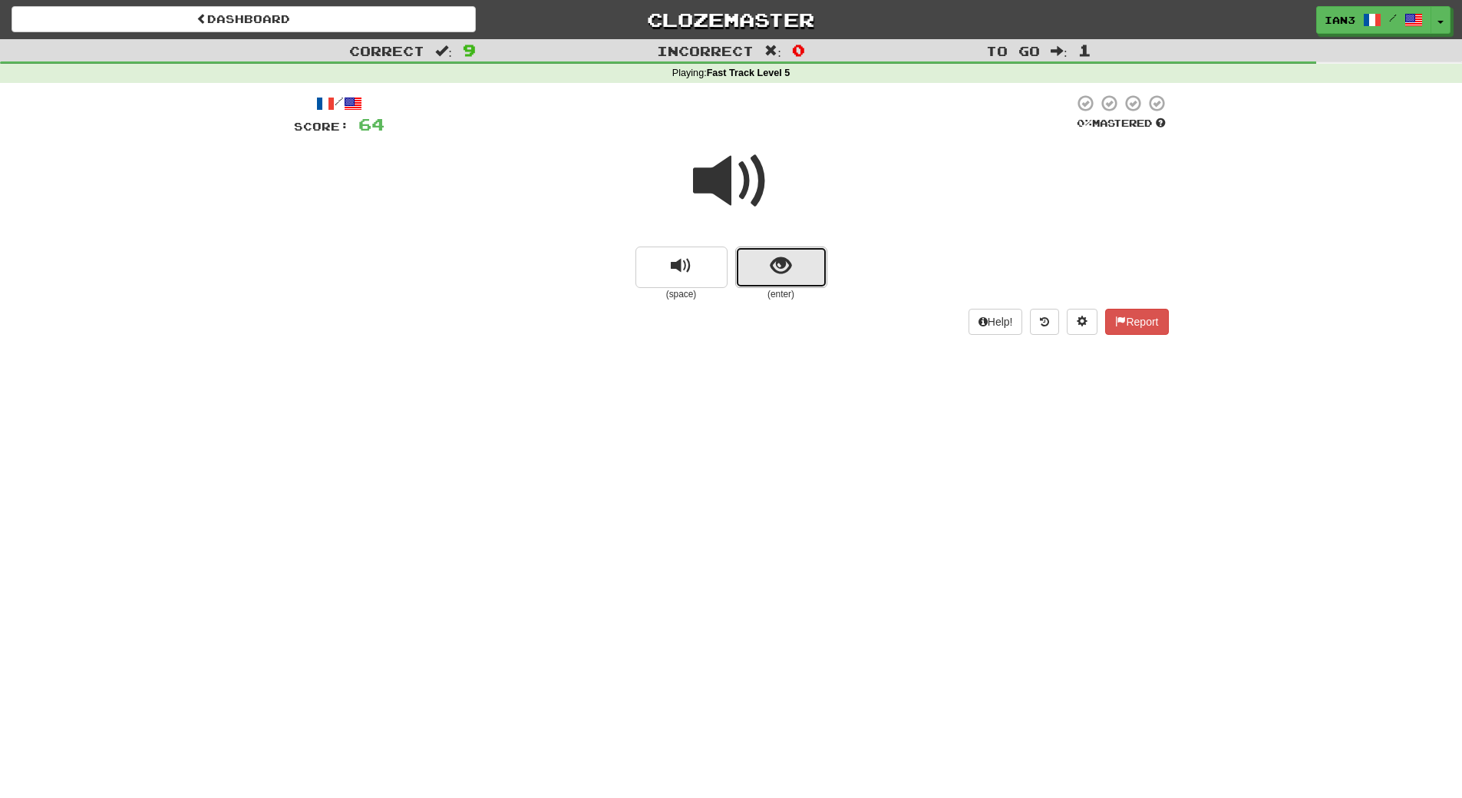
click at [782, 270] on span "show sentence" at bounding box center [781, 266] width 21 height 21
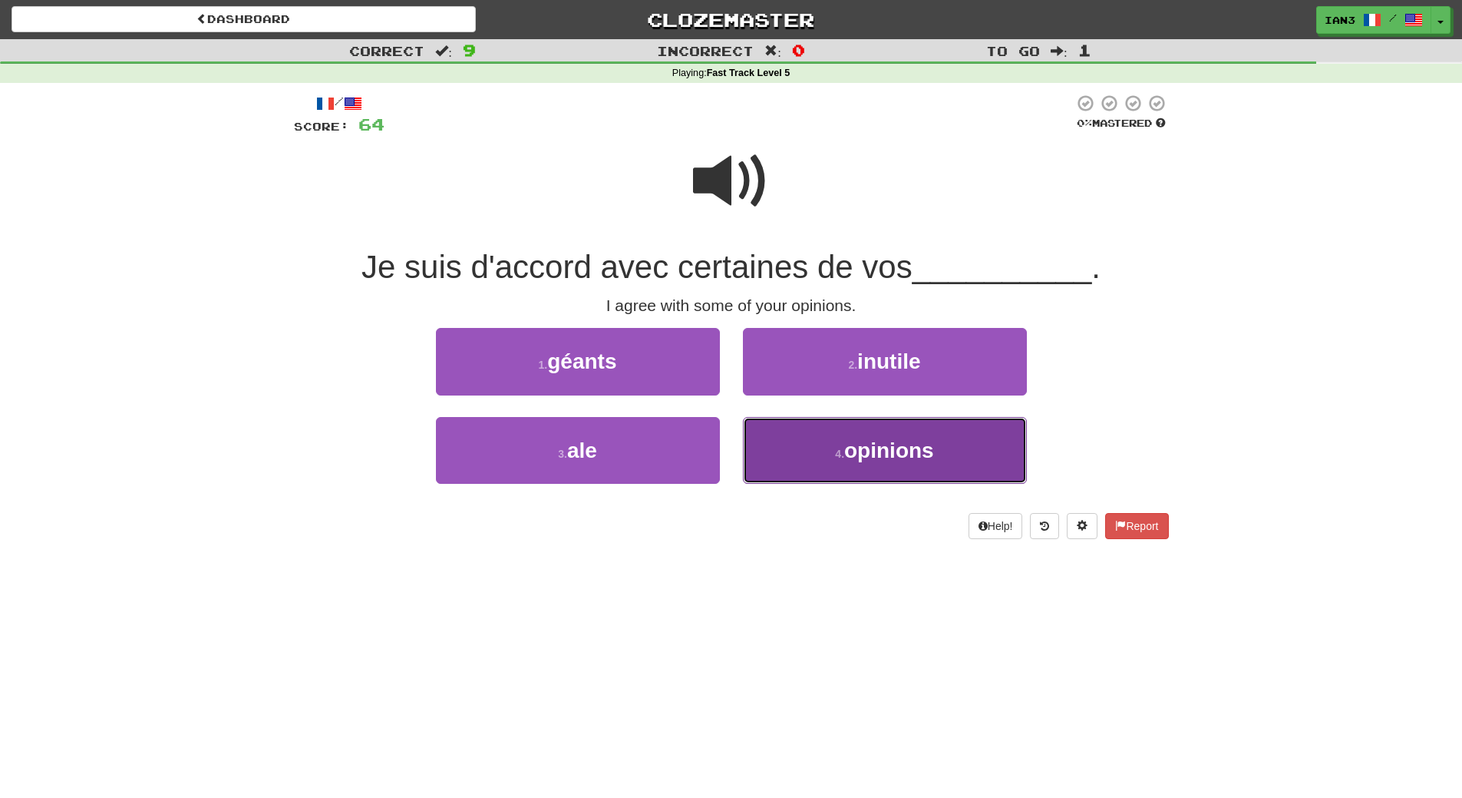
click at [892, 466] on button "4 . opinions" at bounding box center [885, 450] width 284 height 67
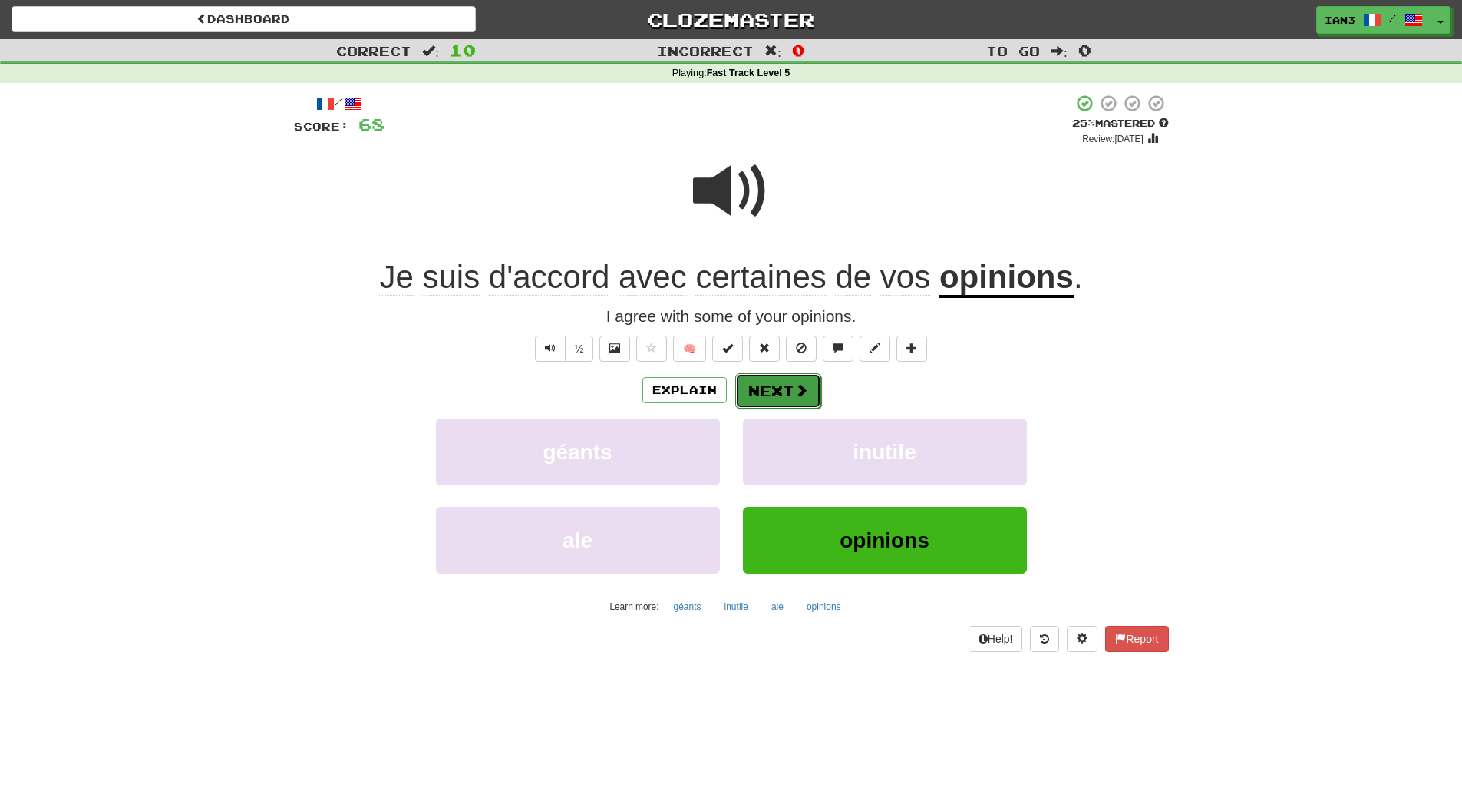
click at [788, 398] on button "Next" at bounding box center [778, 390] width 86 height 35
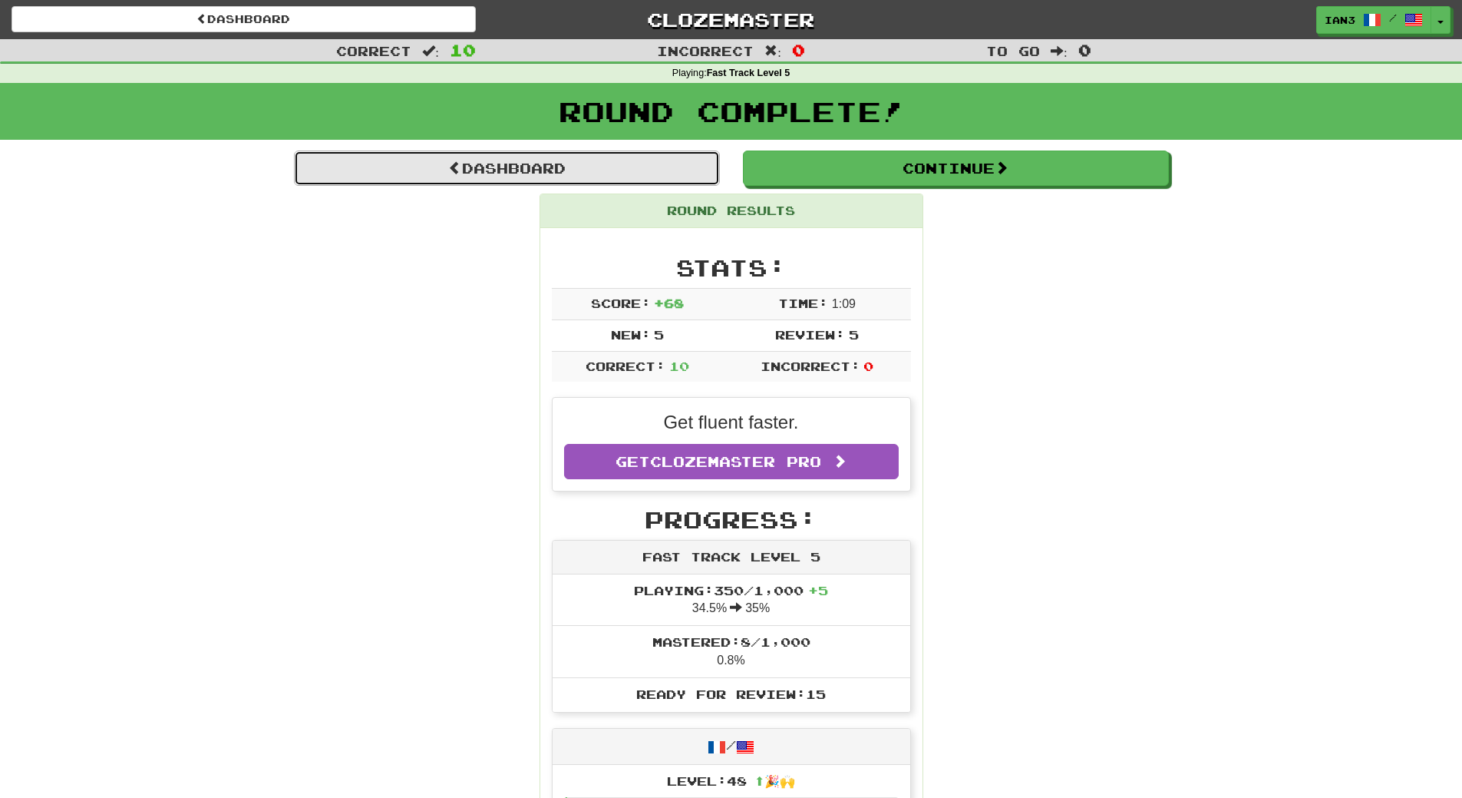
click at [489, 171] on link "Dashboard" at bounding box center [507, 167] width 426 height 35
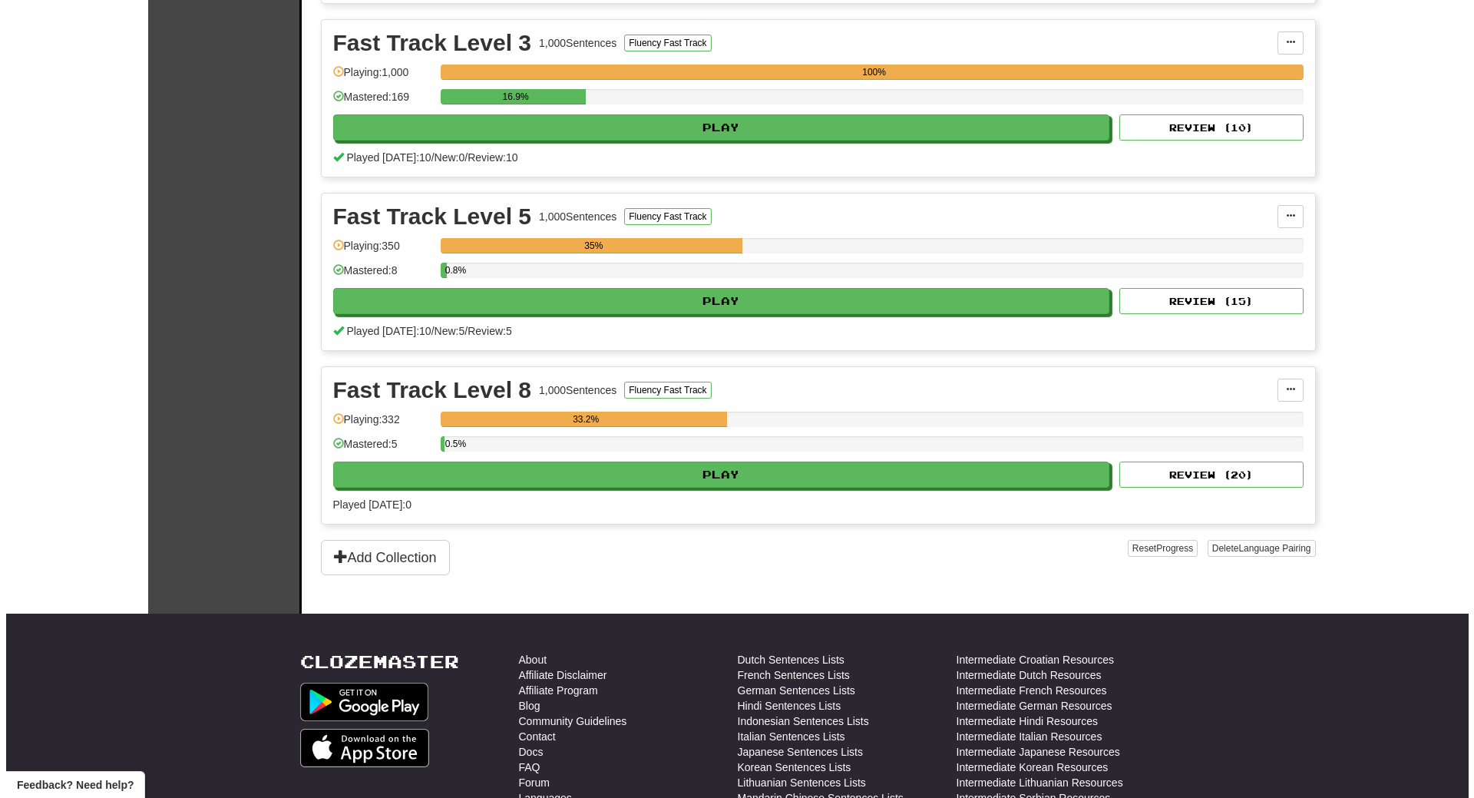
scroll to position [553, 0]
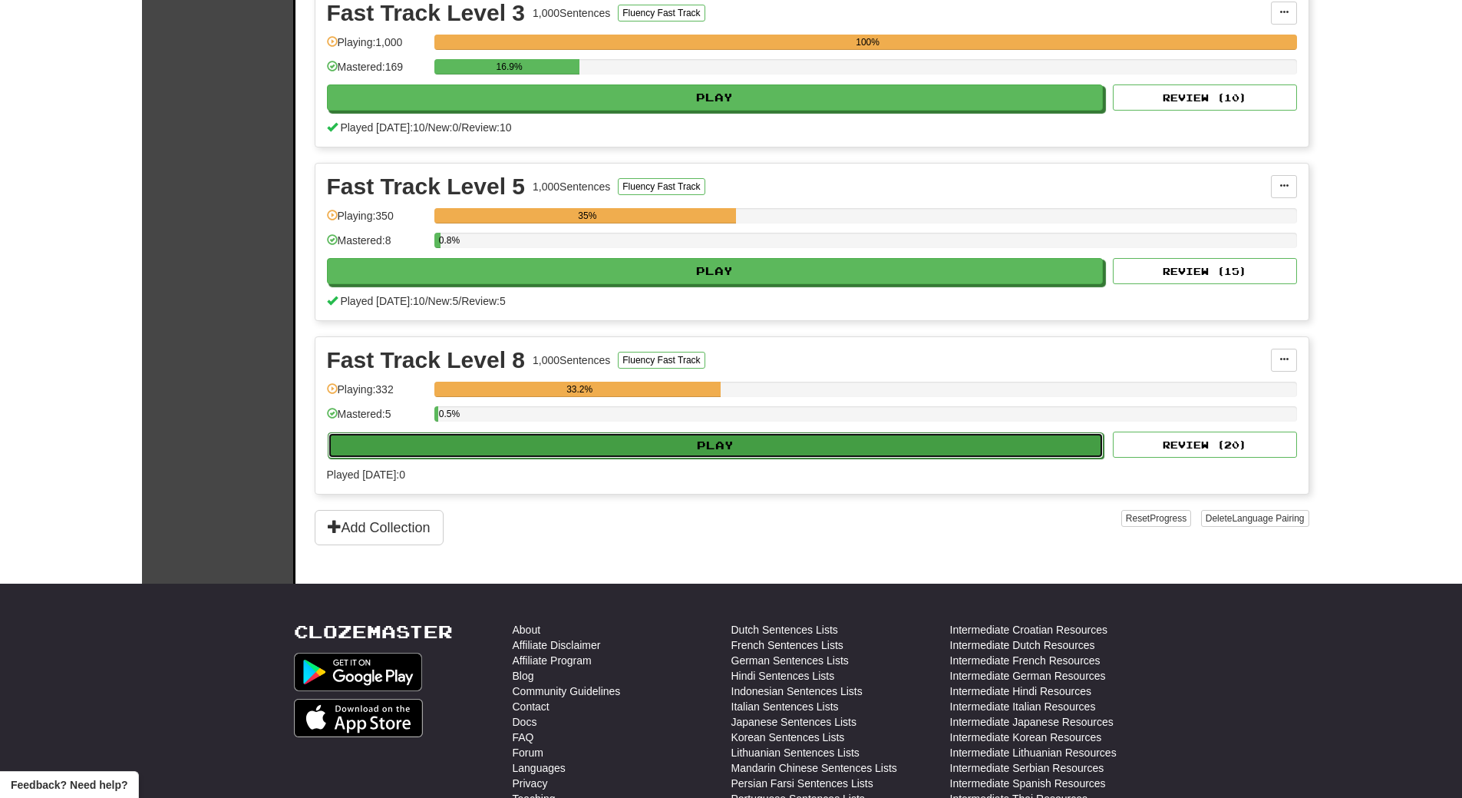
click at [637, 444] on button "Play" at bounding box center [716, 445] width 777 height 26
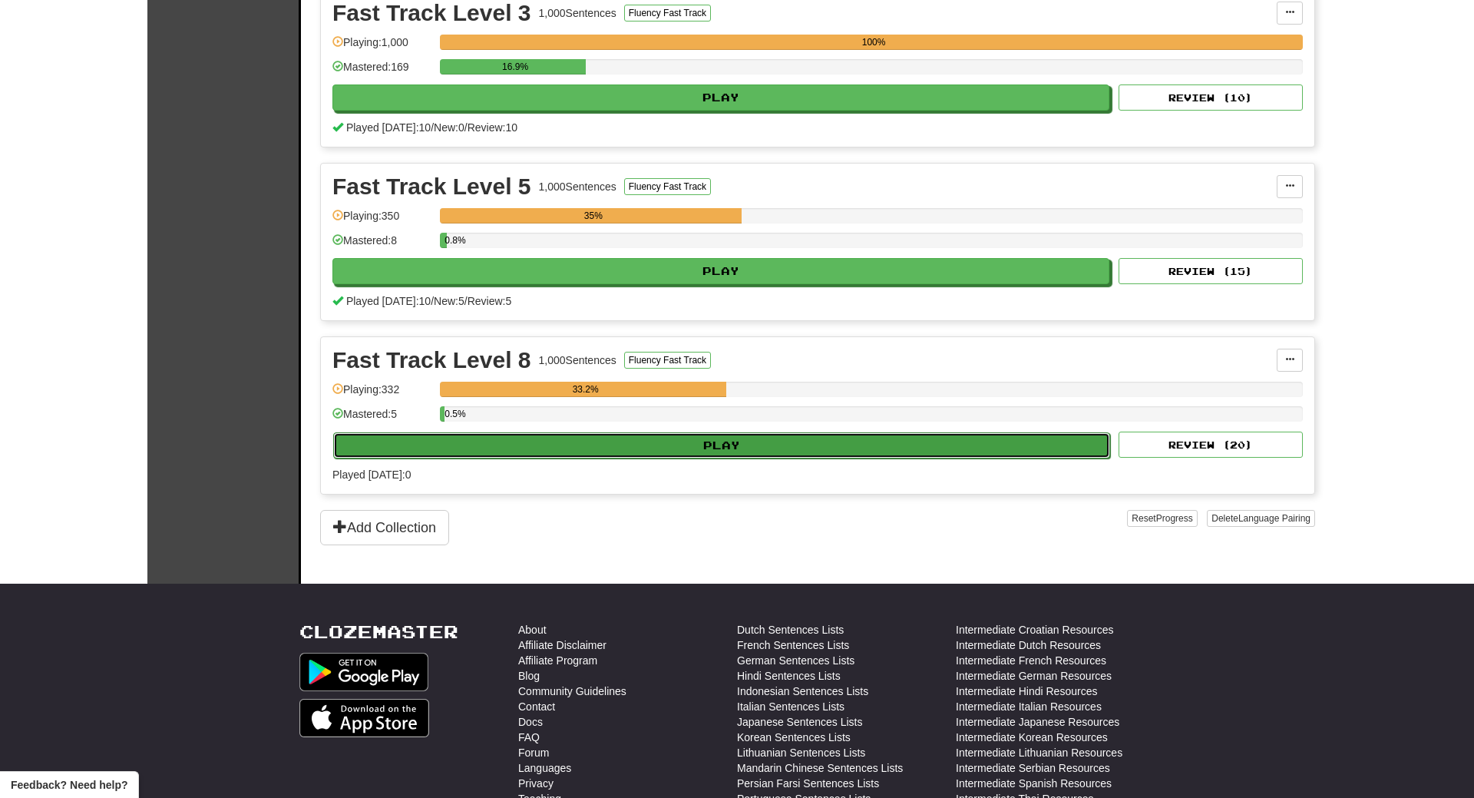
select select "**"
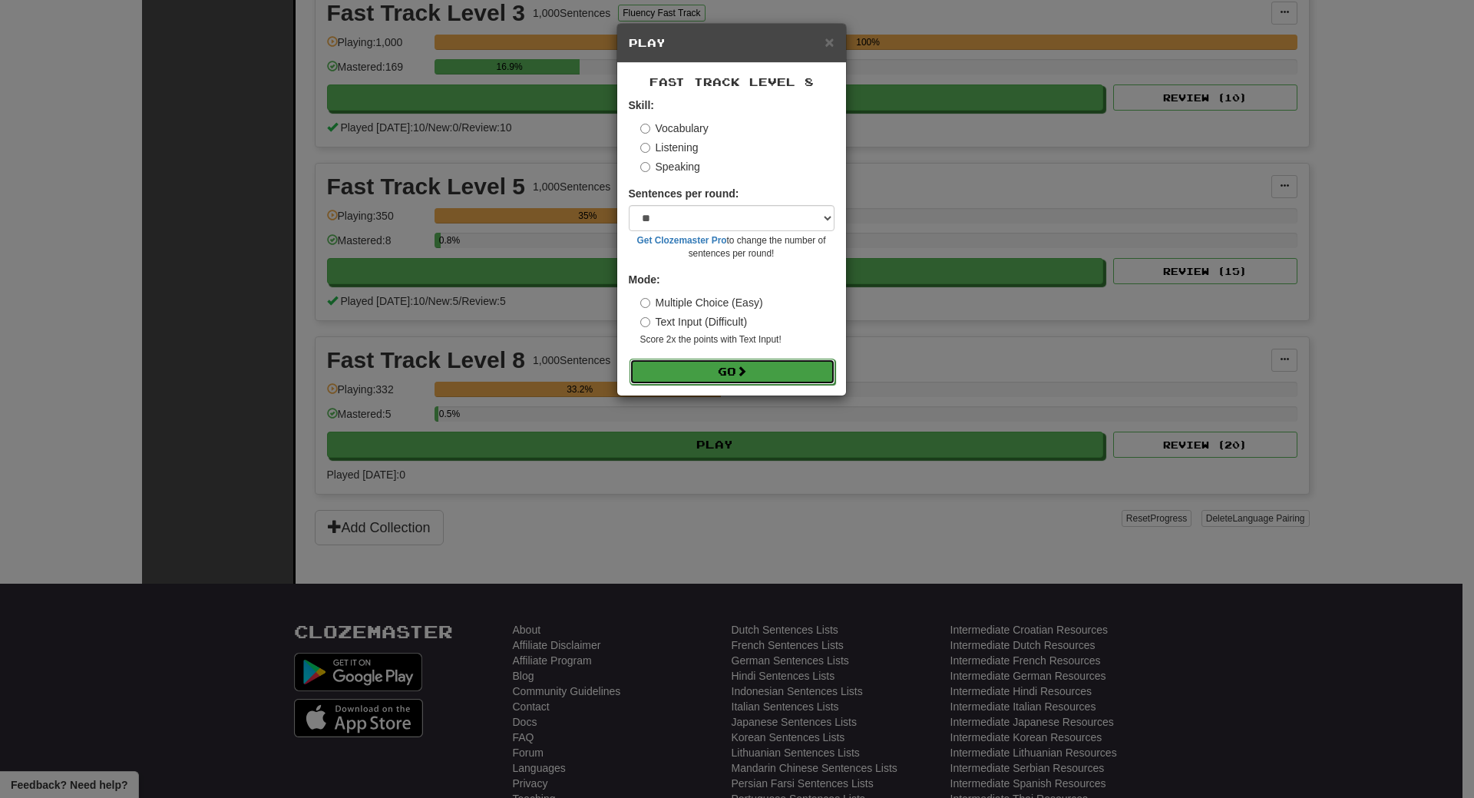
click at [716, 372] on button "Go" at bounding box center [733, 372] width 206 height 26
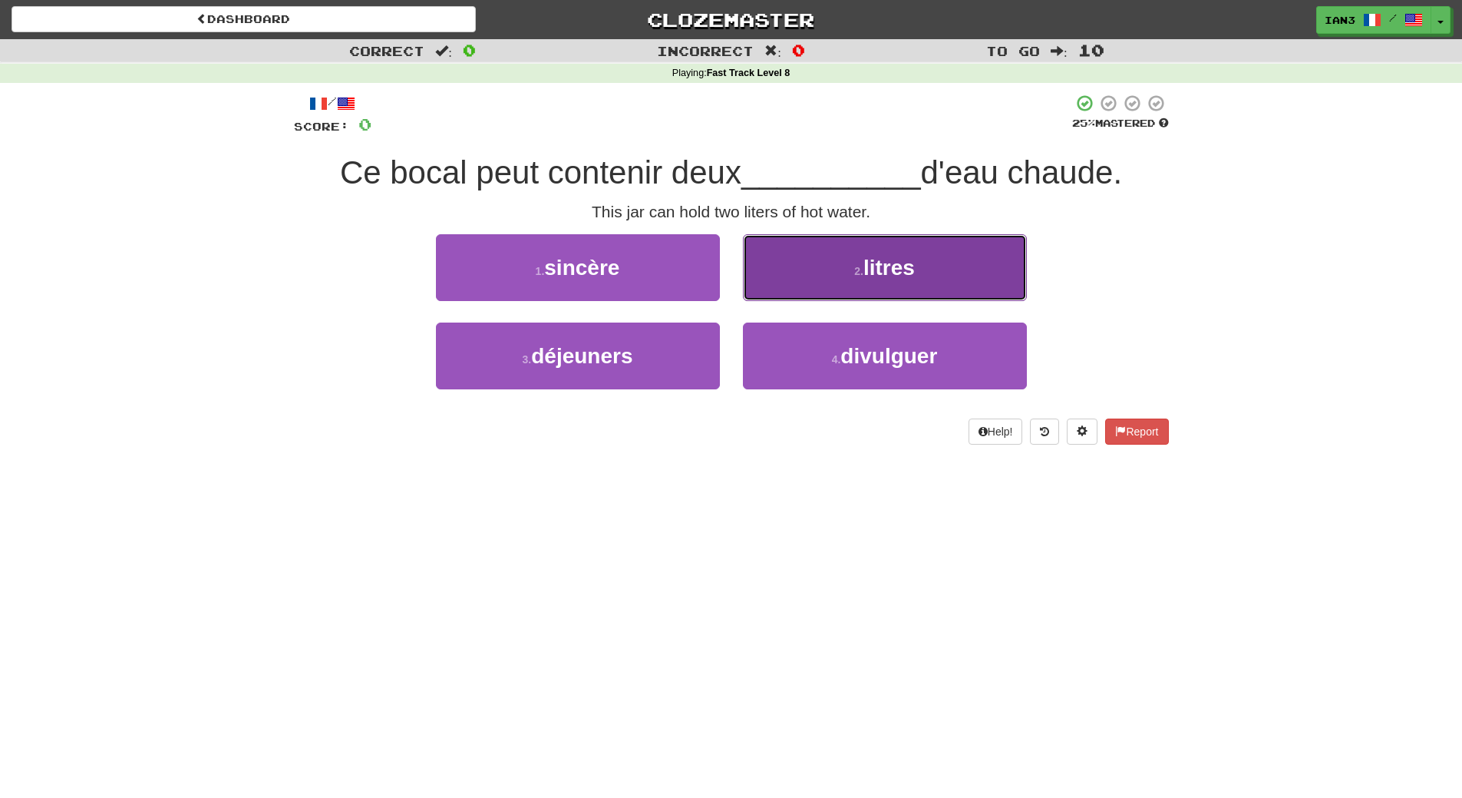
click at [928, 270] on button "2 . litres" at bounding box center [885, 267] width 284 height 67
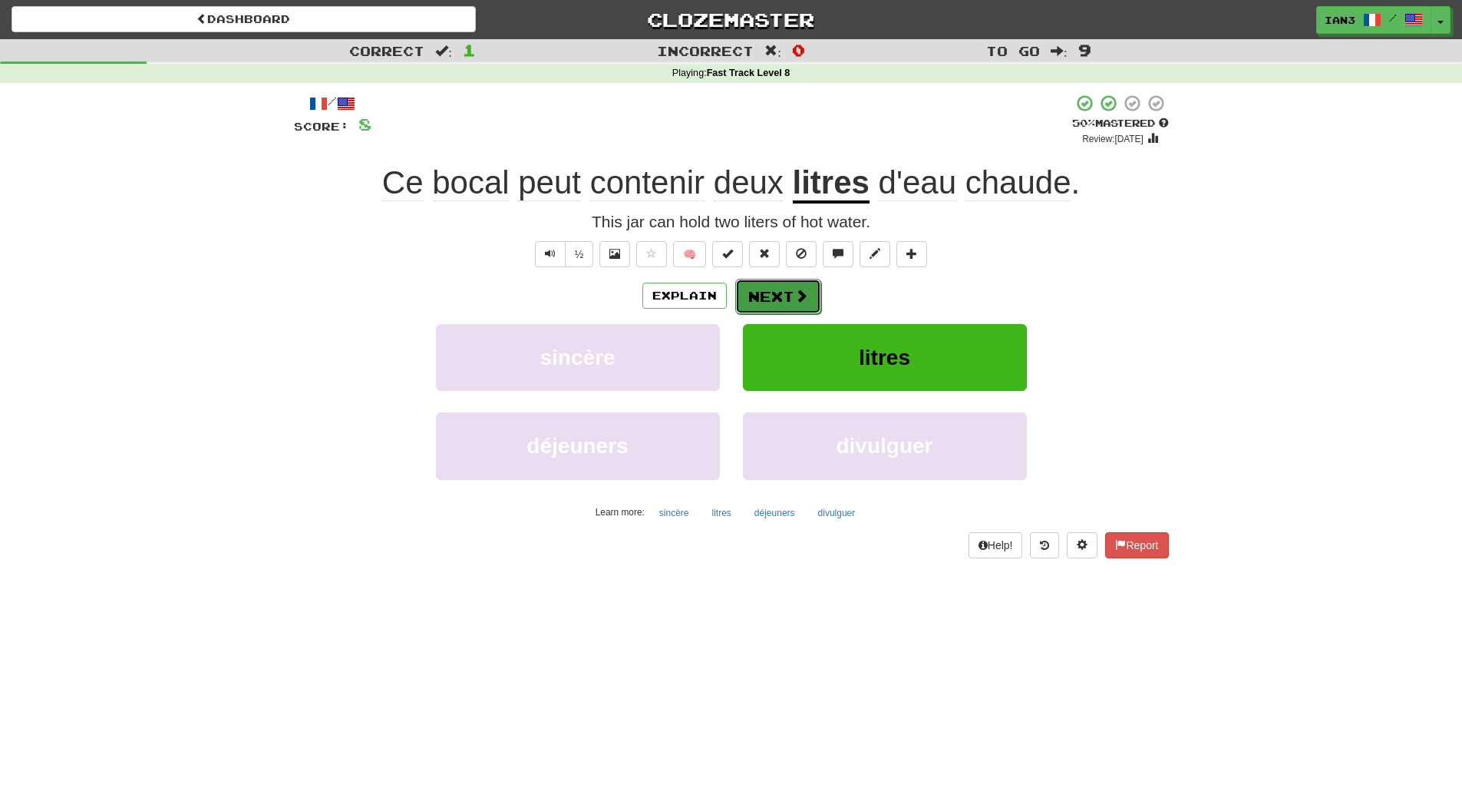
click at [778, 299] on button "Next" at bounding box center [778, 296] width 86 height 35
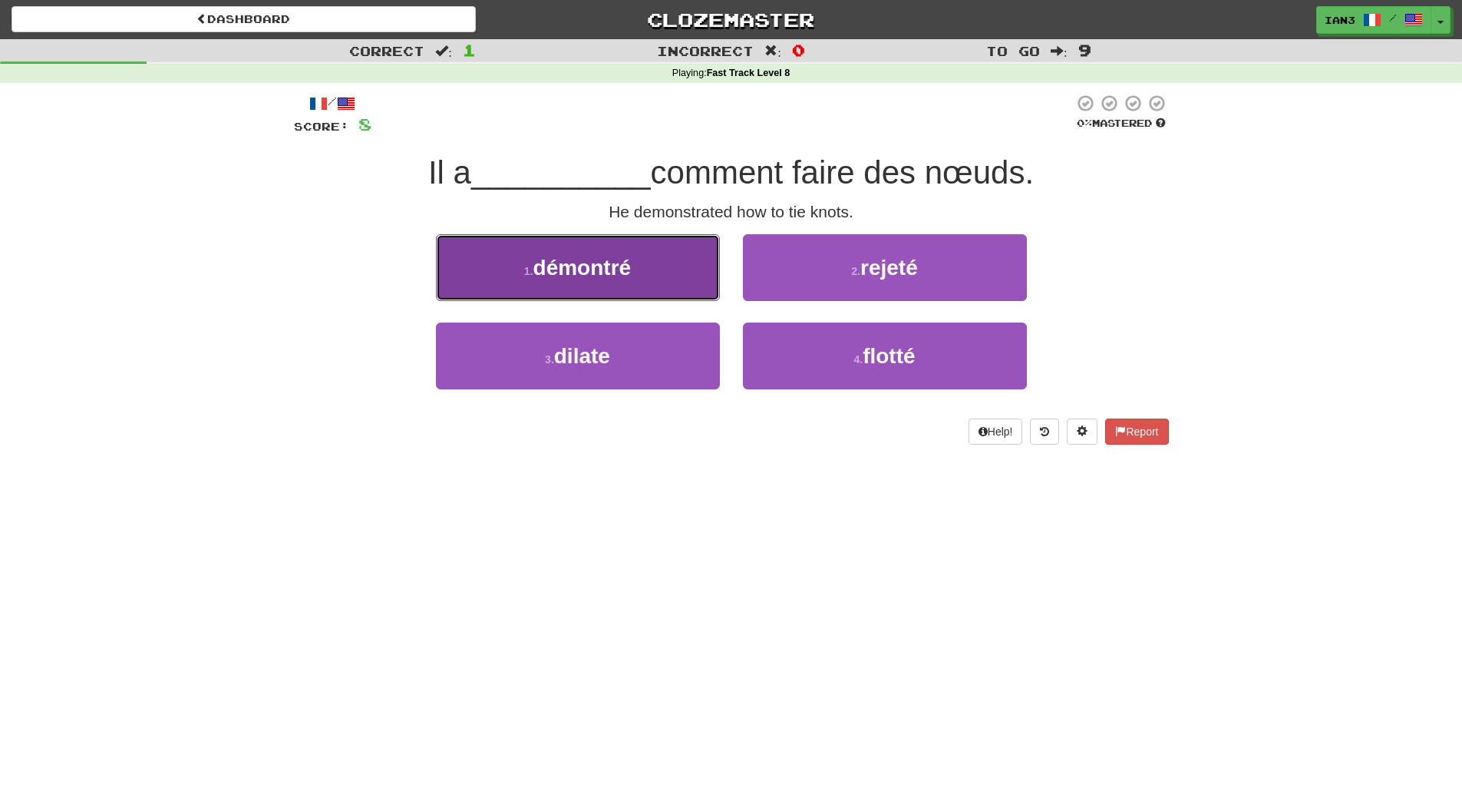
click at [600, 274] on span "démontré" at bounding box center [583, 268] width 98 height 24
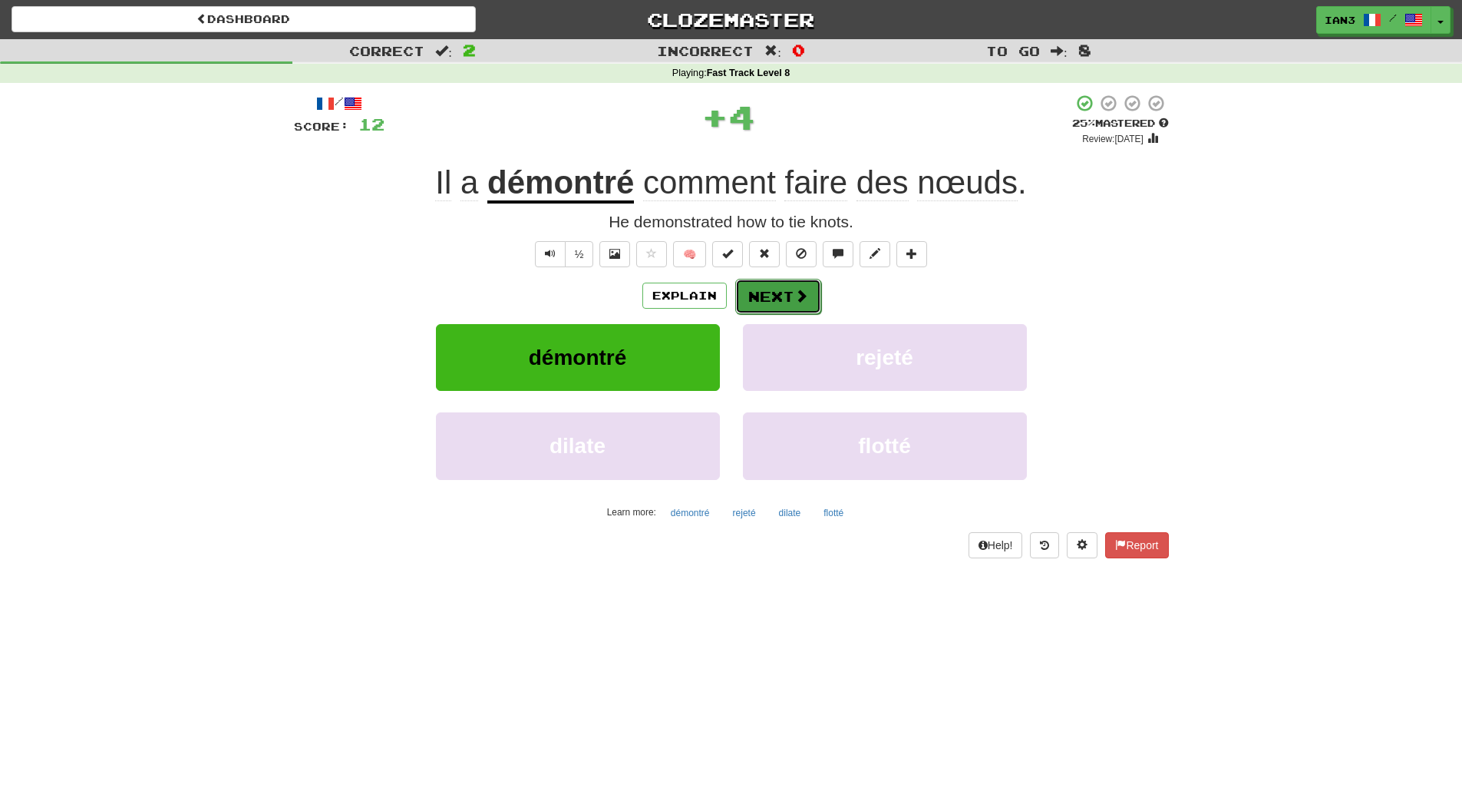
click at [778, 290] on button "Next" at bounding box center [778, 296] width 86 height 35
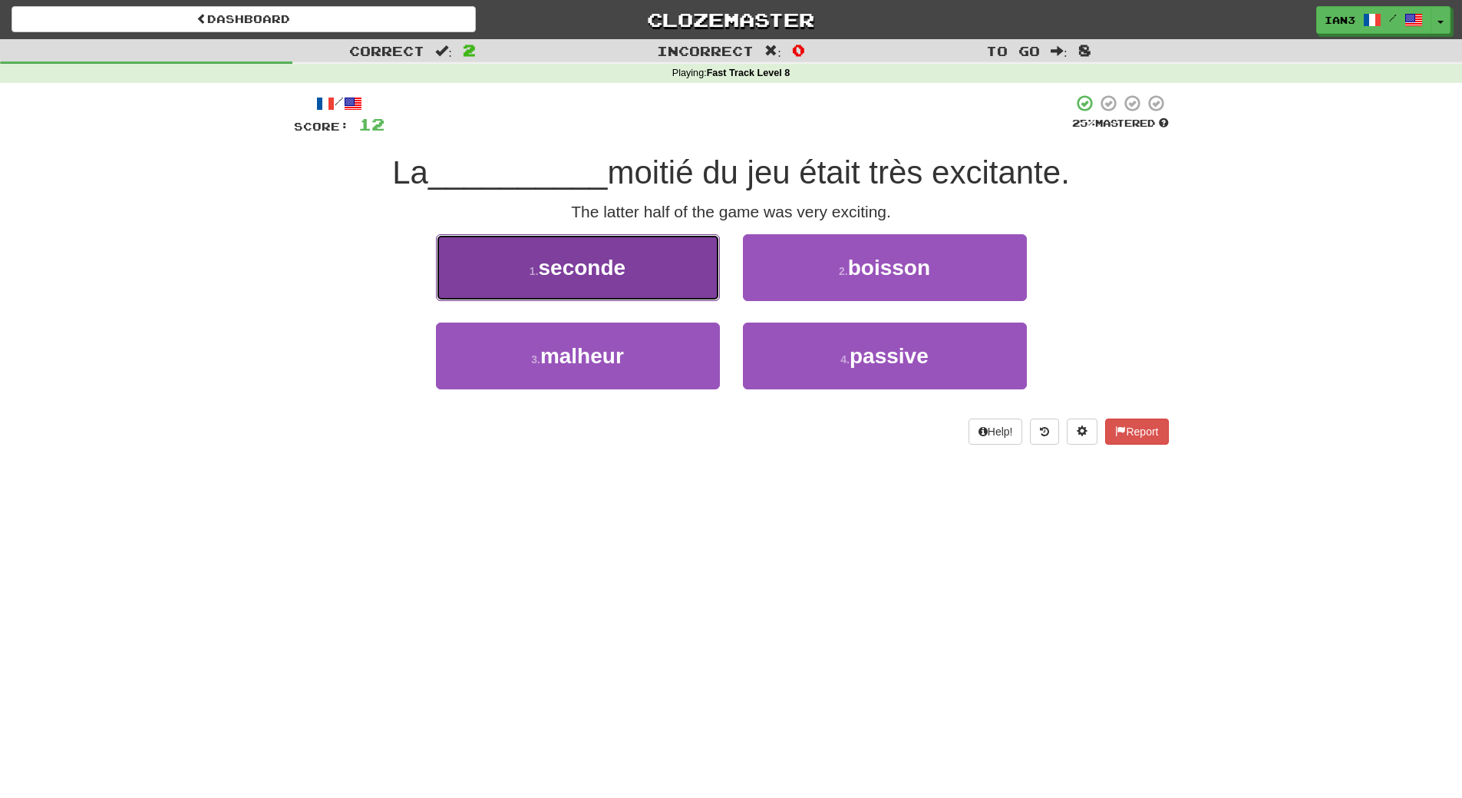
click at [557, 272] on span "seconde" at bounding box center [583, 268] width 88 height 24
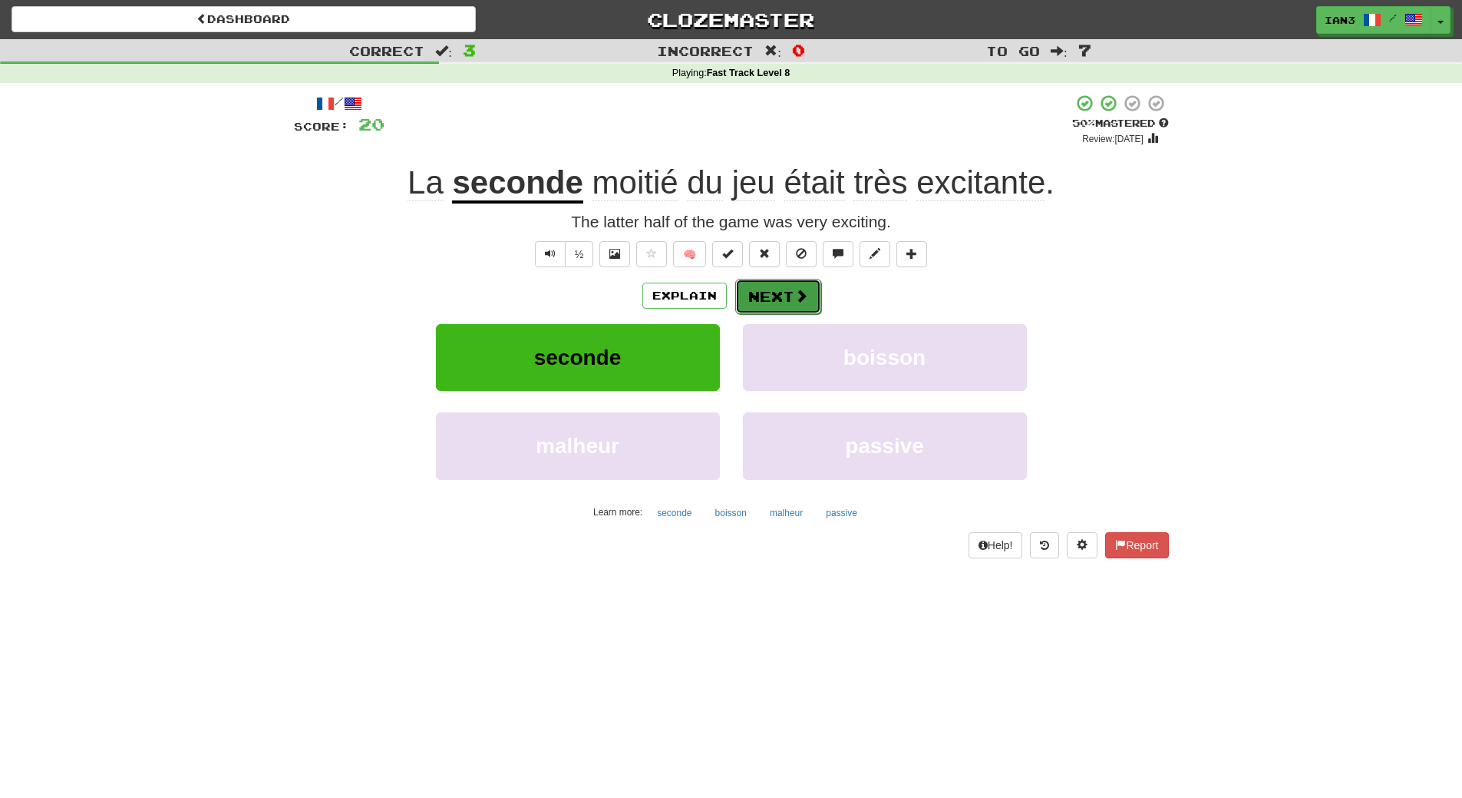
click at [777, 298] on button "Next" at bounding box center [778, 296] width 86 height 35
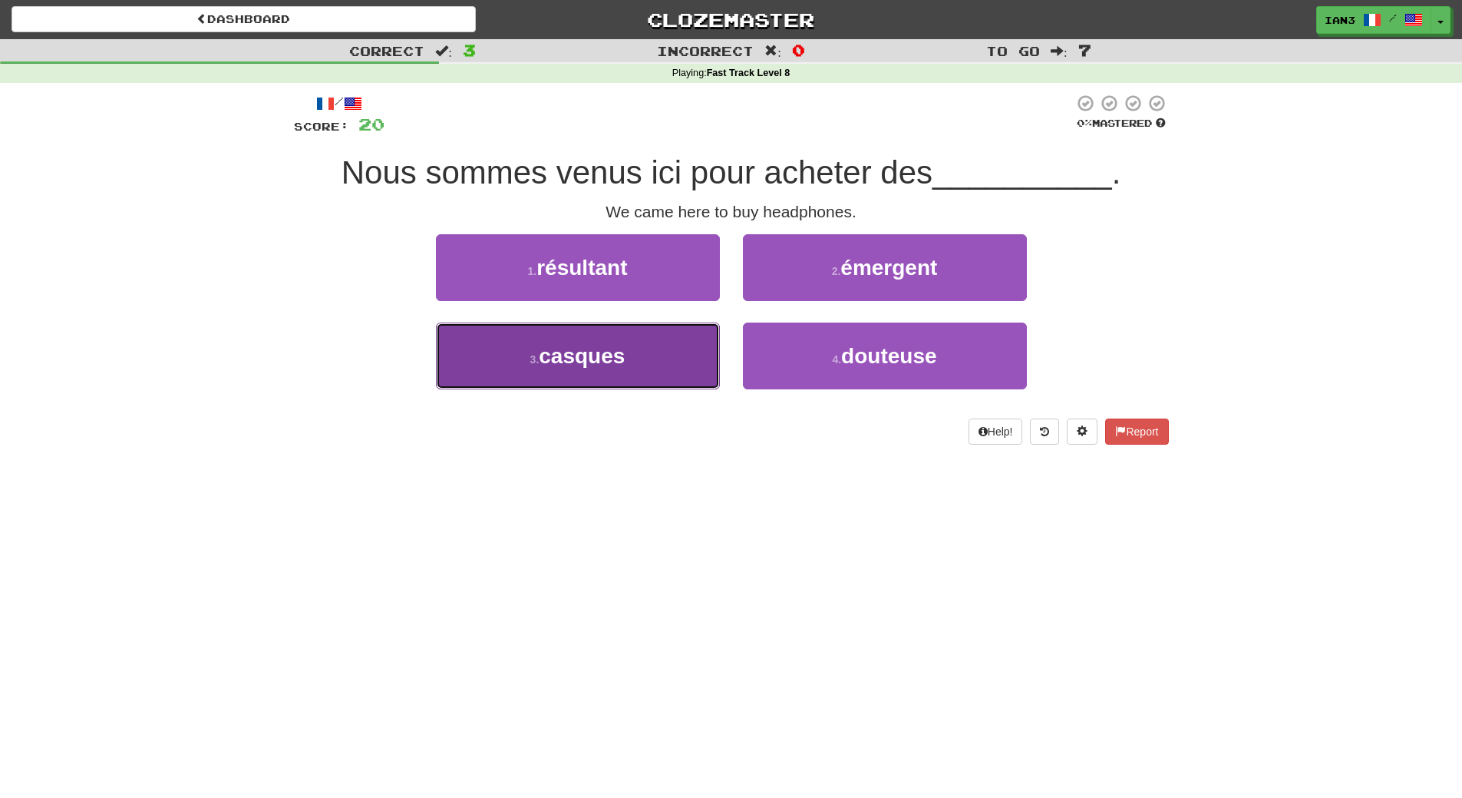
click at [600, 359] on span "casques" at bounding box center [582, 356] width 86 height 24
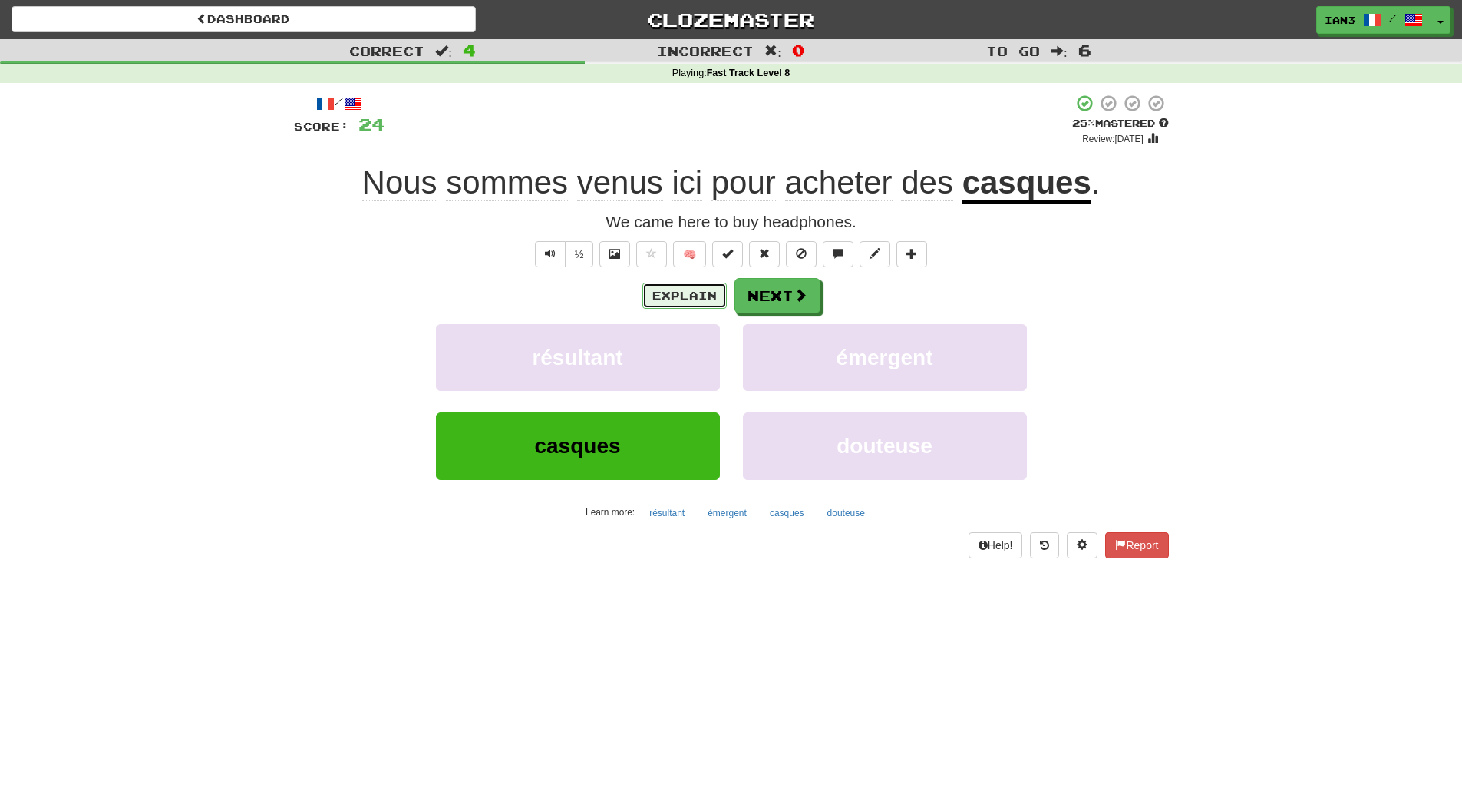
click at [673, 294] on button "Explain" at bounding box center [685, 296] width 84 height 26
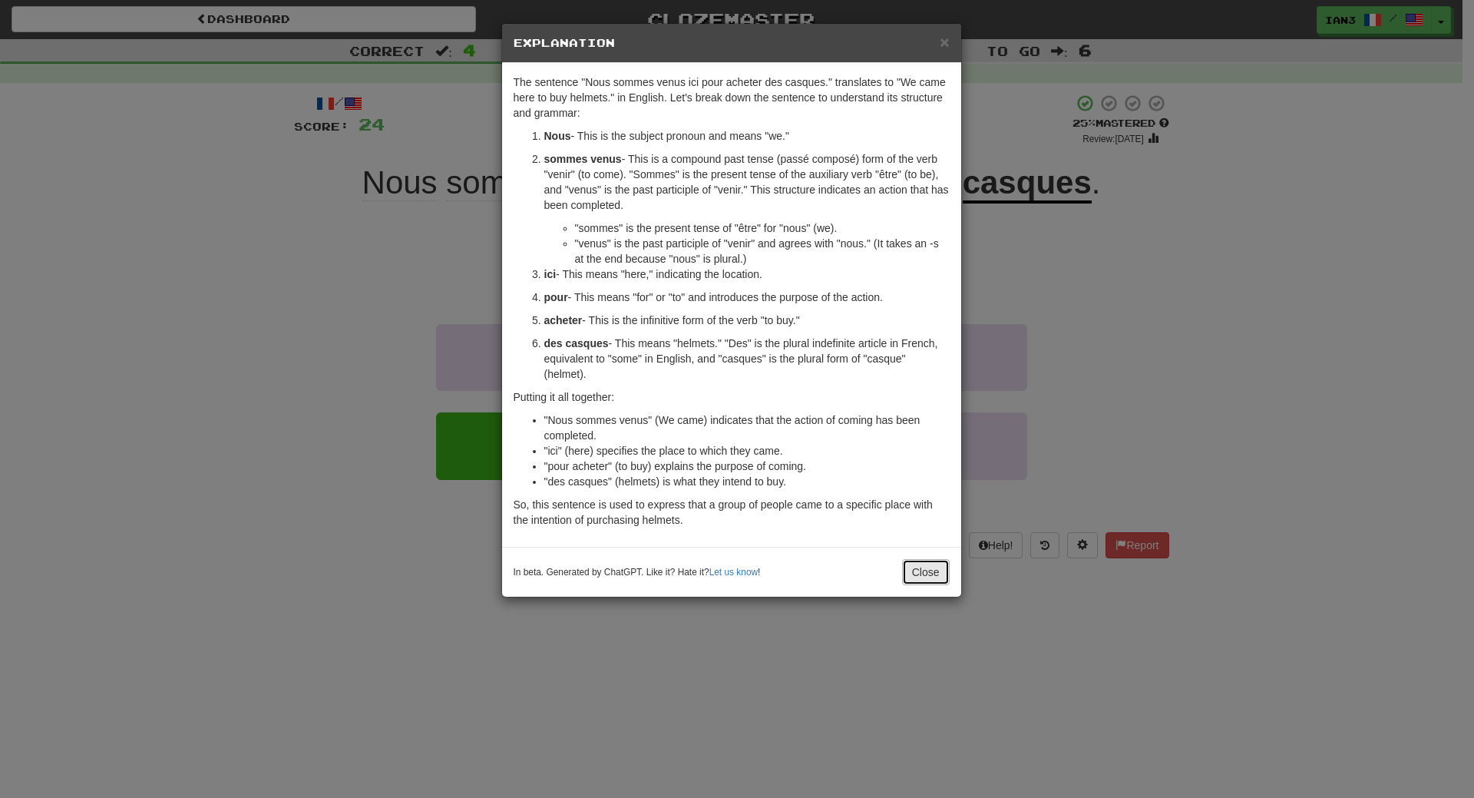
click at [923, 566] on button "Close" at bounding box center [926, 572] width 48 height 26
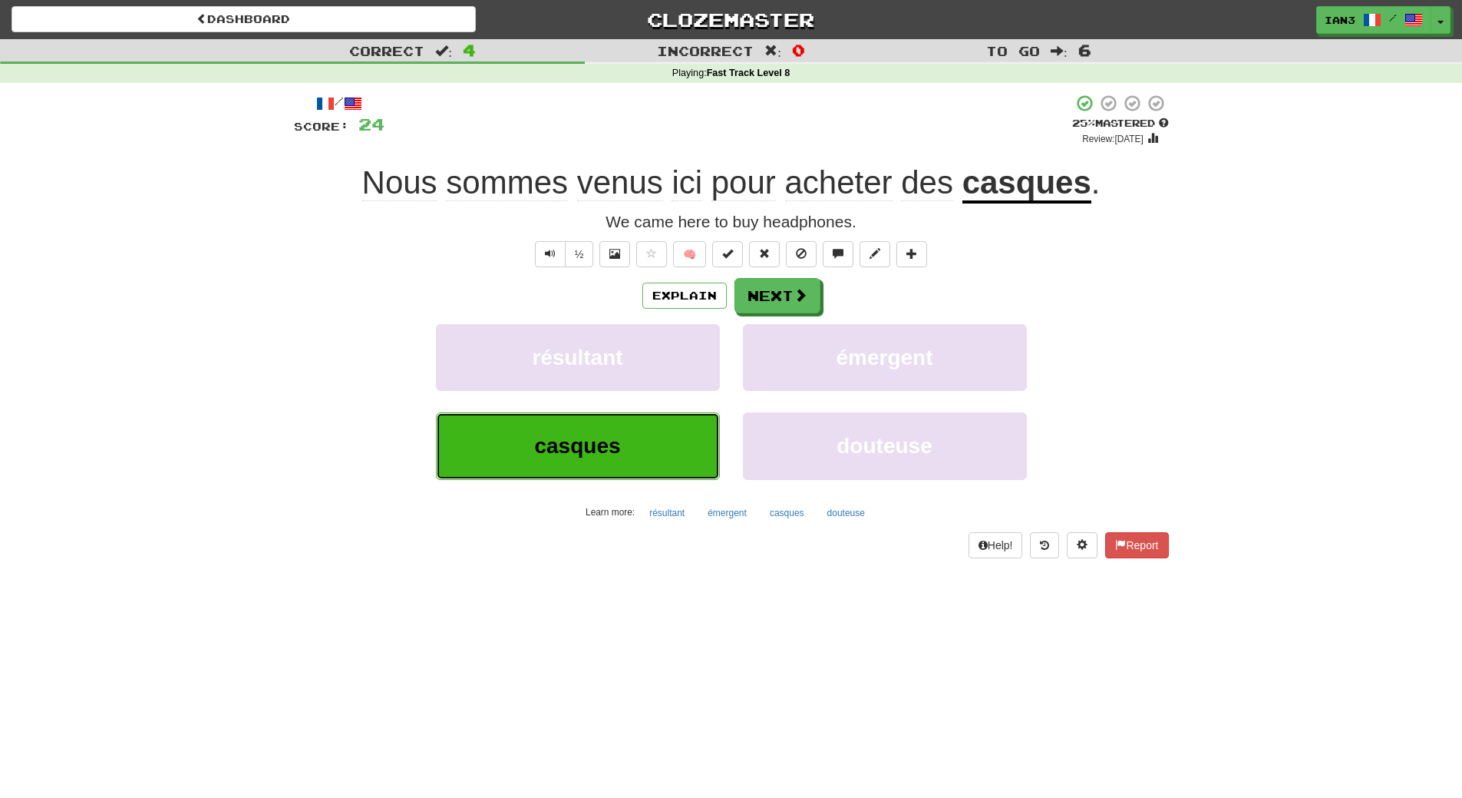
click at [576, 442] on span "casques" at bounding box center [577, 446] width 86 height 24
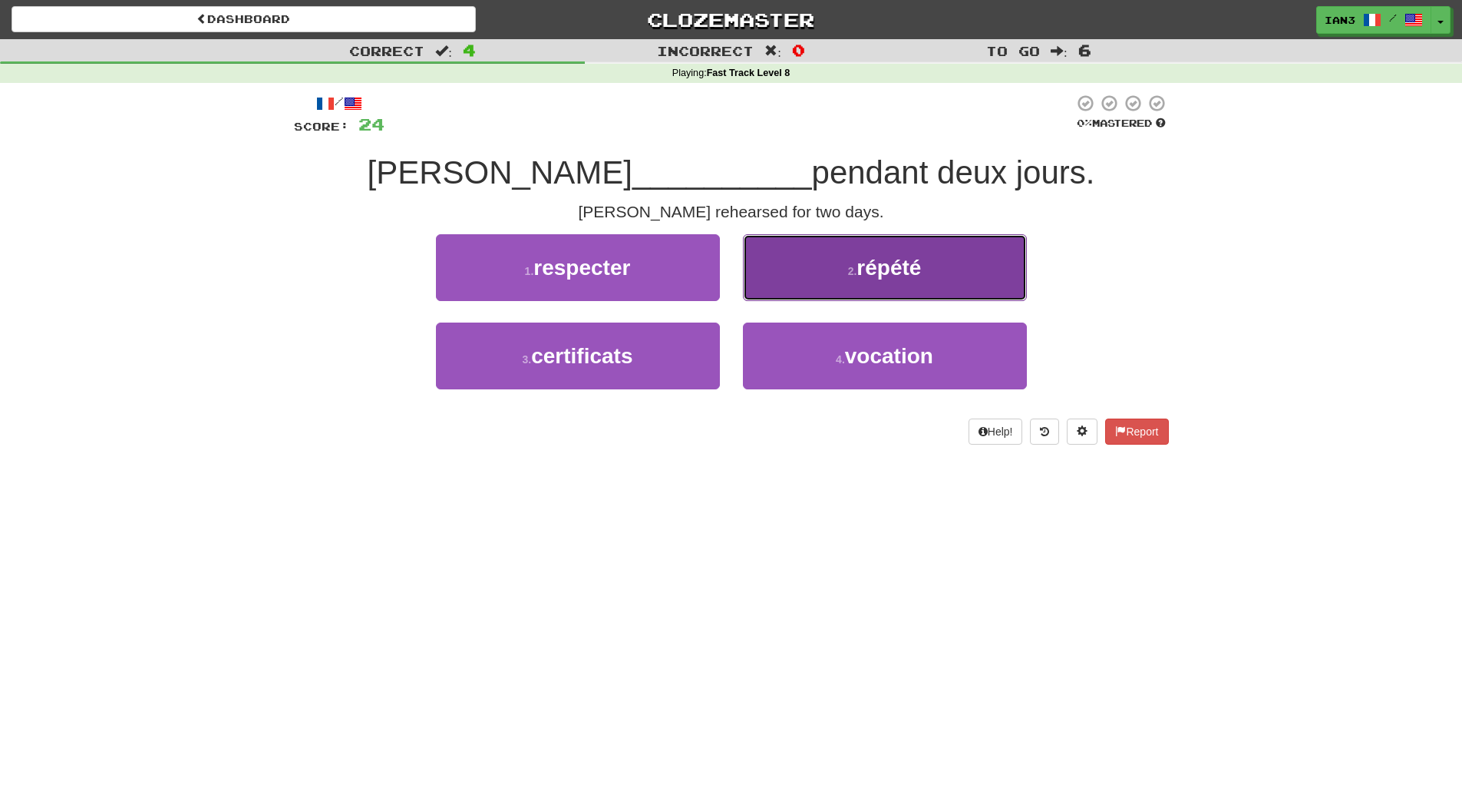
click at [941, 275] on button "2 . répété" at bounding box center [885, 267] width 284 height 67
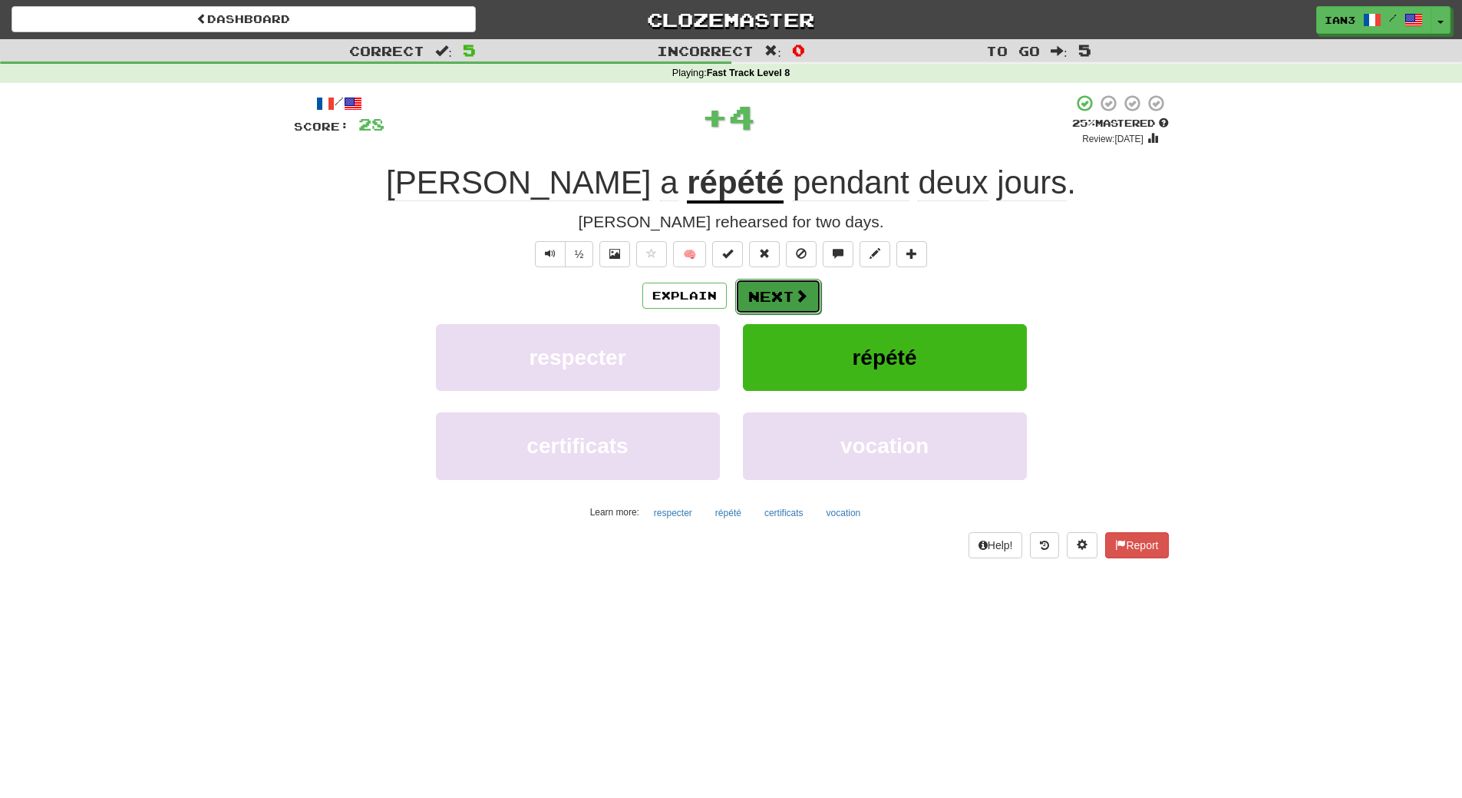
click at [778, 298] on button "Next" at bounding box center [778, 296] width 86 height 35
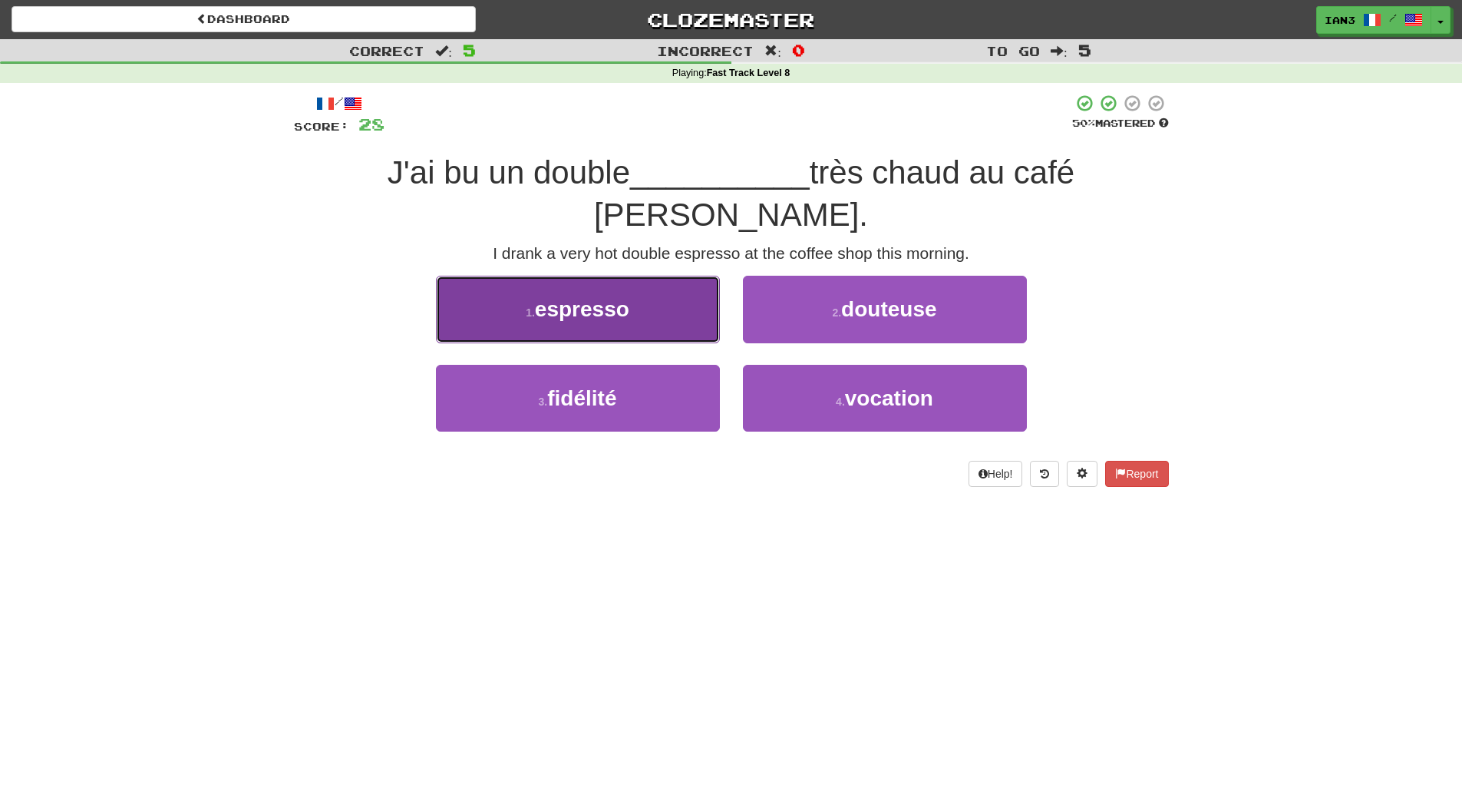
click at [597, 297] on span "espresso" at bounding box center [582, 309] width 94 height 24
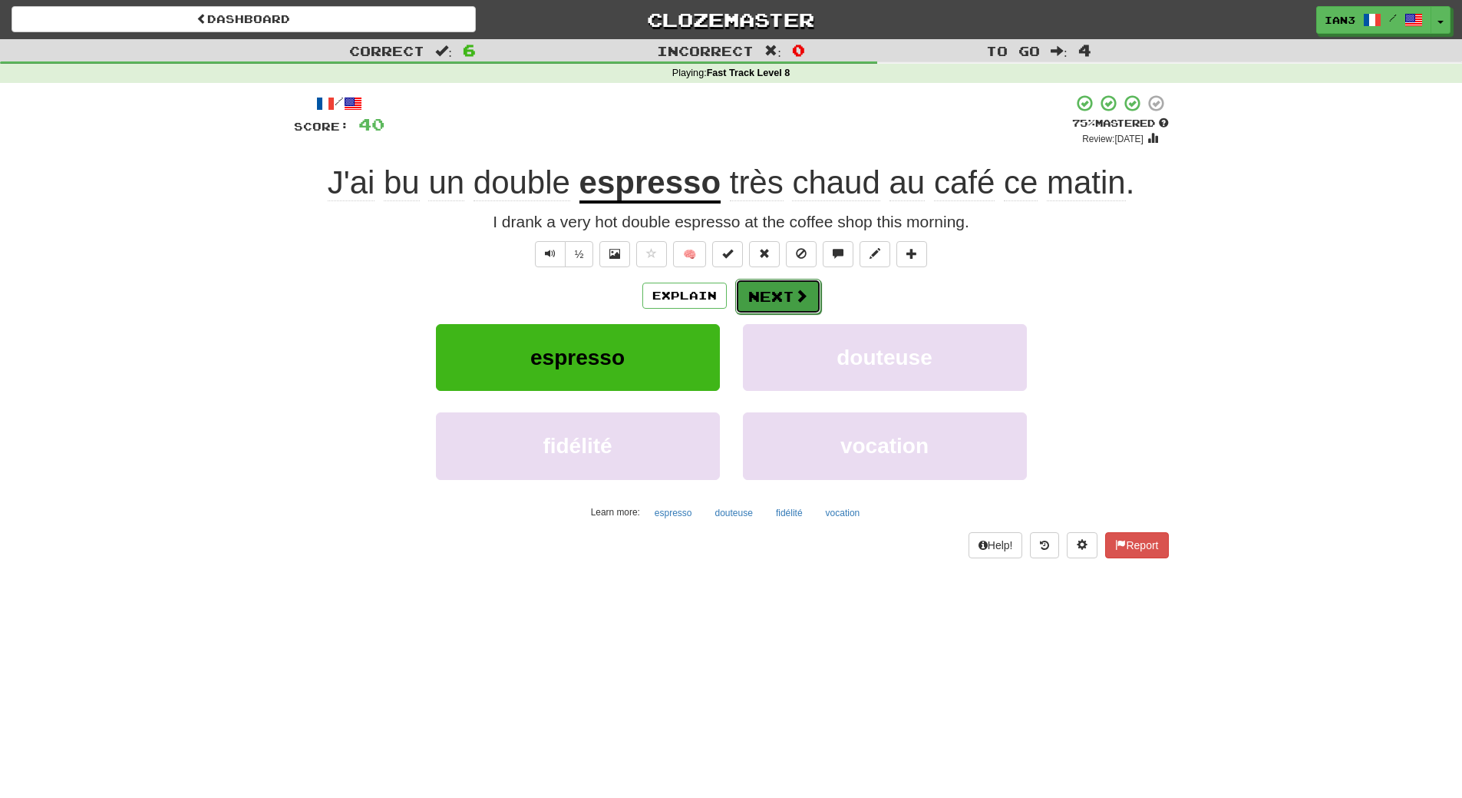
click at [786, 290] on button "Next" at bounding box center [778, 296] width 86 height 35
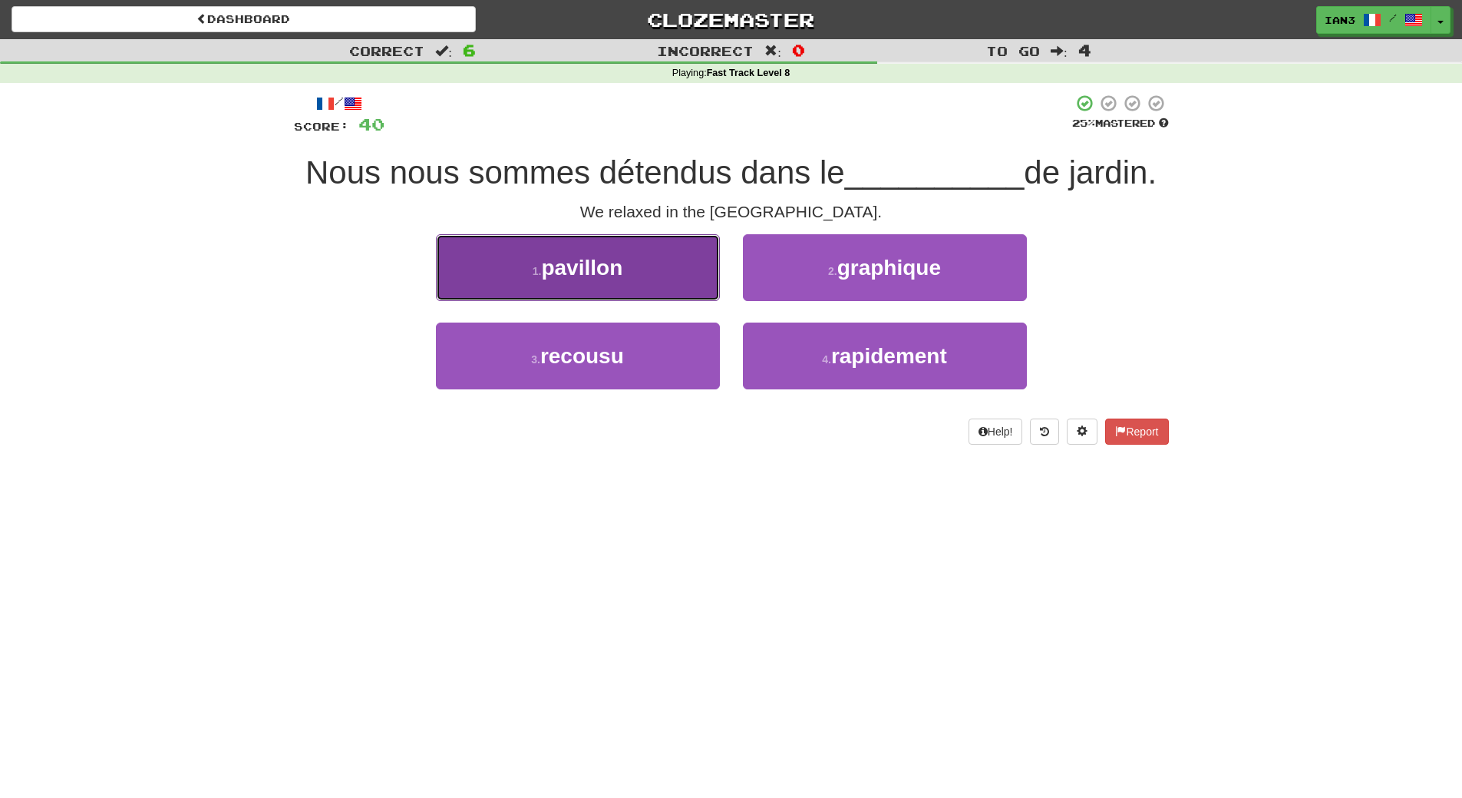
click at [654, 268] on button "1 . pavillon" at bounding box center [578, 267] width 284 height 67
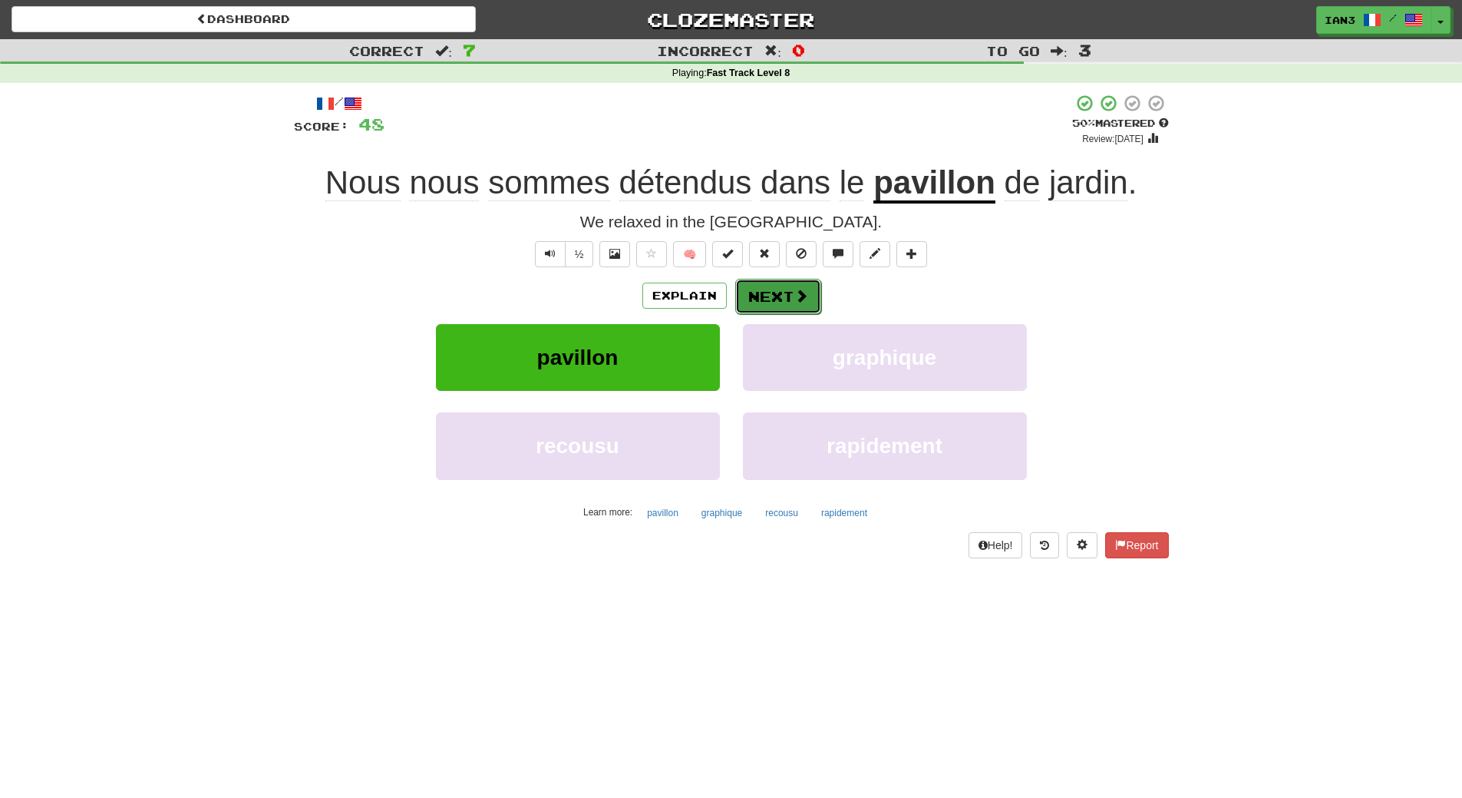
click at [795, 290] on span at bounding box center [802, 296] width 14 height 14
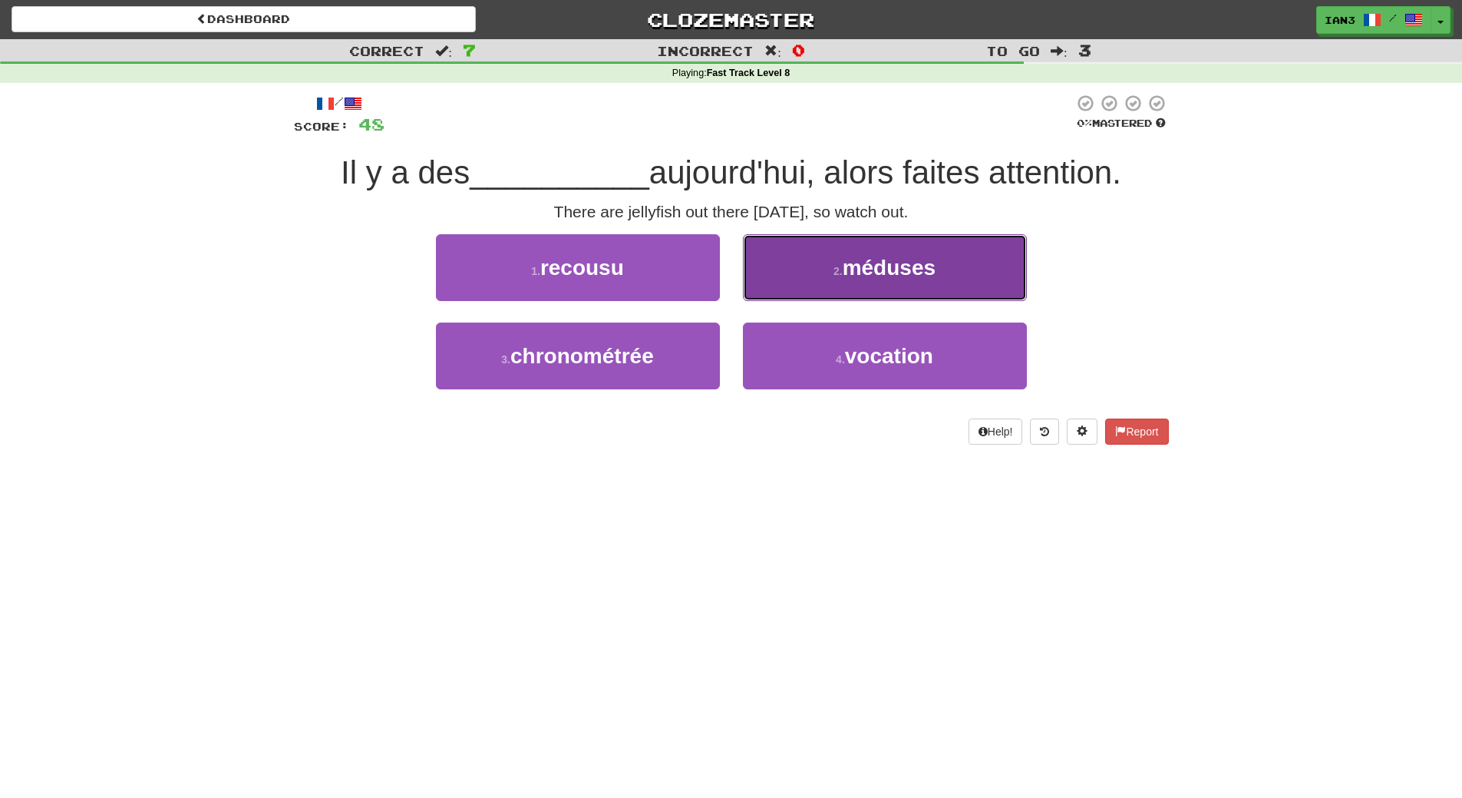
click at [983, 269] on button "2 . méduses" at bounding box center [885, 267] width 284 height 67
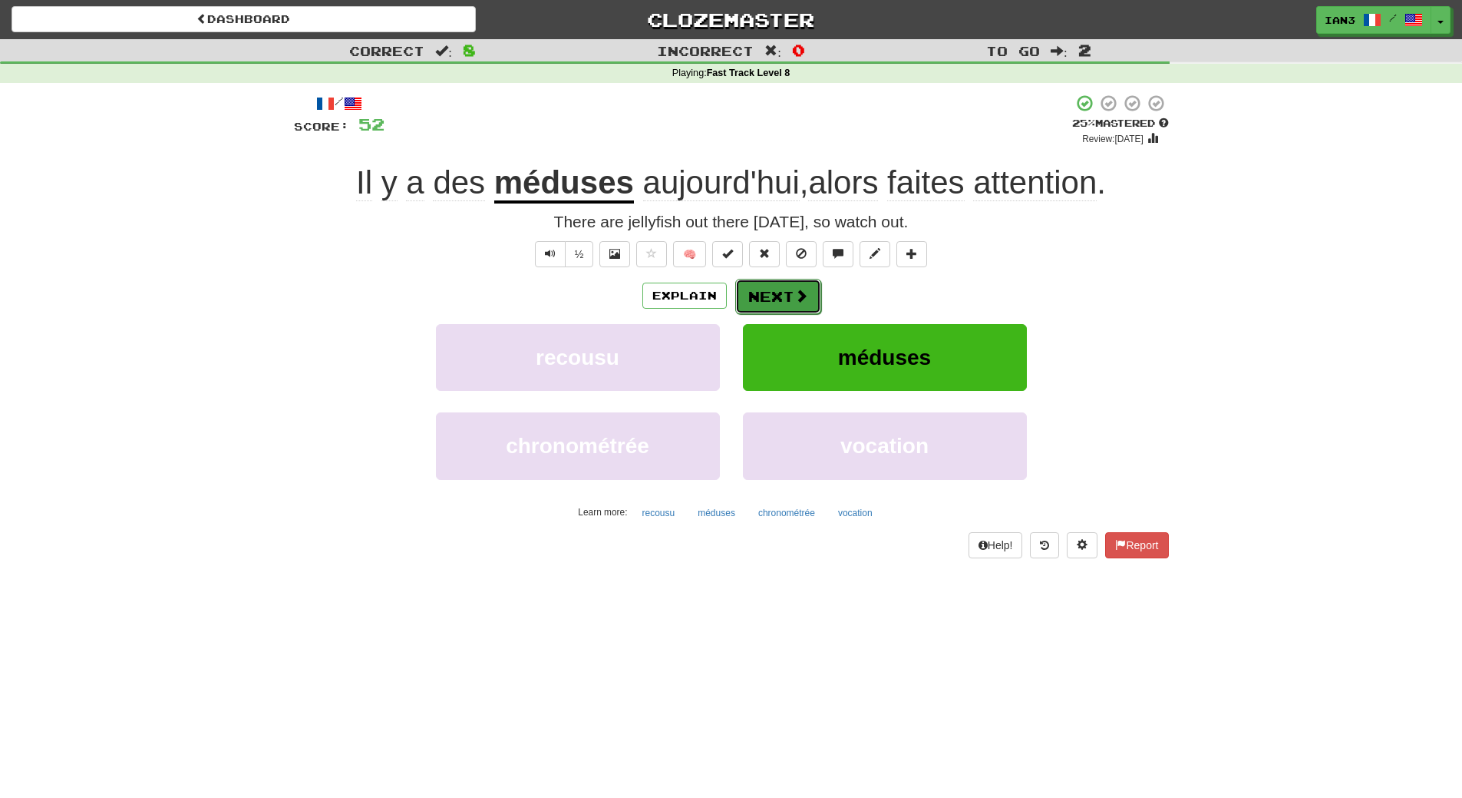
click at [782, 296] on button "Next" at bounding box center [778, 296] width 86 height 35
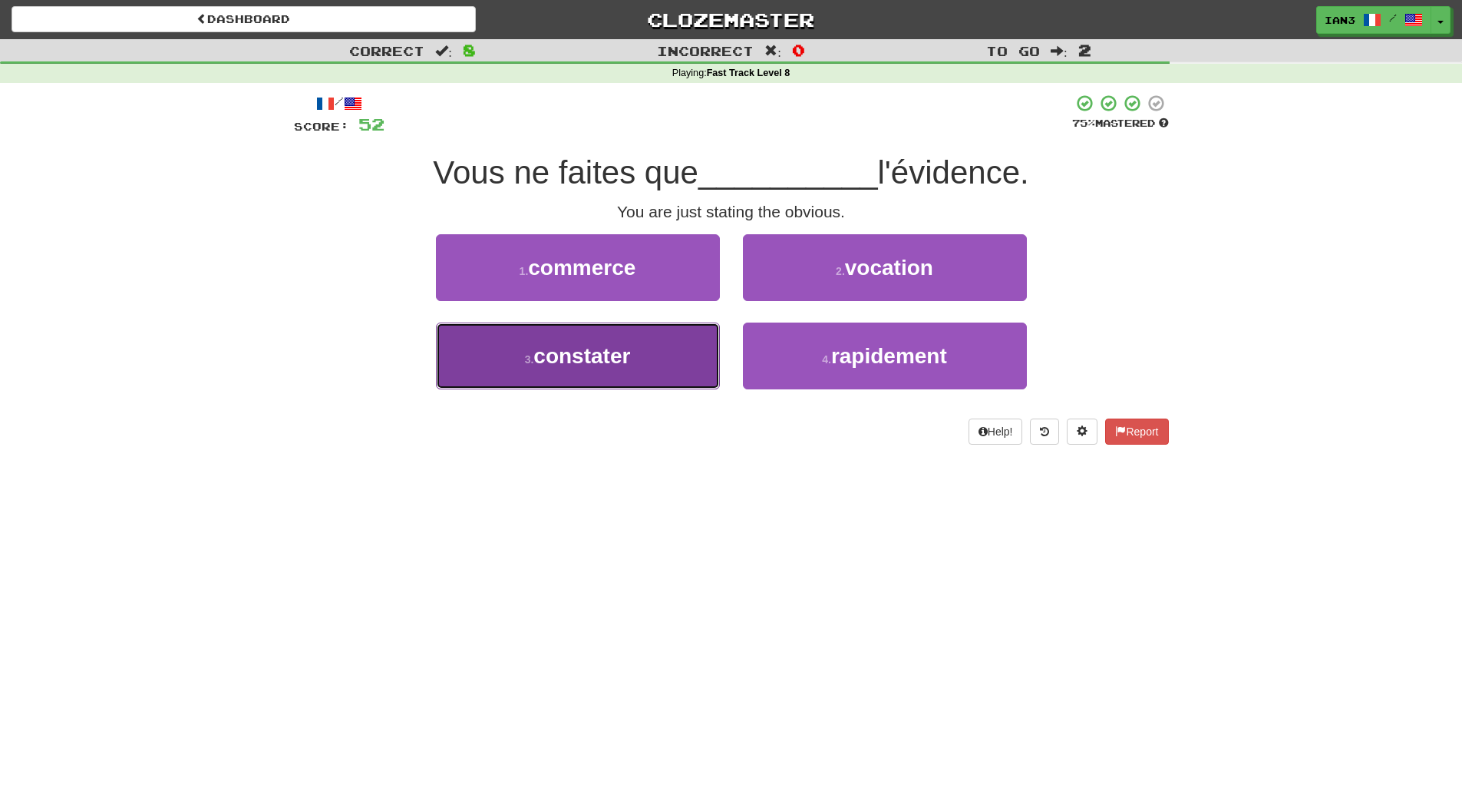
click at [610, 370] on button "3 . constater" at bounding box center [578, 355] width 284 height 67
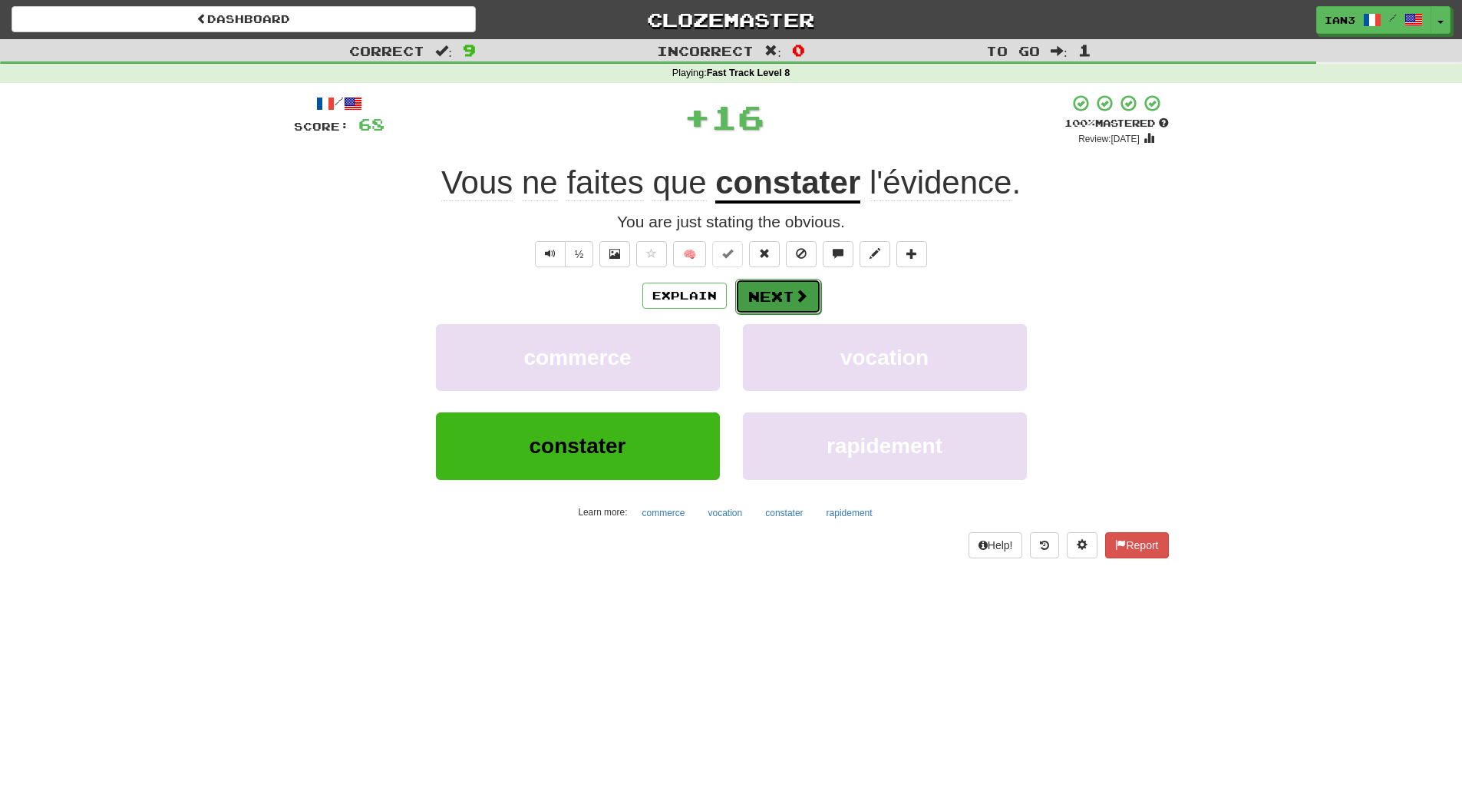
click at [782, 293] on button "Next" at bounding box center [778, 296] width 86 height 35
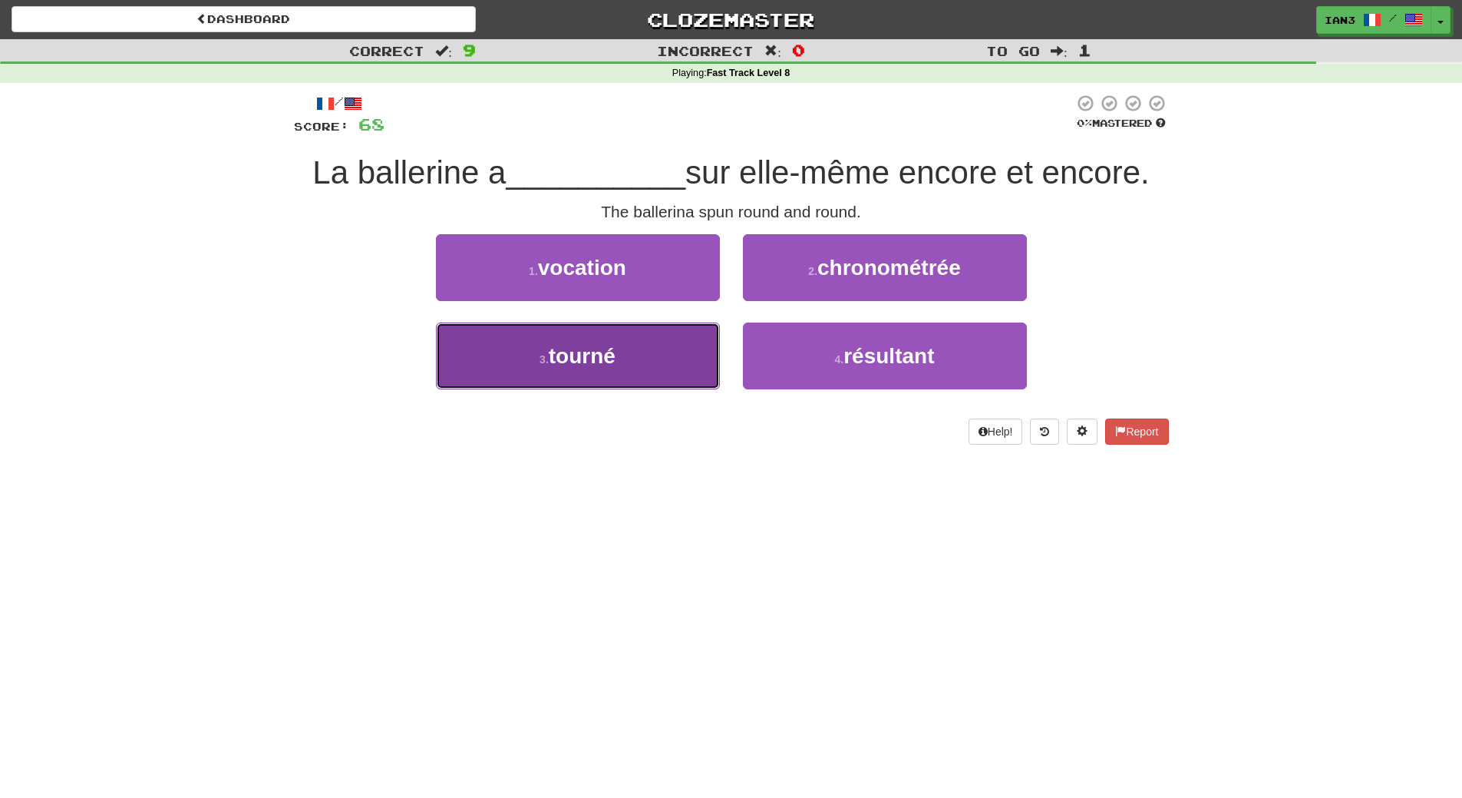
click at [567, 349] on span "tourné" at bounding box center [582, 356] width 67 height 24
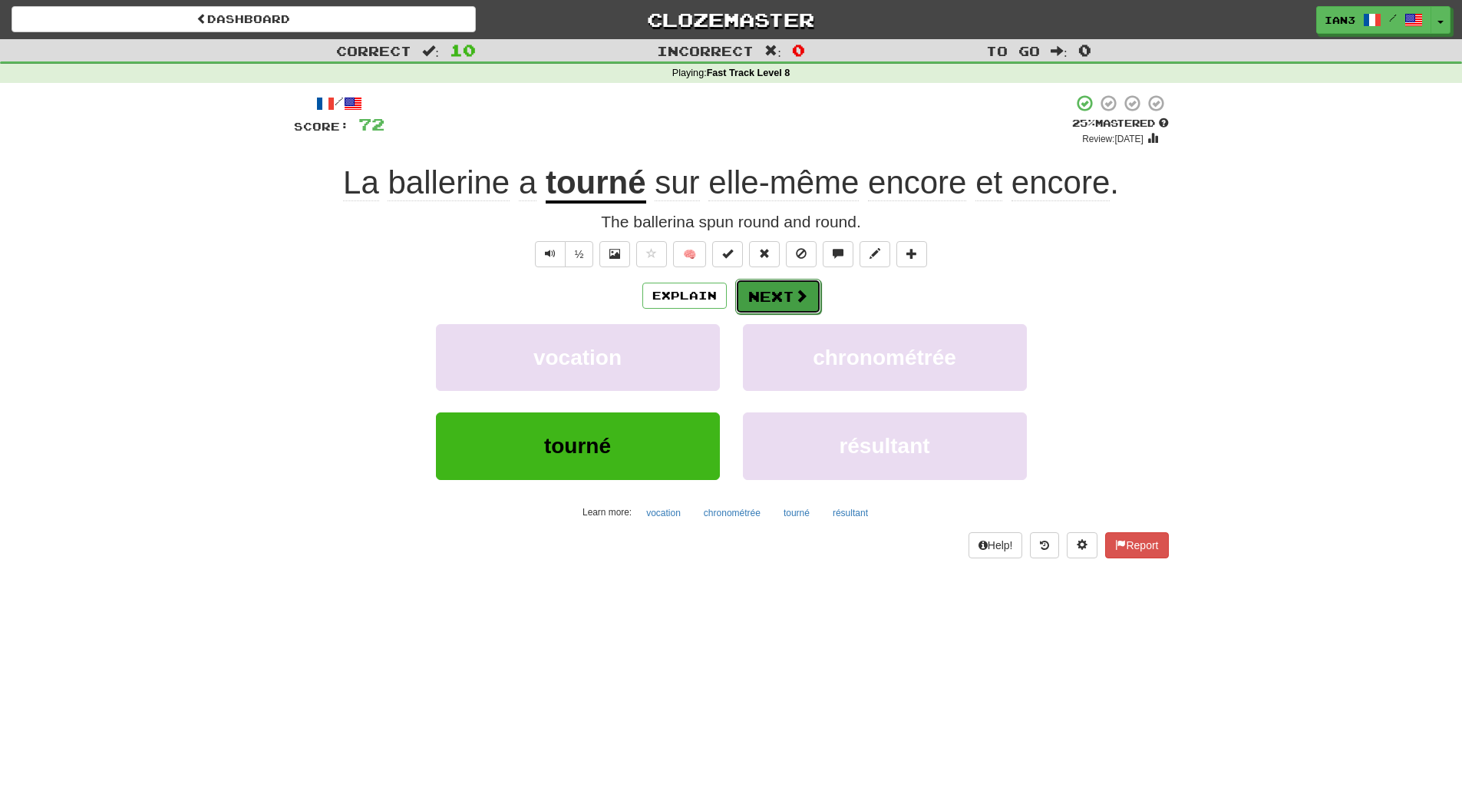
click at [784, 288] on button "Next" at bounding box center [778, 296] width 86 height 35
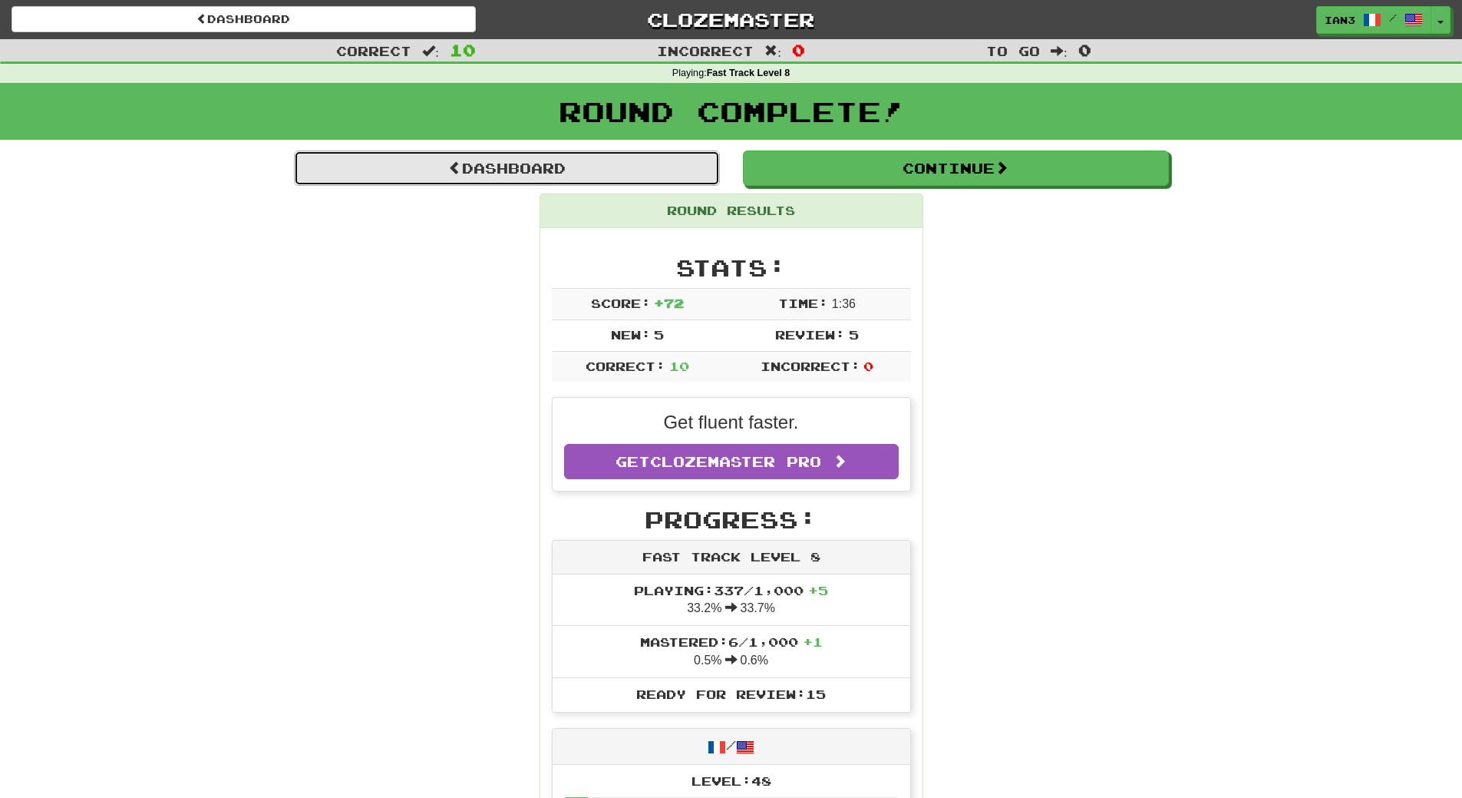
click at [505, 169] on link "Dashboard" at bounding box center [507, 167] width 426 height 35
click at [510, 165] on link "Dashboard" at bounding box center [507, 167] width 426 height 35
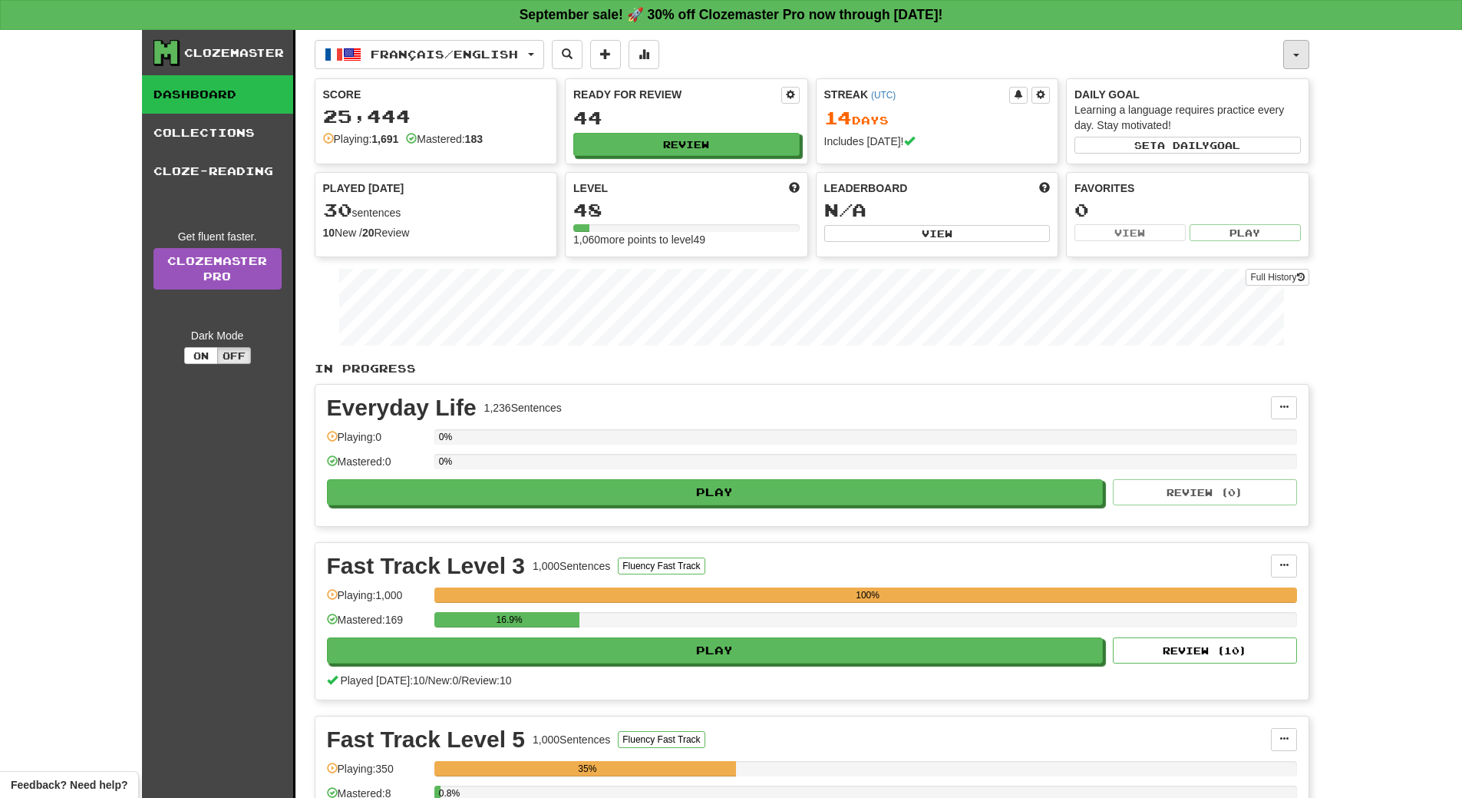
click at [1303, 51] on button "button" at bounding box center [1297, 54] width 26 height 29
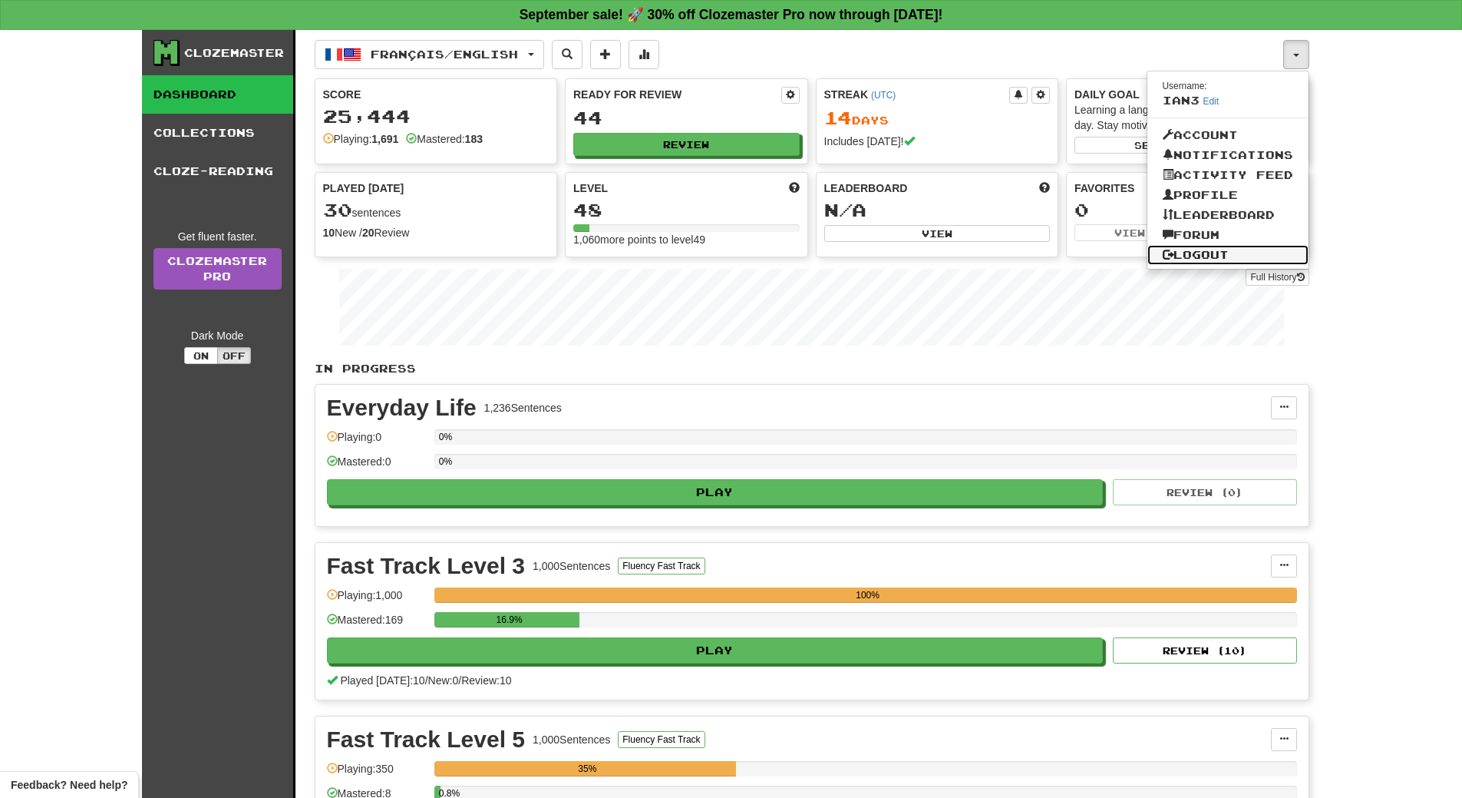
click at [1235, 254] on link "Logout" at bounding box center [1228, 255] width 161 height 20
